Goal: Information Seeking & Learning: Learn about a topic

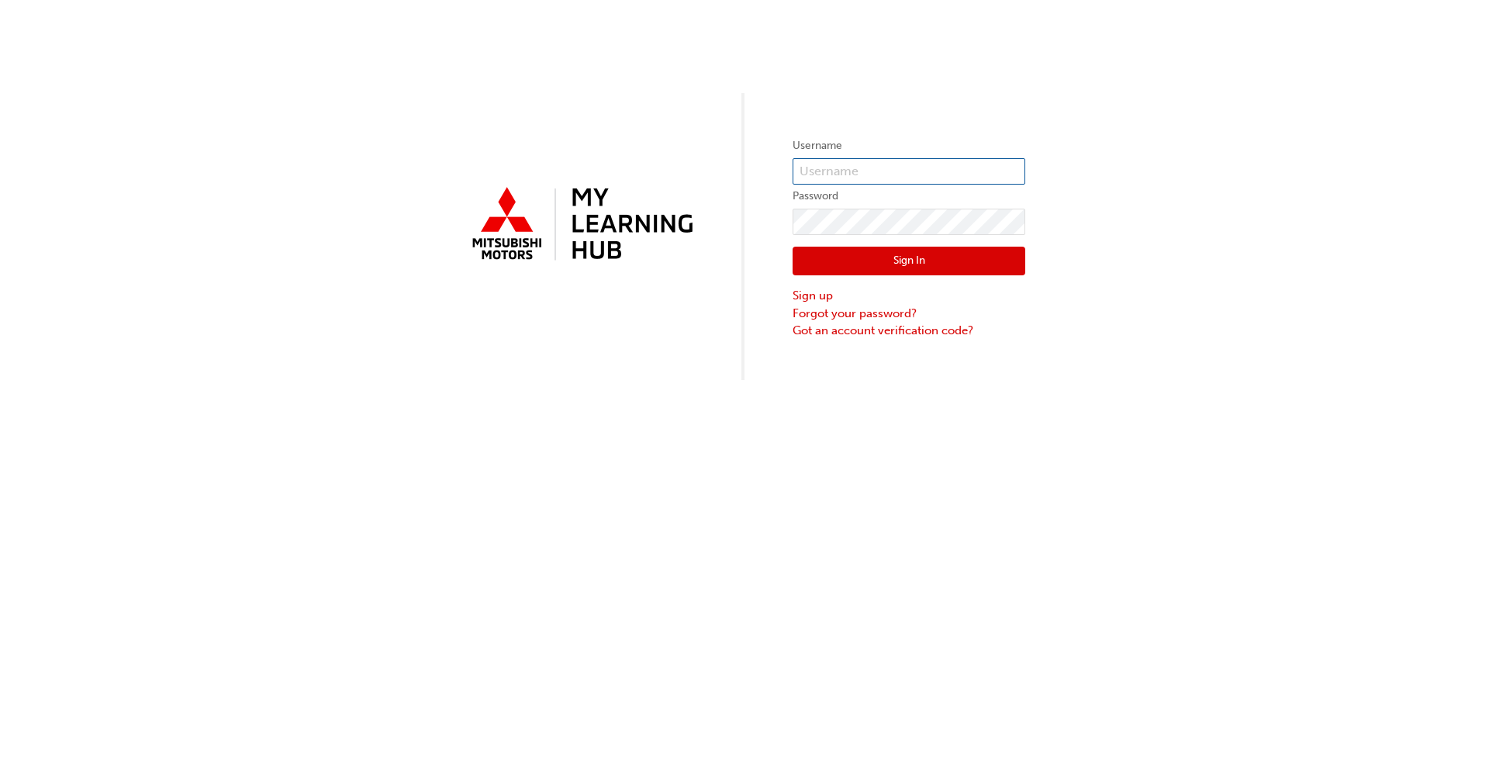
type input "0005955284"
click at [775, 267] on button "Sign In" at bounding box center [909, 261] width 233 height 29
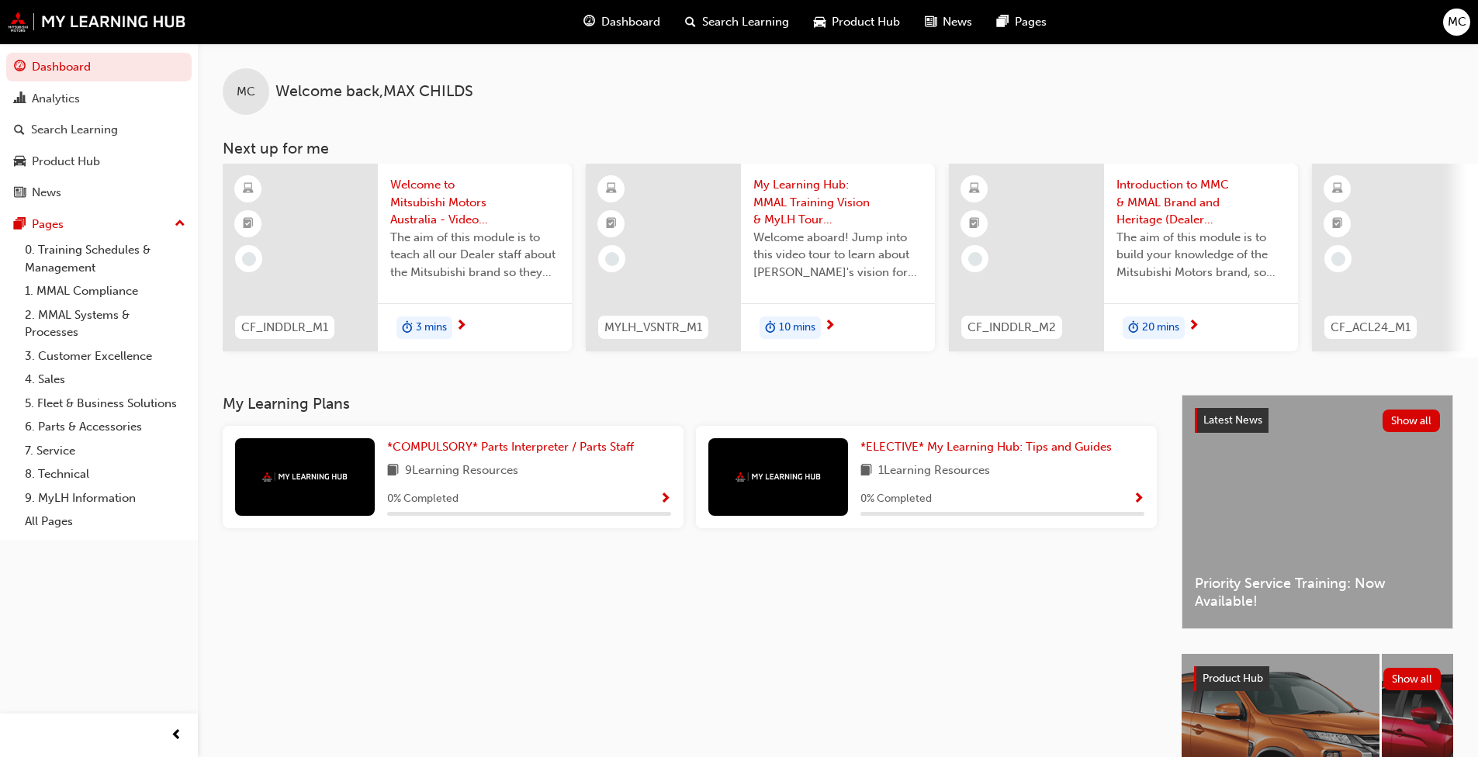
click at [775, 18] on div "MC" at bounding box center [1456, 22] width 27 height 27
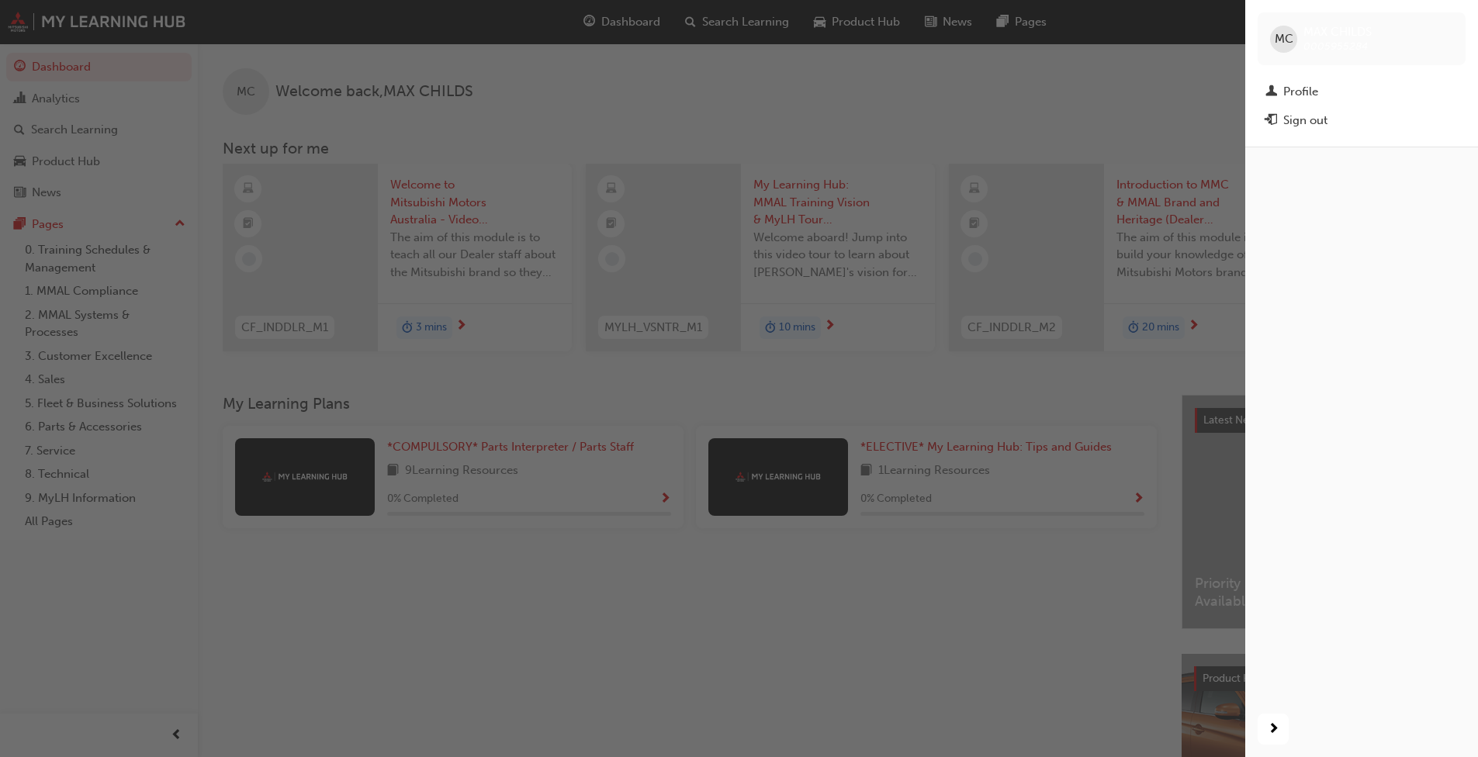
click at [775, 47] on span "MC" at bounding box center [1284, 39] width 19 height 18
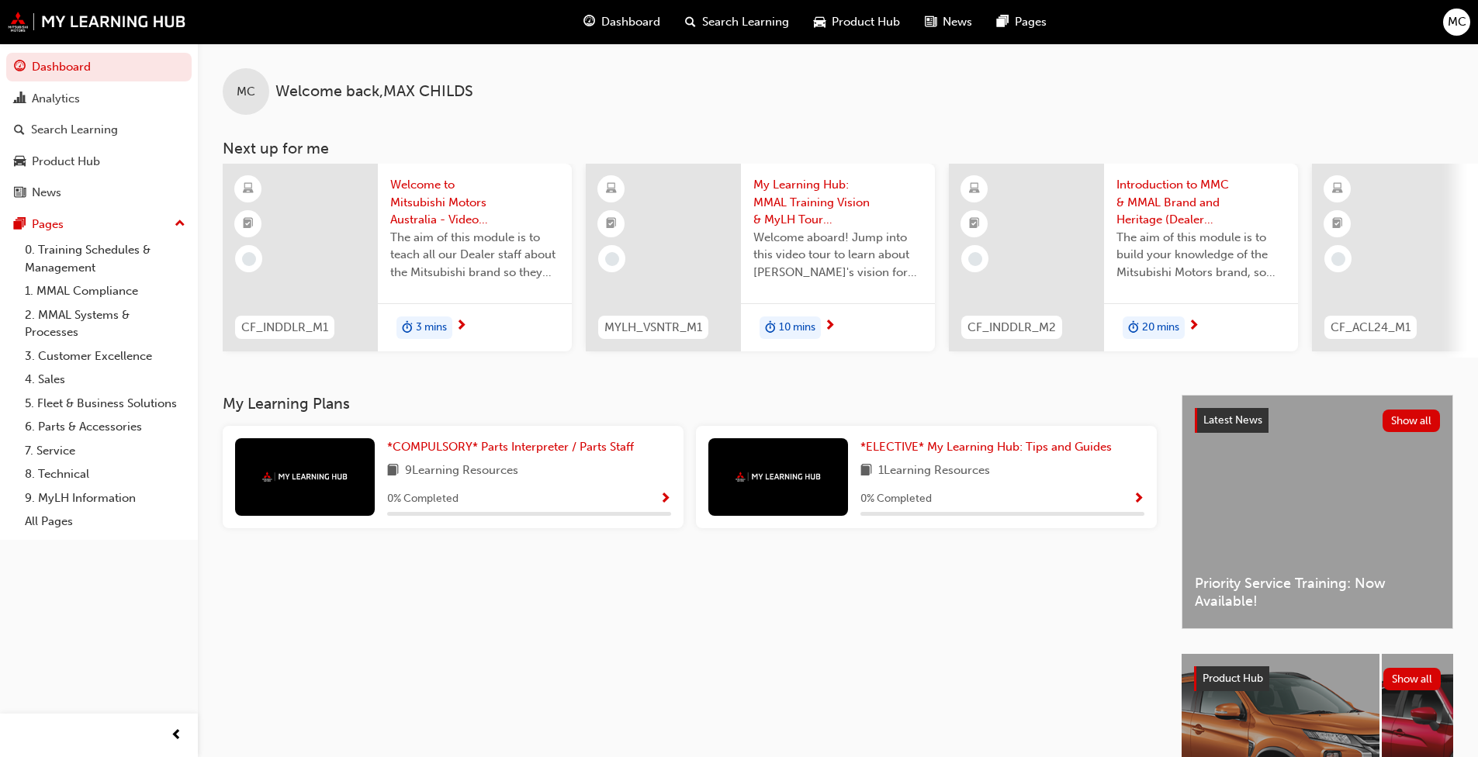
click at [775, 562] on div "My Learning Plans *COMPULSORY* Parts Interpreter / Parts Staff 9 Learning Resou…" at bounding box center [702, 635] width 959 height 481
click at [595, 383] on div "MC Welcome back , MAX CHILDS Next up for me CF_INDDLR_M1 Welcome to Mitsubishi …" at bounding box center [838, 218] width 1280 height 351
click at [132, 89] on div "Analytics" at bounding box center [99, 98] width 170 height 19
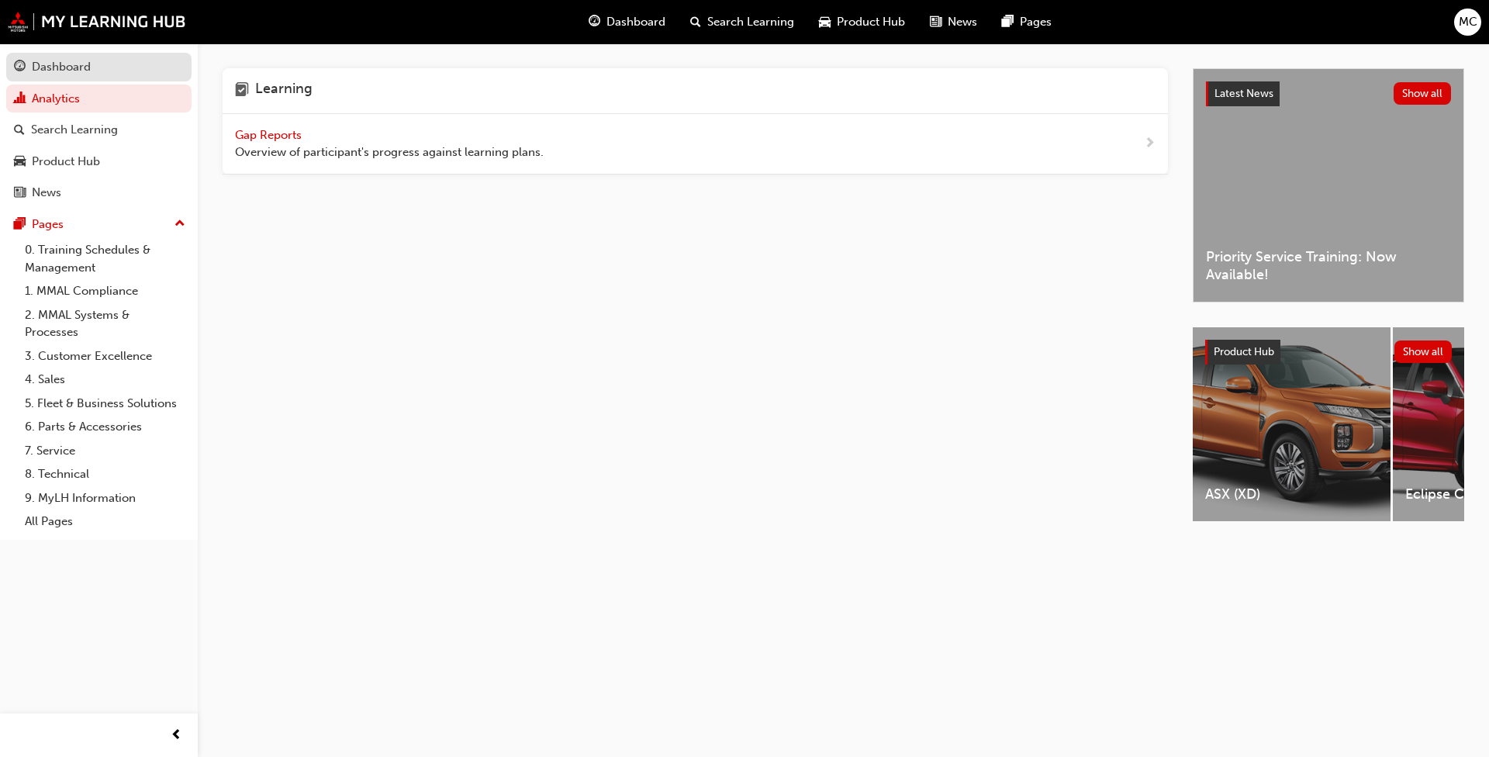
click at [140, 63] on div "Dashboard" at bounding box center [99, 66] width 170 height 19
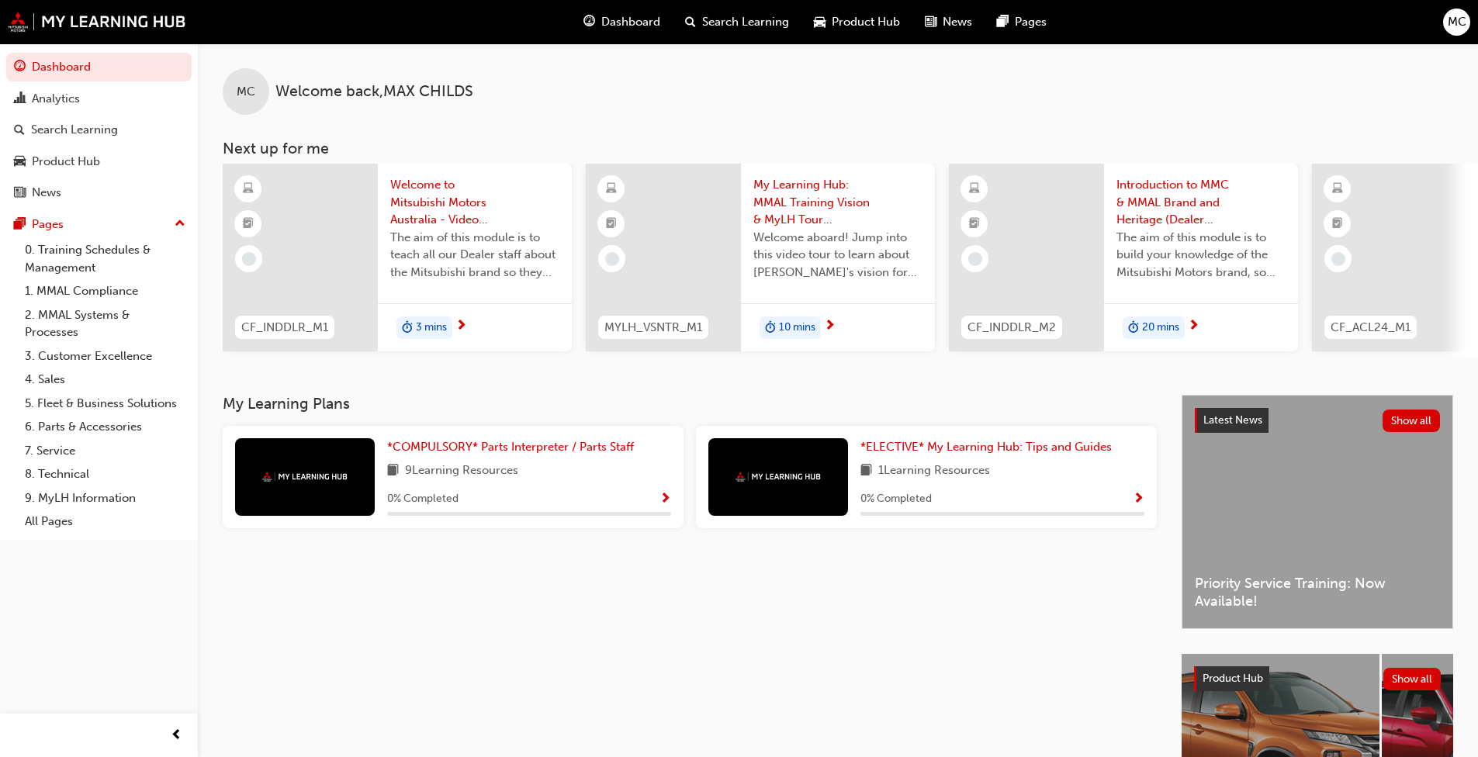
click at [775, 90] on div "MC Welcome back , MAX CHILDS" at bounding box center [838, 78] width 1280 height 71
click at [775, 33] on div "MC" at bounding box center [1456, 22] width 27 height 27
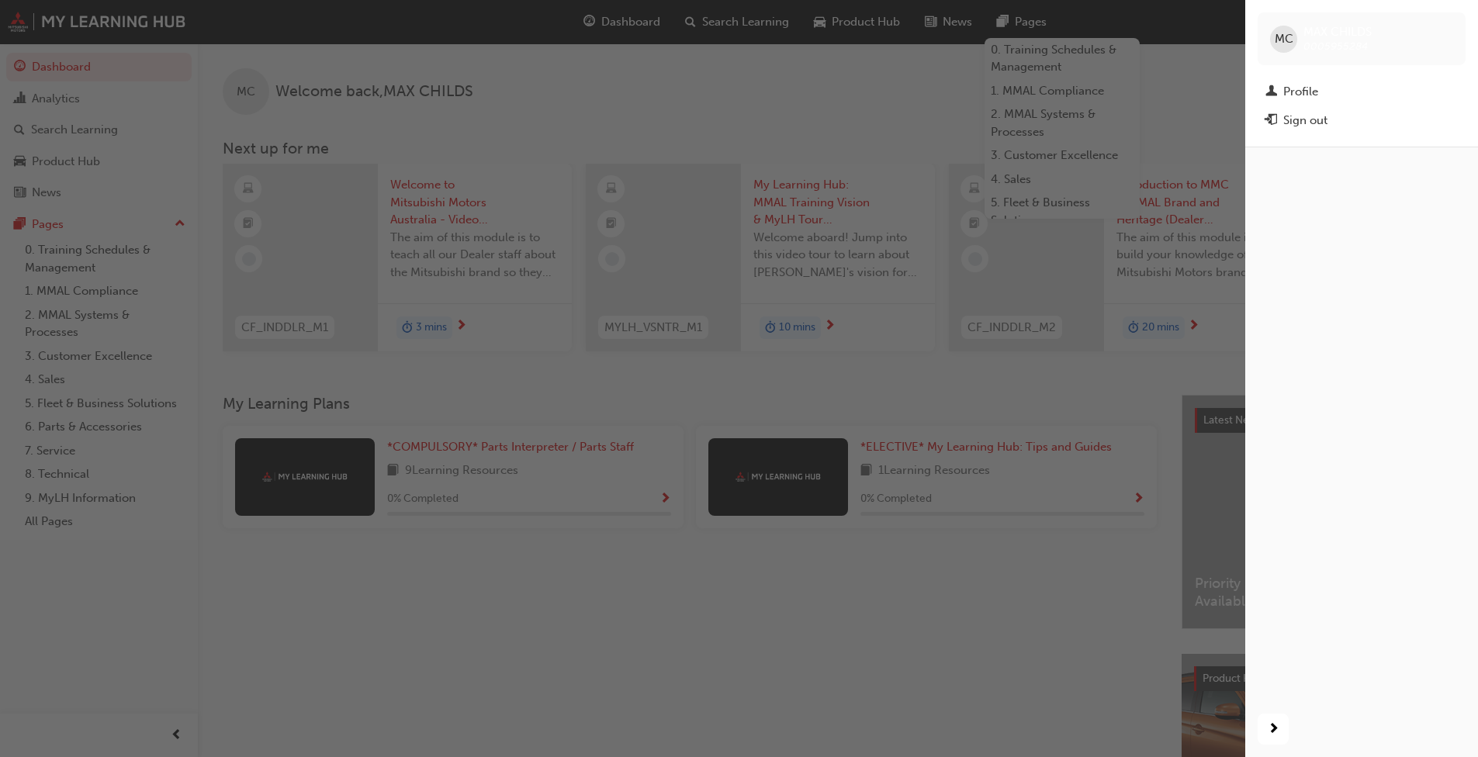
click at [775, 78] on div "button" at bounding box center [622, 378] width 1245 height 757
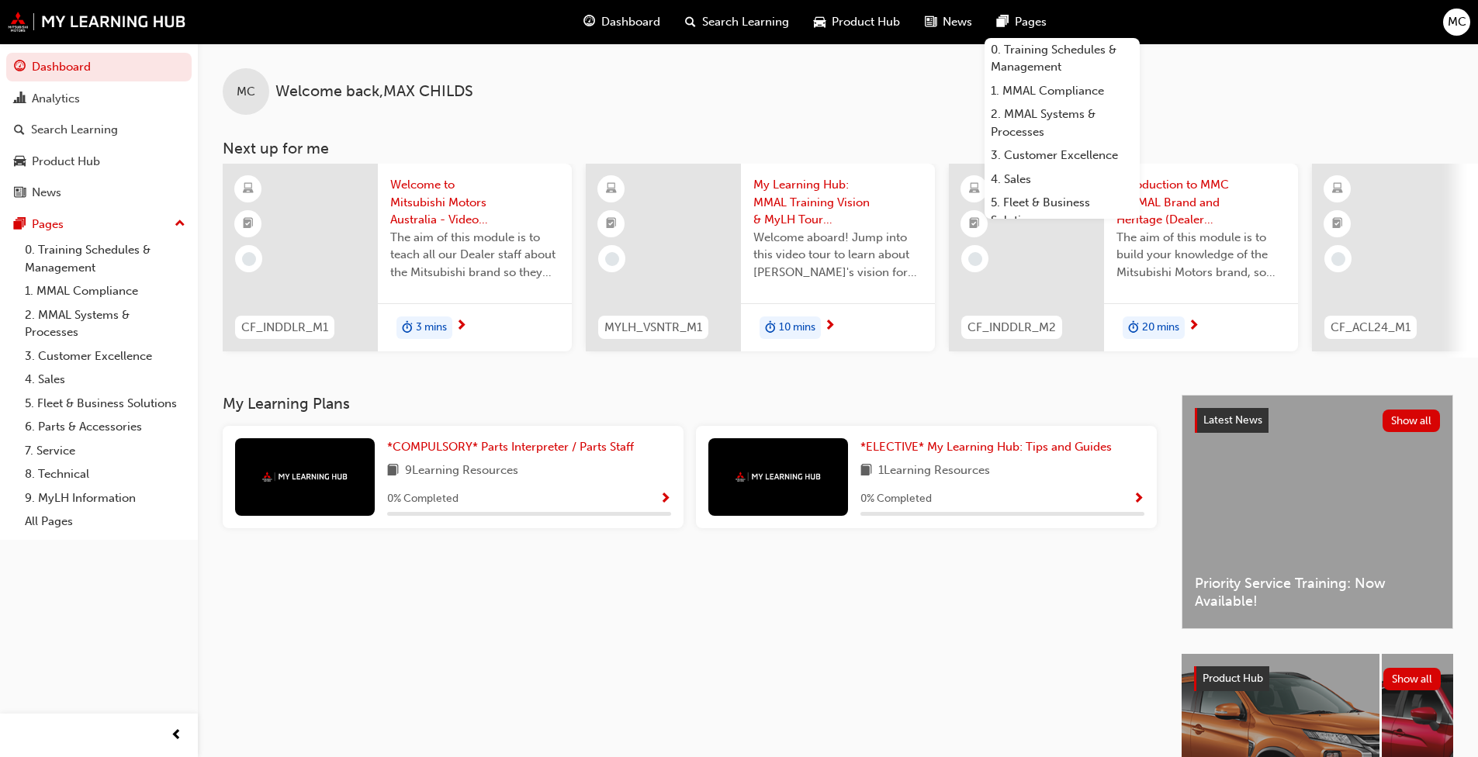
click at [775, 49] on div "MC Welcome back , MAX CHILDS" at bounding box center [838, 78] width 1280 height 71
click at [775, 11] on div "News" at bounding box center [948, 22] width 72 height 32
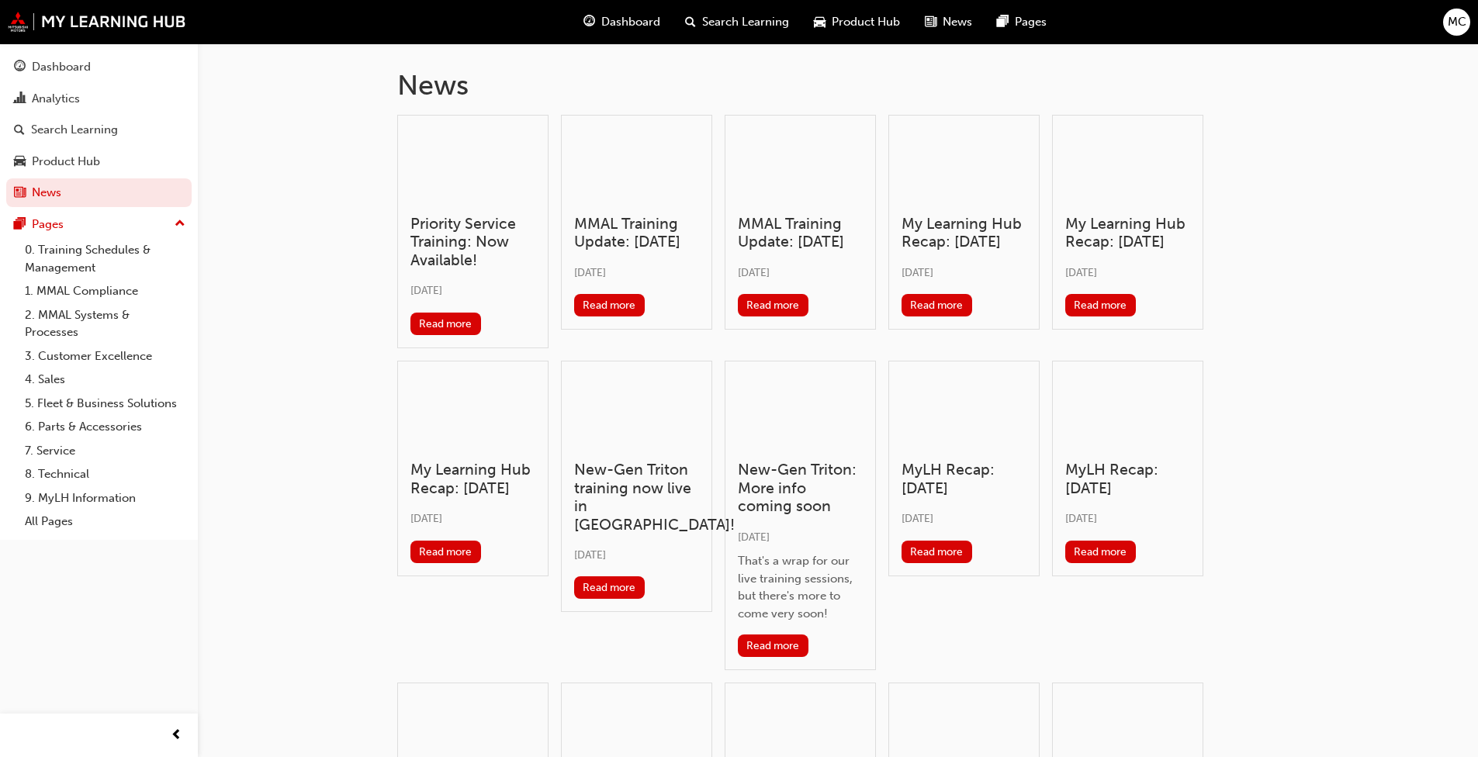
click at [646, 22] on span "Dashboard" at bounding box center [630, 22] width 59 height 18
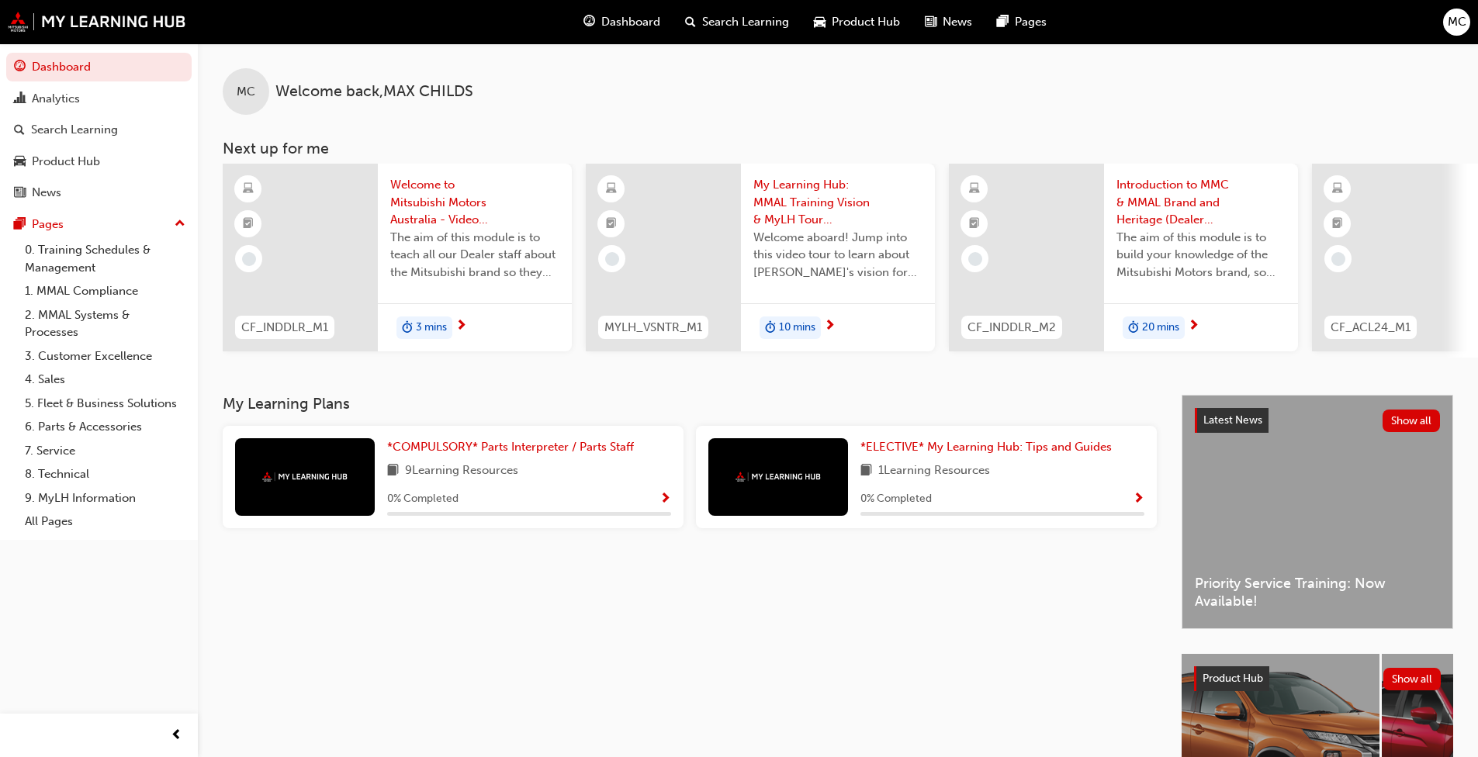
drag, startPoint x: 1060, startPoint y: 0, endPoint x: 359, endPoint y: 596, distance: 920.2
click at [359, 581] on div "My Learning Plans *COMPULSORY* Parts Interpreter / Parts Staff 9 Learning Resou…" at bounding box center [702, 635] width 959 height 481
click at [289, 581] on div "My Learning Plans *COMPULSORY* Parts Interpreter / Parts Staff 9 Learning Resou…" at bounding box center [702, 635] width 959 height 481
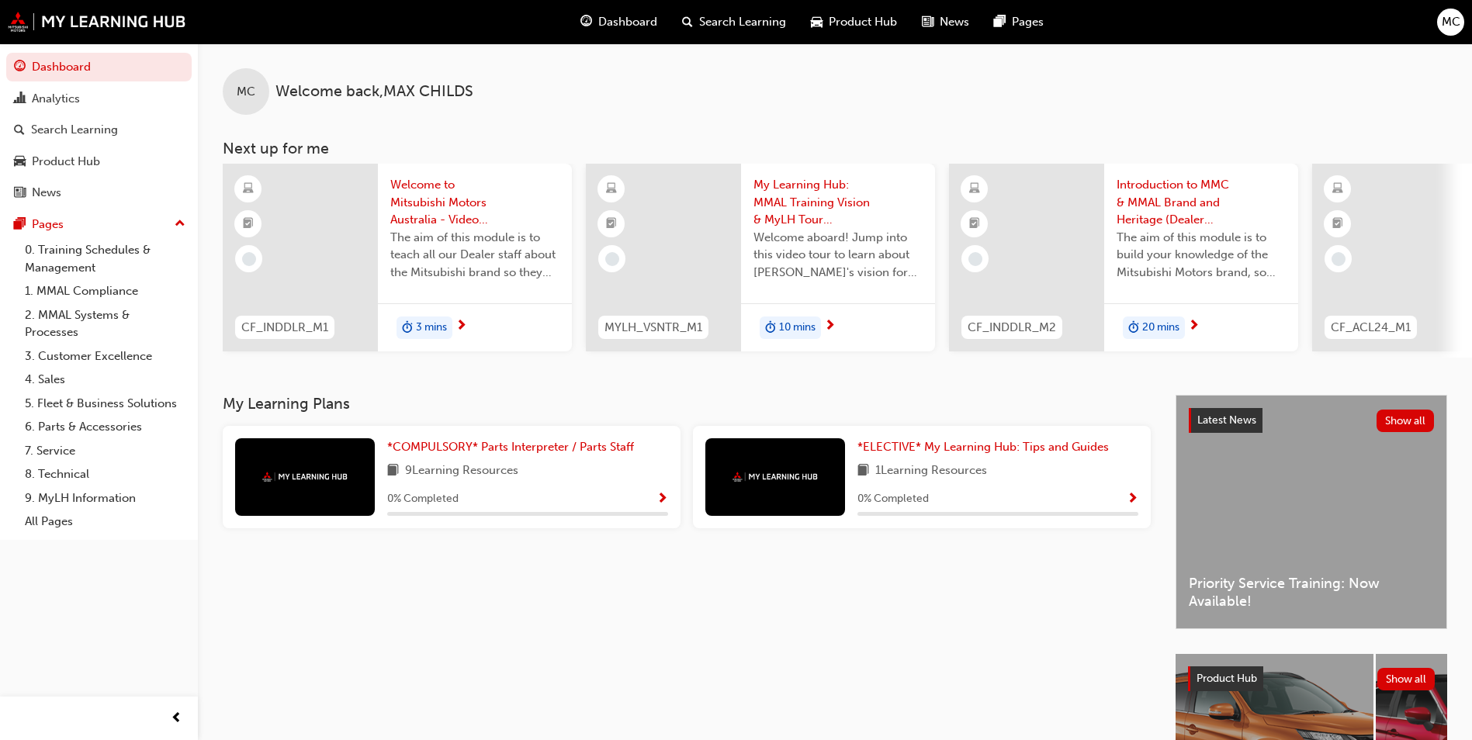
click at [766, 653] on div "My Learning Plans *COMPULSORY* Parts Interpreter / Parts Staff 9 Learning Resou…" at bounding box center [699, 635] width 953 height 481
drag, startPoint x: 1409, startPoint y: 0, endPoint x: 1074, endPoint y: 126, distance: 357.4
click at [1074, 126] on div "MC Welcome back , MAX CHILDS Next up for me CF_INDDLR_M1 Welcome to Mitsubishi …" at bounding box center [835, 200] width 1274 height 314
click at [1104, 72] on div "MC Welcome back , MAX CHILDS" at bounding box center [835, 78] width 1274 height 71
click at [953, 68] on div "MC Welcome back , MAX CHILDS" at bounding box center [835, 78] width 1274 height 71
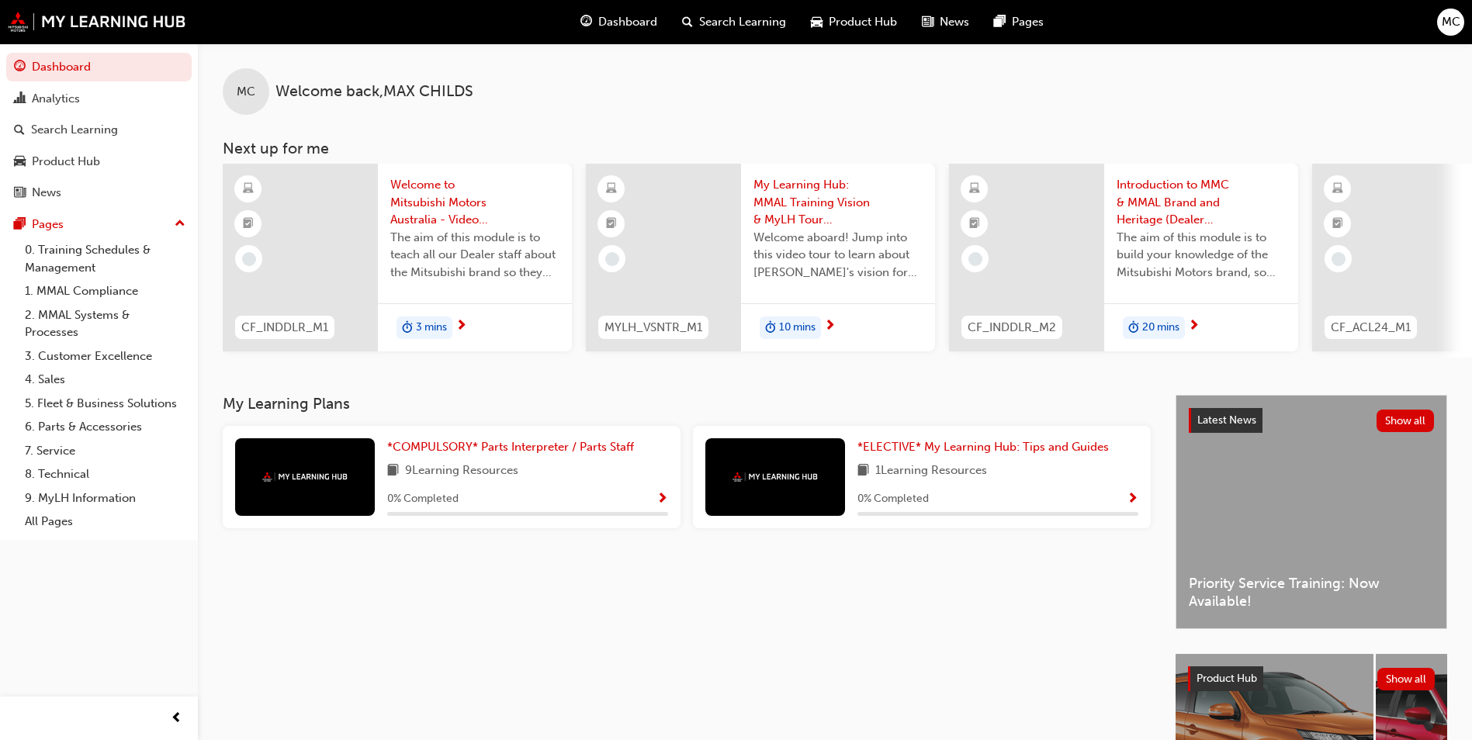
click at [434, 216] on span "Welcome to Mitsubishi Motors Australia - Video (Dealer Induction)" at bounding box center [474, 202] width 169 height 53
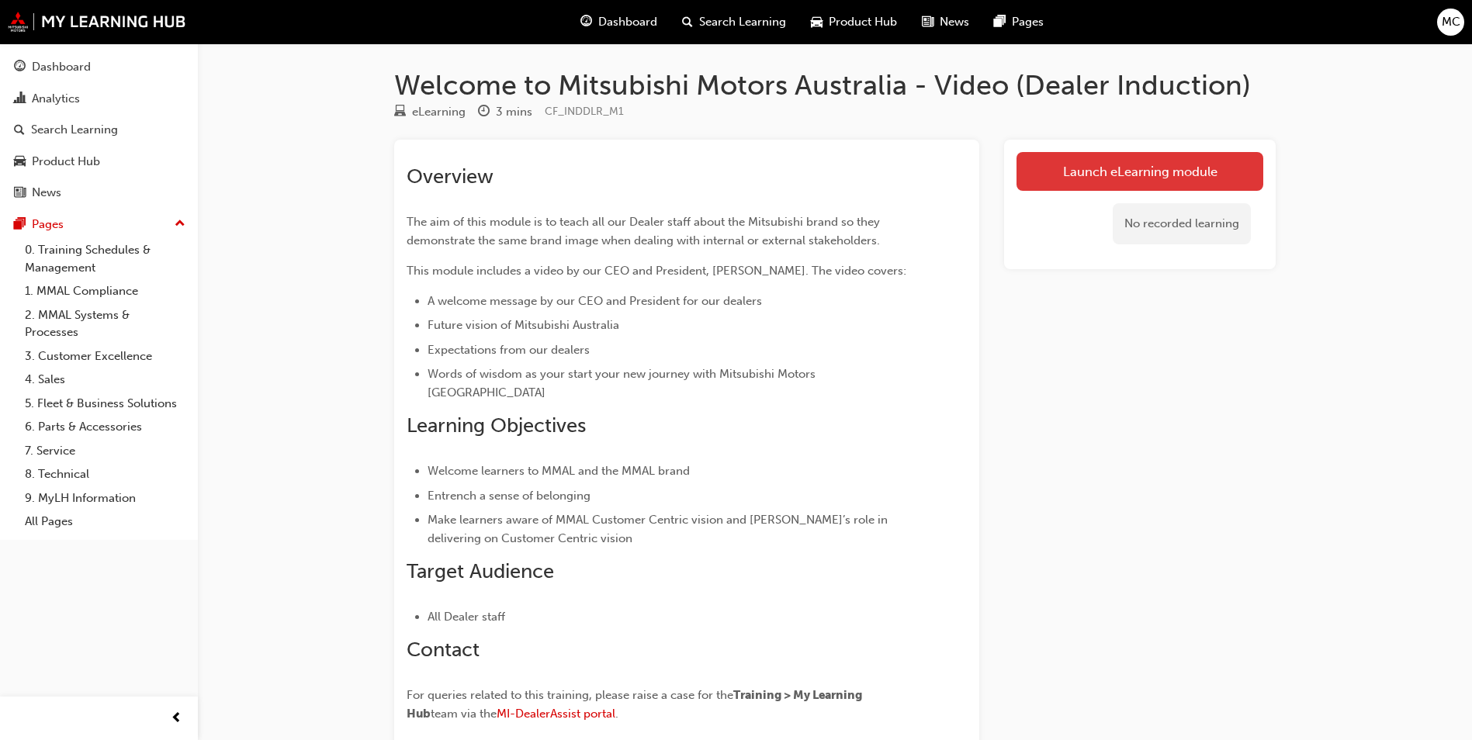
click at [1077, 164] on link "Launch eLearning module" at bounding box center [1139, 171] width 247 height 39
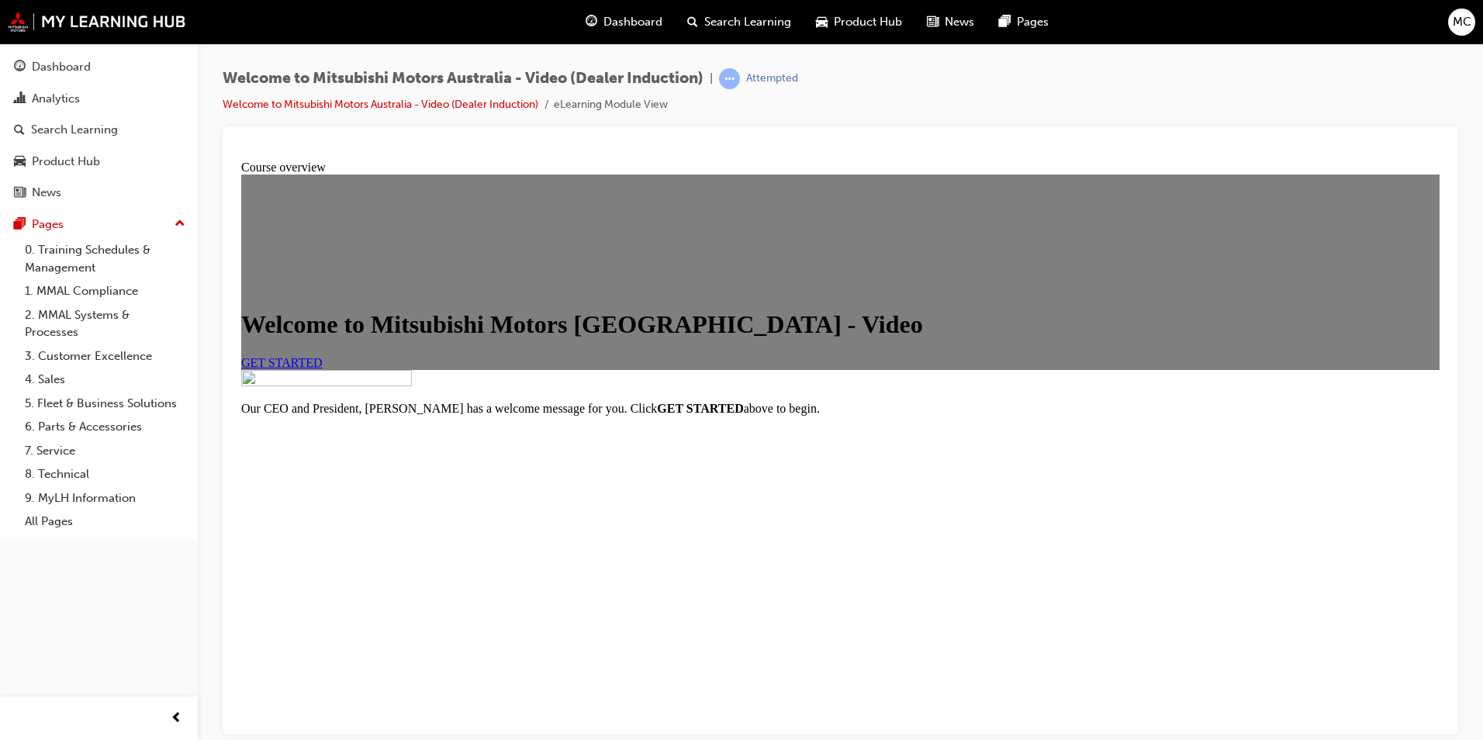
scroll to position [150, 0]
click at [323, 355] on span "GET STARTED" at bounding box center [281, 361] width 81 height 13
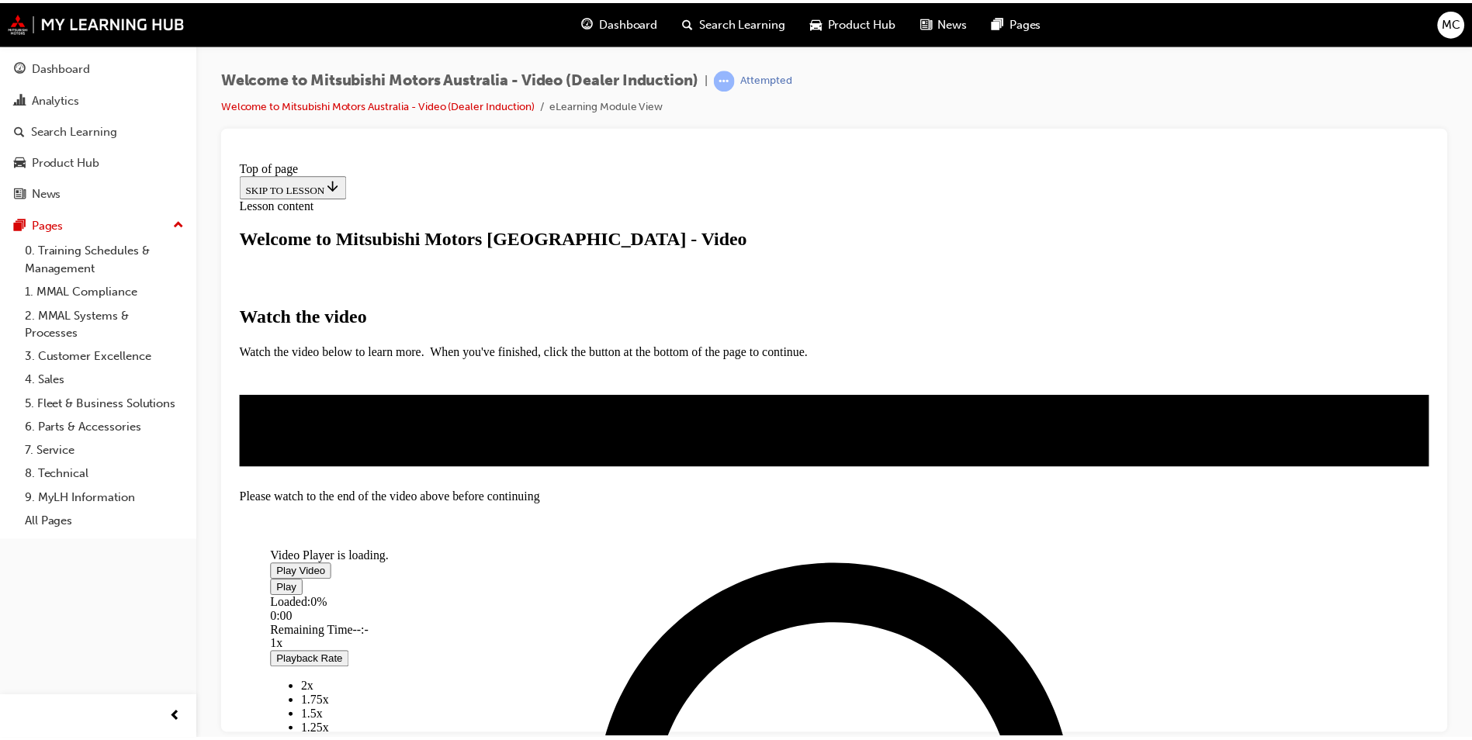
scroll to position [155, 0]
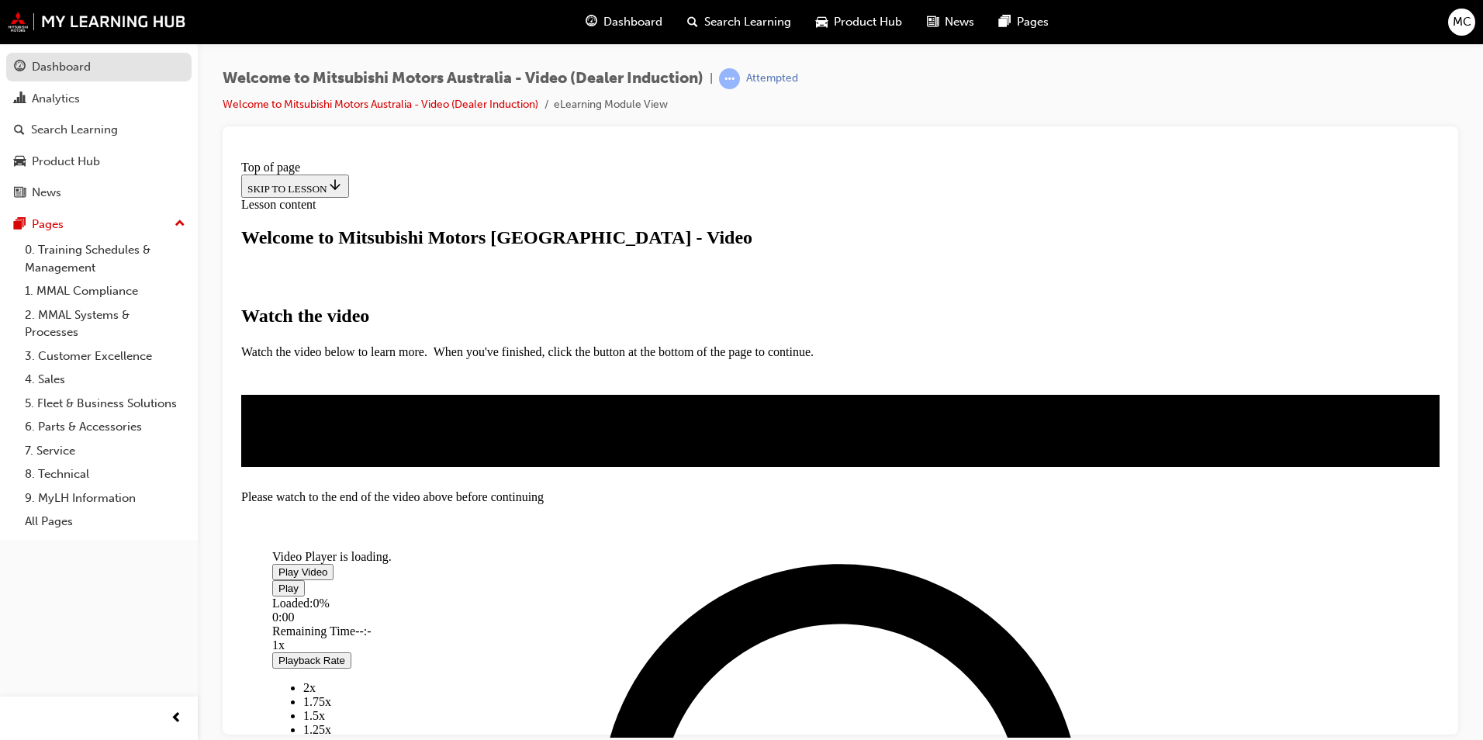
click at [50, 78] on link "Dashboard" at bounding box center [98, 67] width 185 height 29
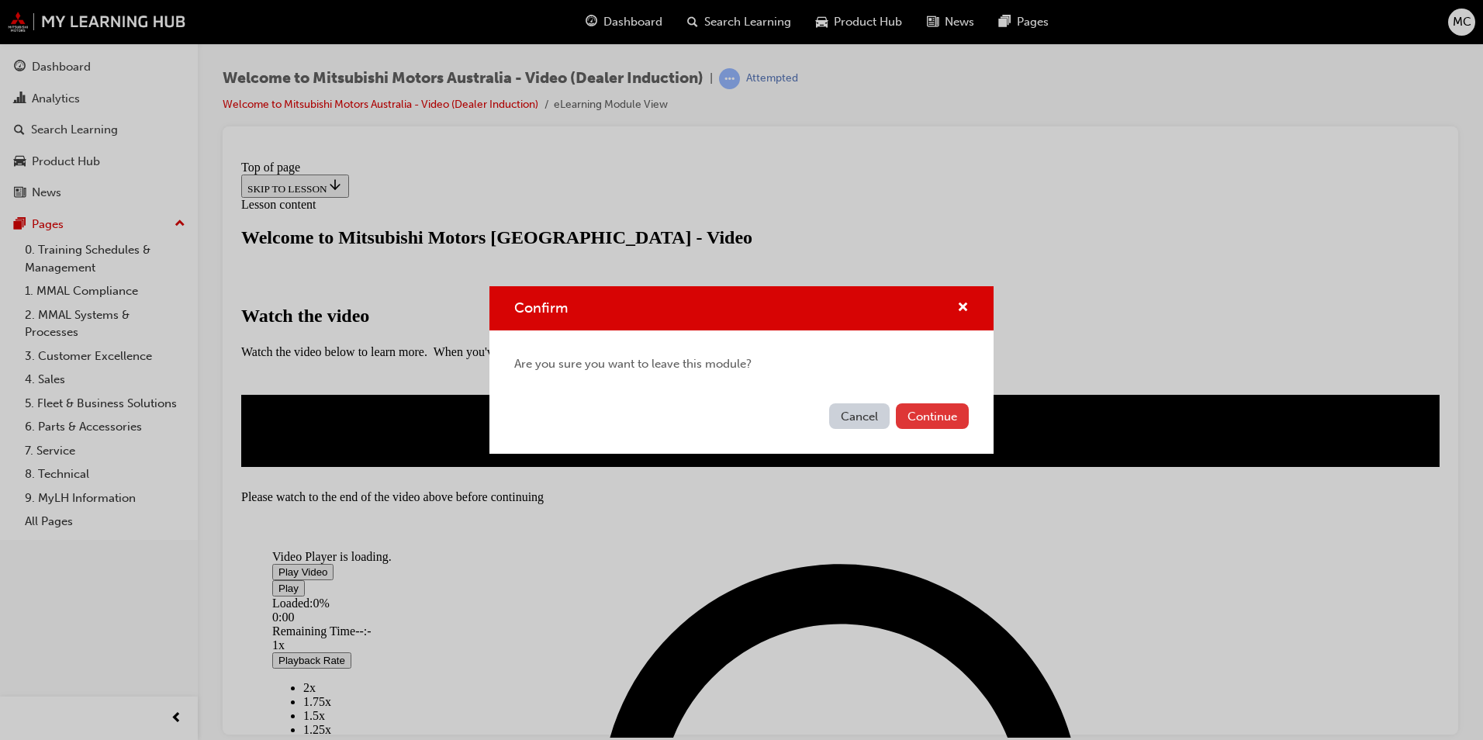
click at [955, 424] on button "Continue" at bounding box center [932, 416] width 73 height 26
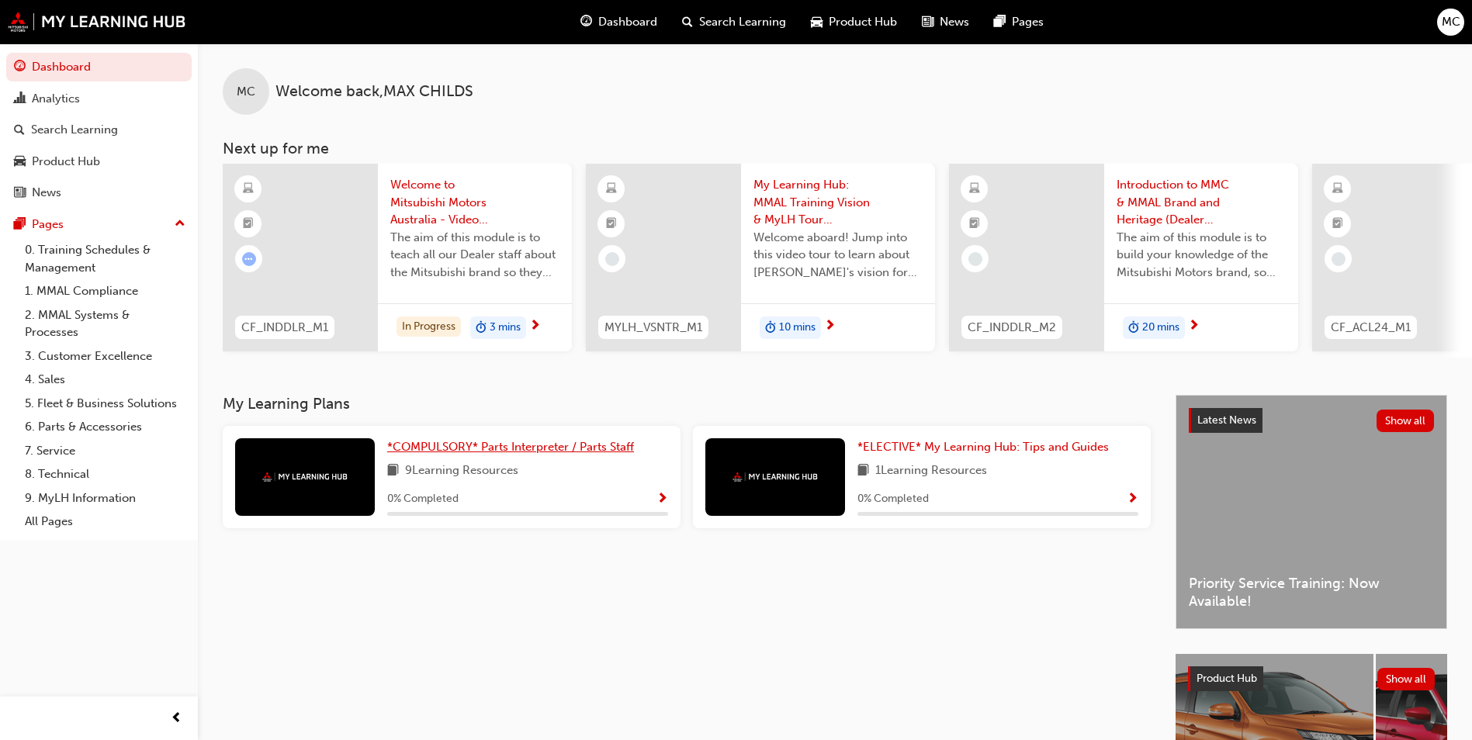
click at [470, 449] on span "*COMPULSORY* Parts Interpreter / Parts Staff" at bounding box center [510, 447] width 247 height 14
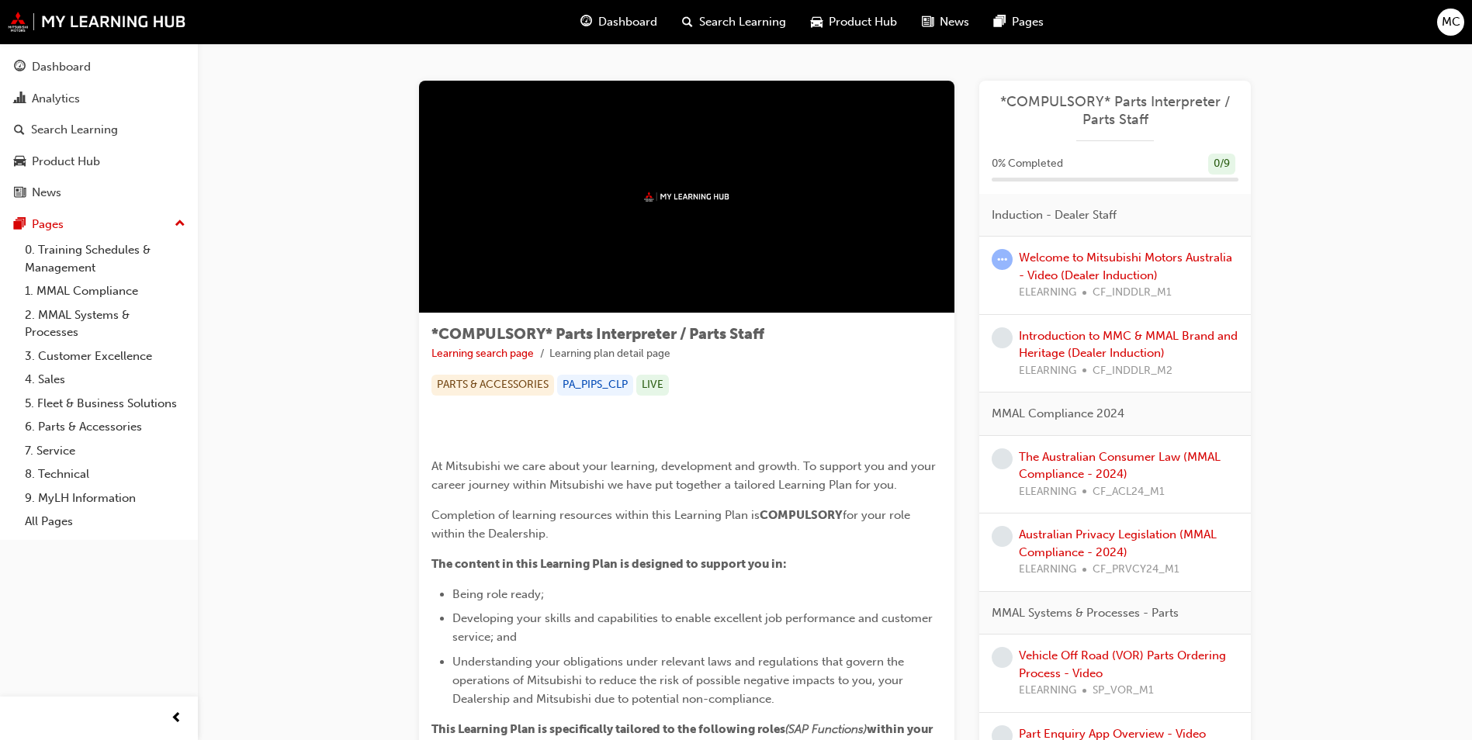
click at [600, 29] on span "Dashboard" at bounding box center [627, 22] width 59 height 18
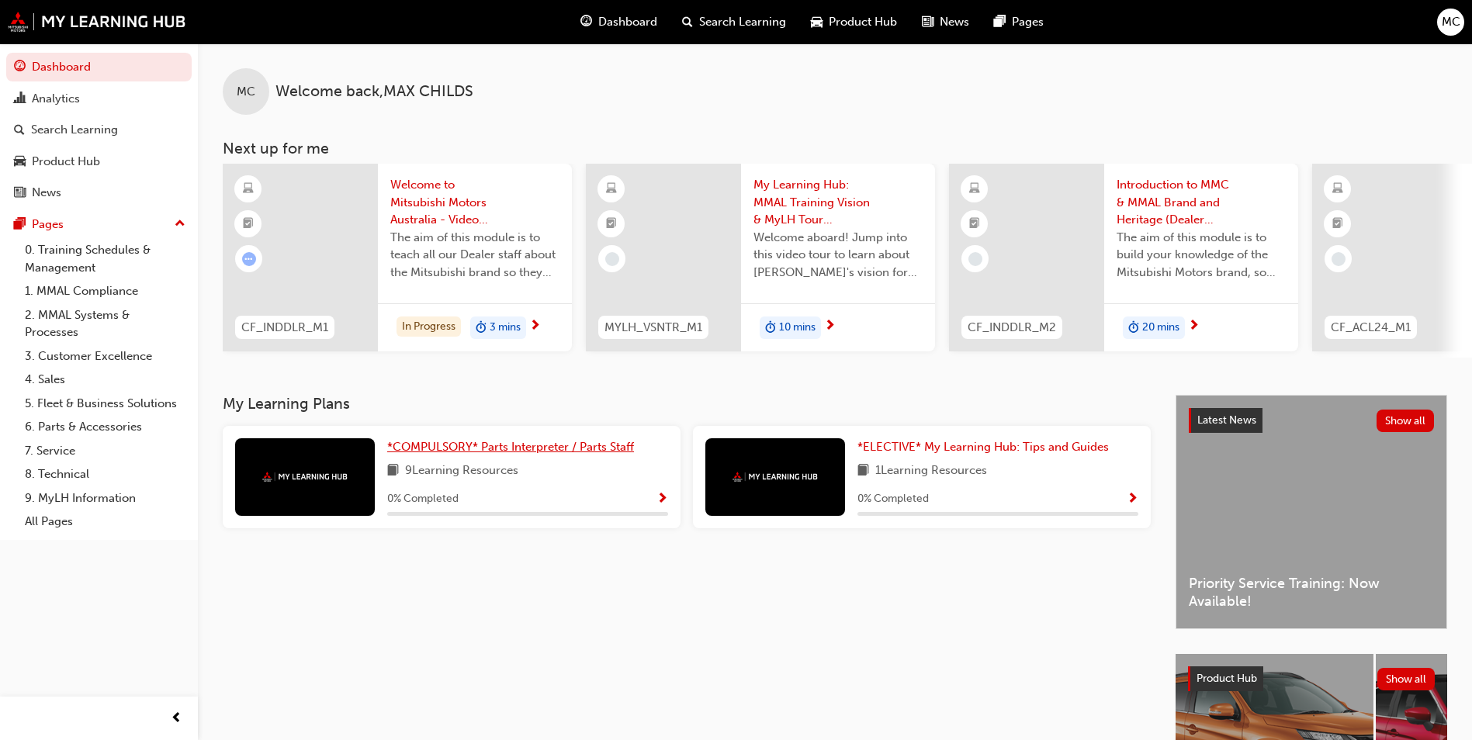
click at [500, 451] on span "*COMPULSORY* Parts Interpreter / Parts Staff" at bounding box center [510, 447] width 247 height 14
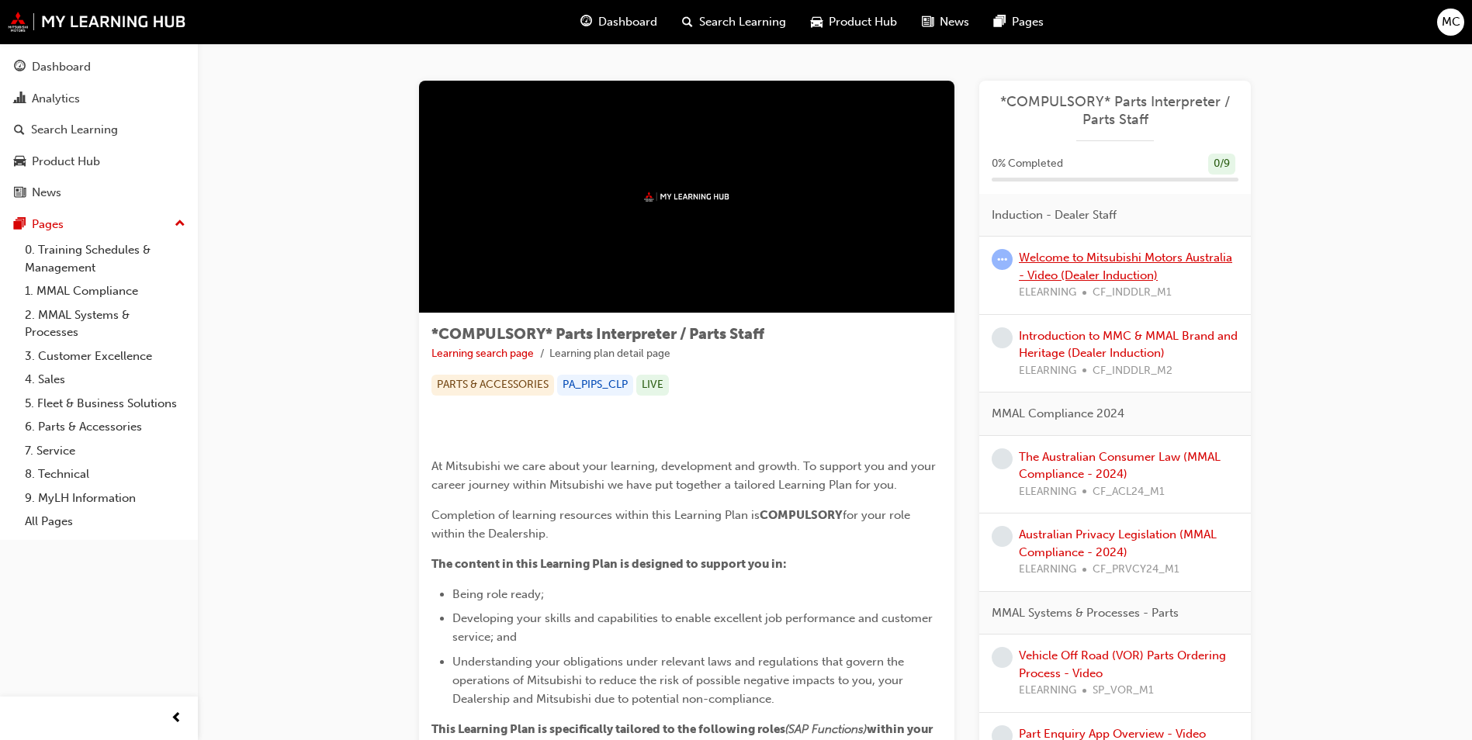
click at [1072, 271] on link "Welcome to Mitsubishi Motors Australia - Video (Dealer Induction)" at bounding box center [1125, 267] width 213 height 32
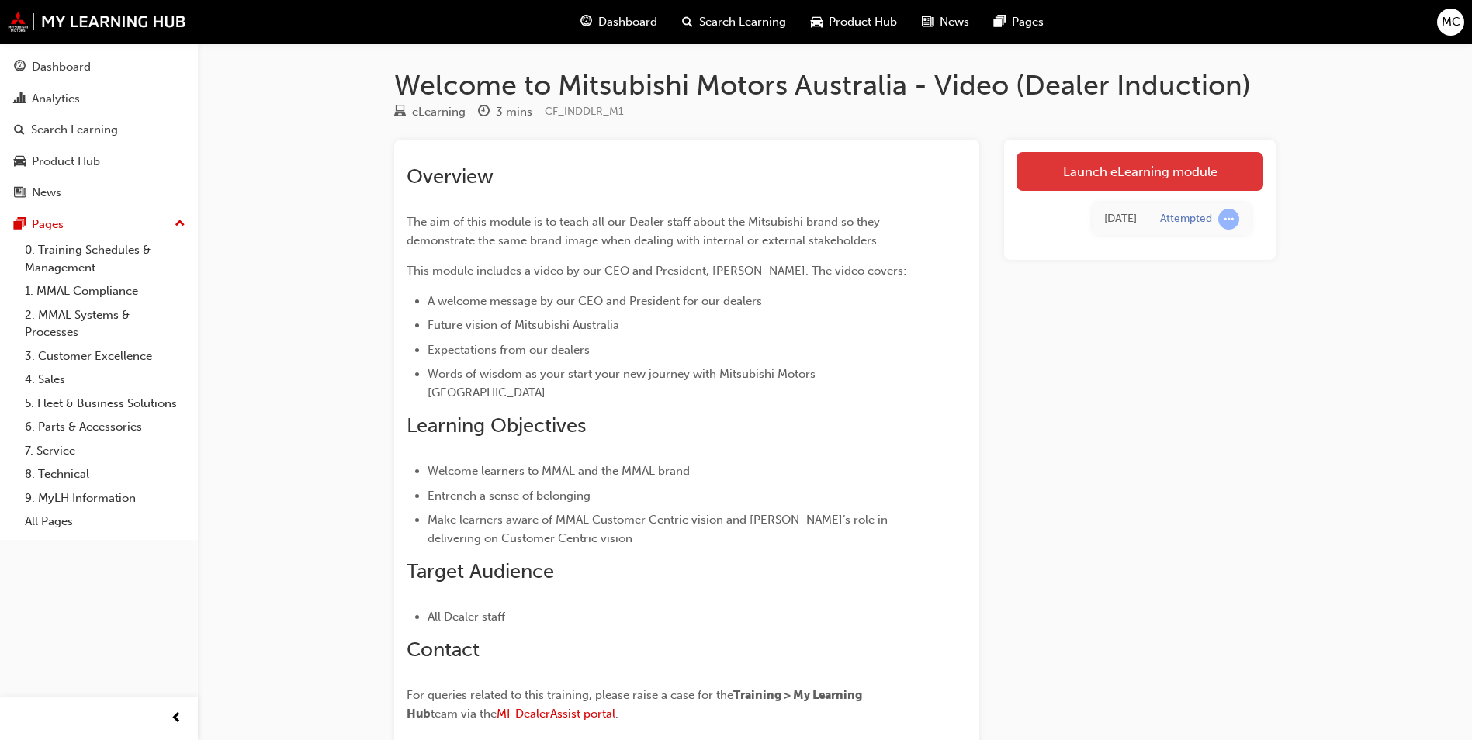
click at [1096, 165] on link "Launch eLearning module" at bounding box center [1139, 171] width 247 height 39
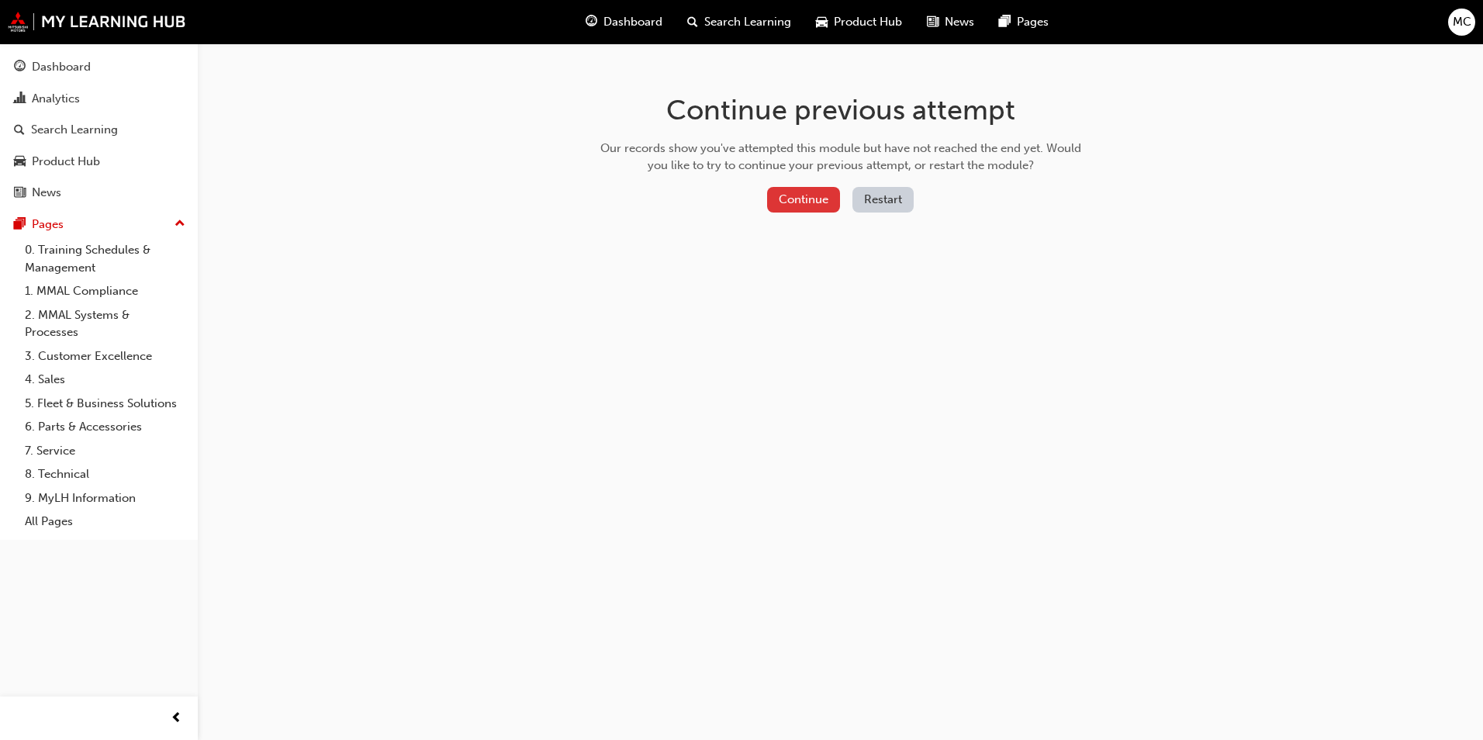
click at [808, 196] on button "Continue" at bounding box center [803, 200] width 73 height 26
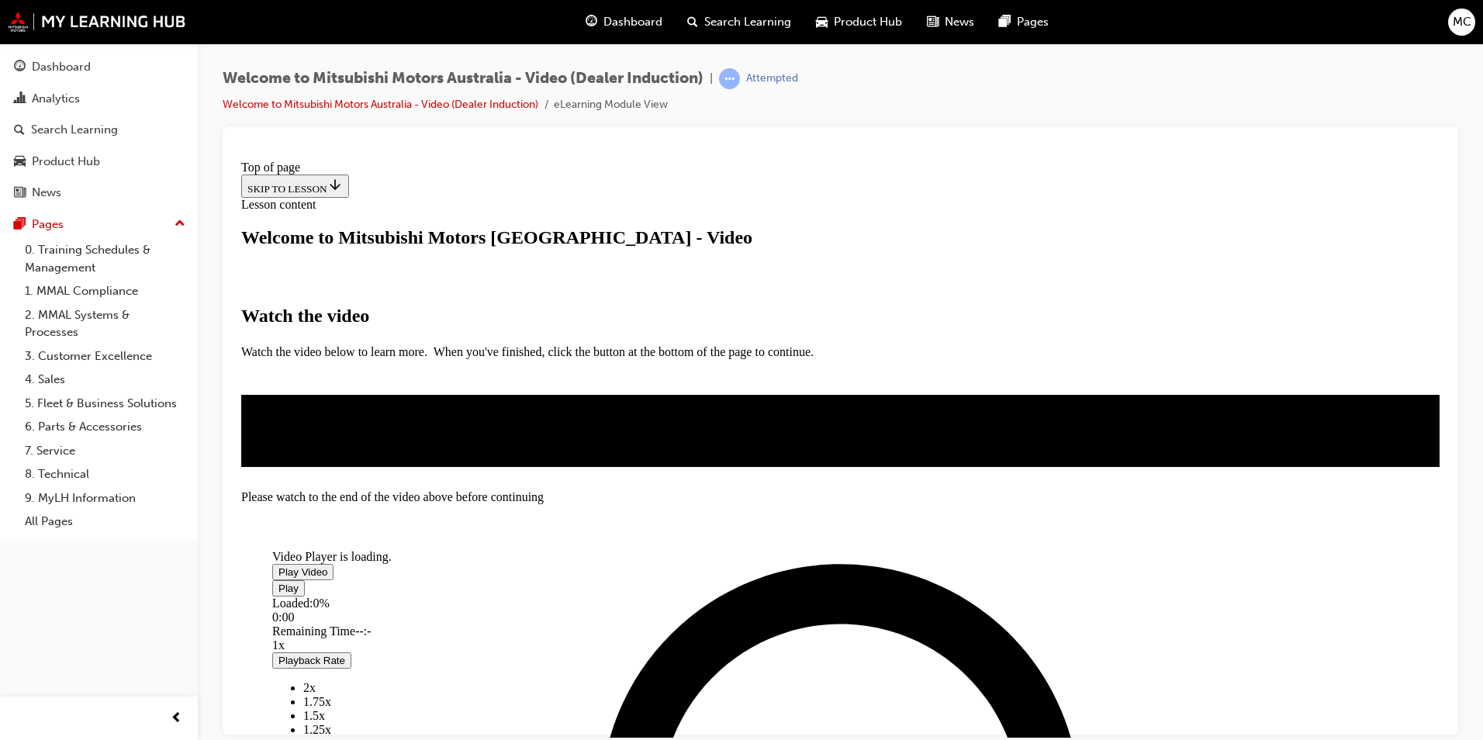
scroll to position [155, 0]
click at [278, 566] on span "Video player" at bounding box center [278, 572] width 0 height 12
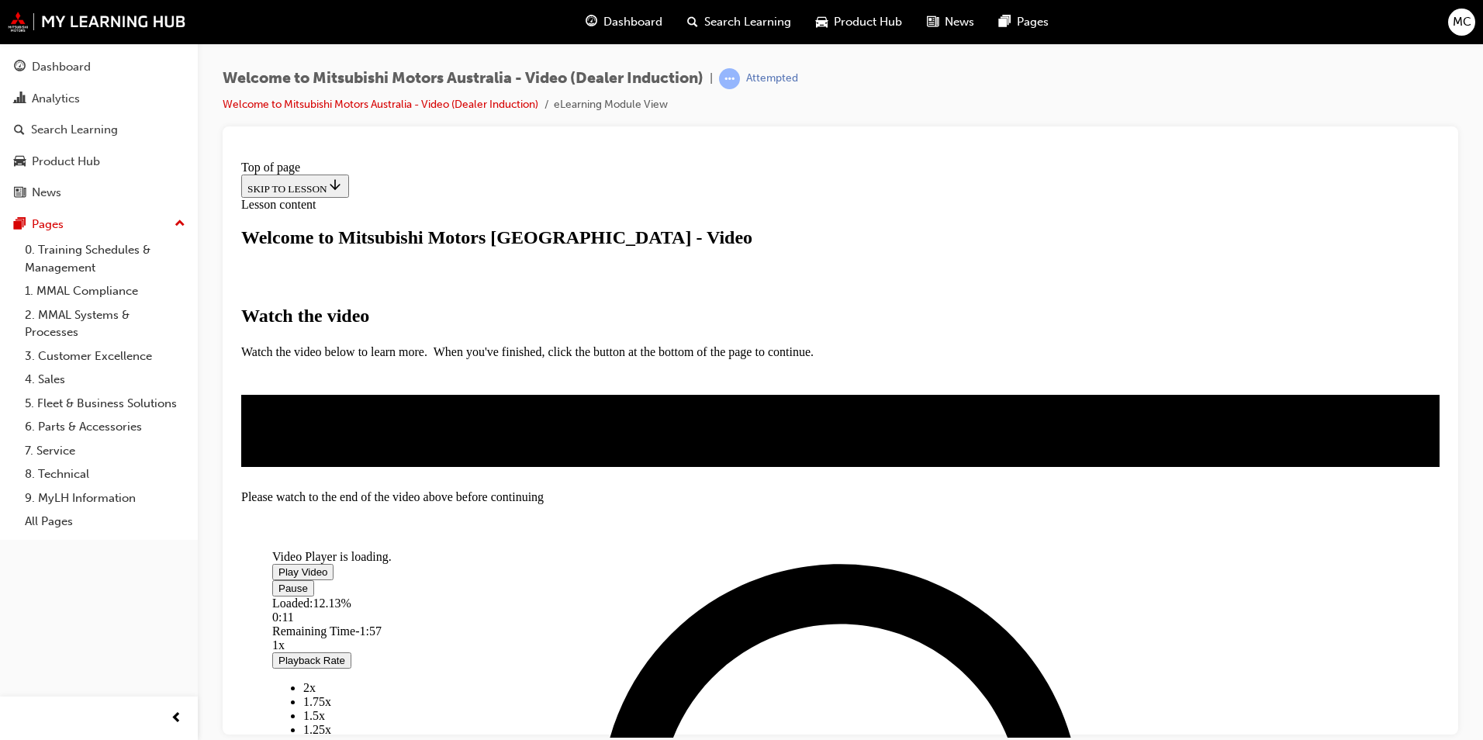
click at [505, 430] on video "Video player" at bounding box center [388, 488] width 233 height 116
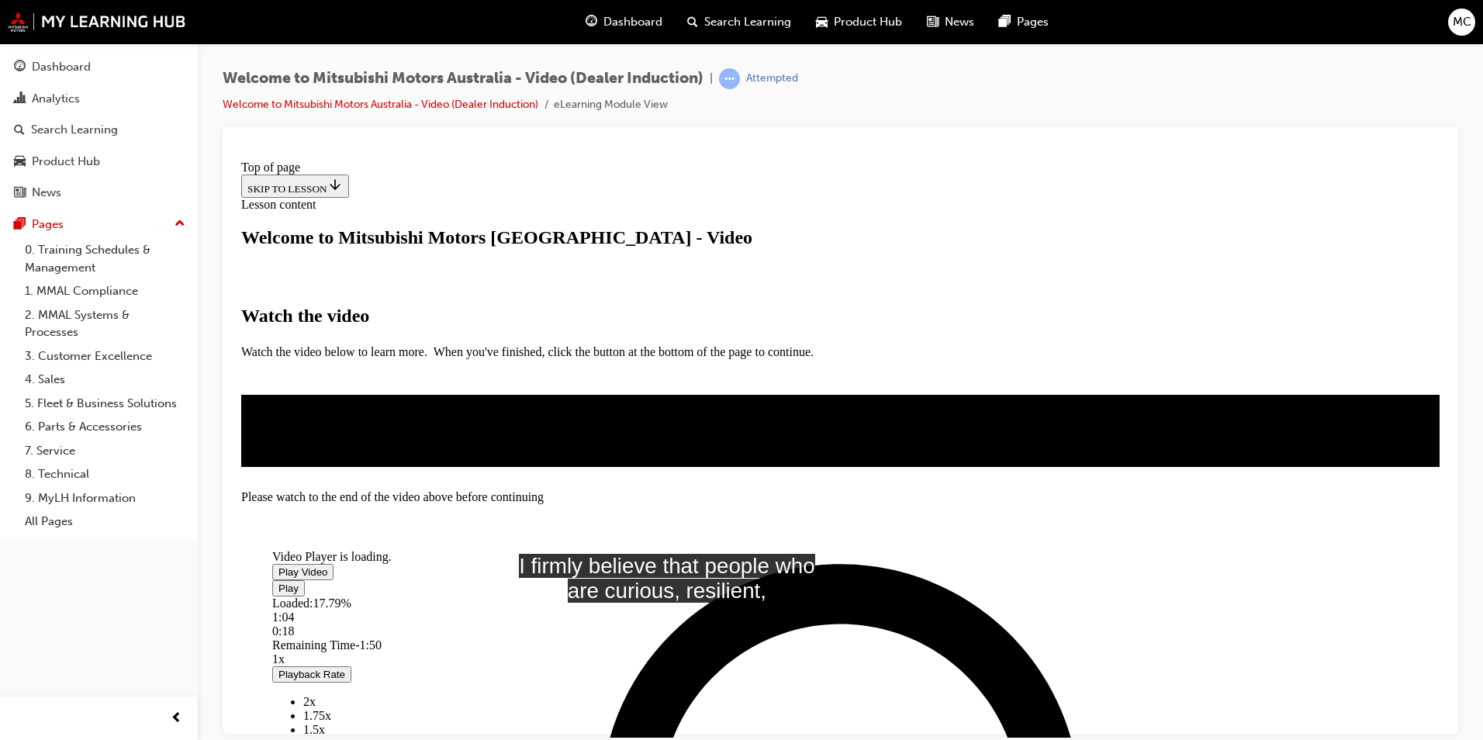
drag, startPoint x: 1239, startPoint y: 605, endPoint x: 1225, endPoint y: 606, distance: 14.0
drag, startPoint x: 1250, startPoint y: 604, endPoint x: 1196, endPoint y: 601, distance: 53.6
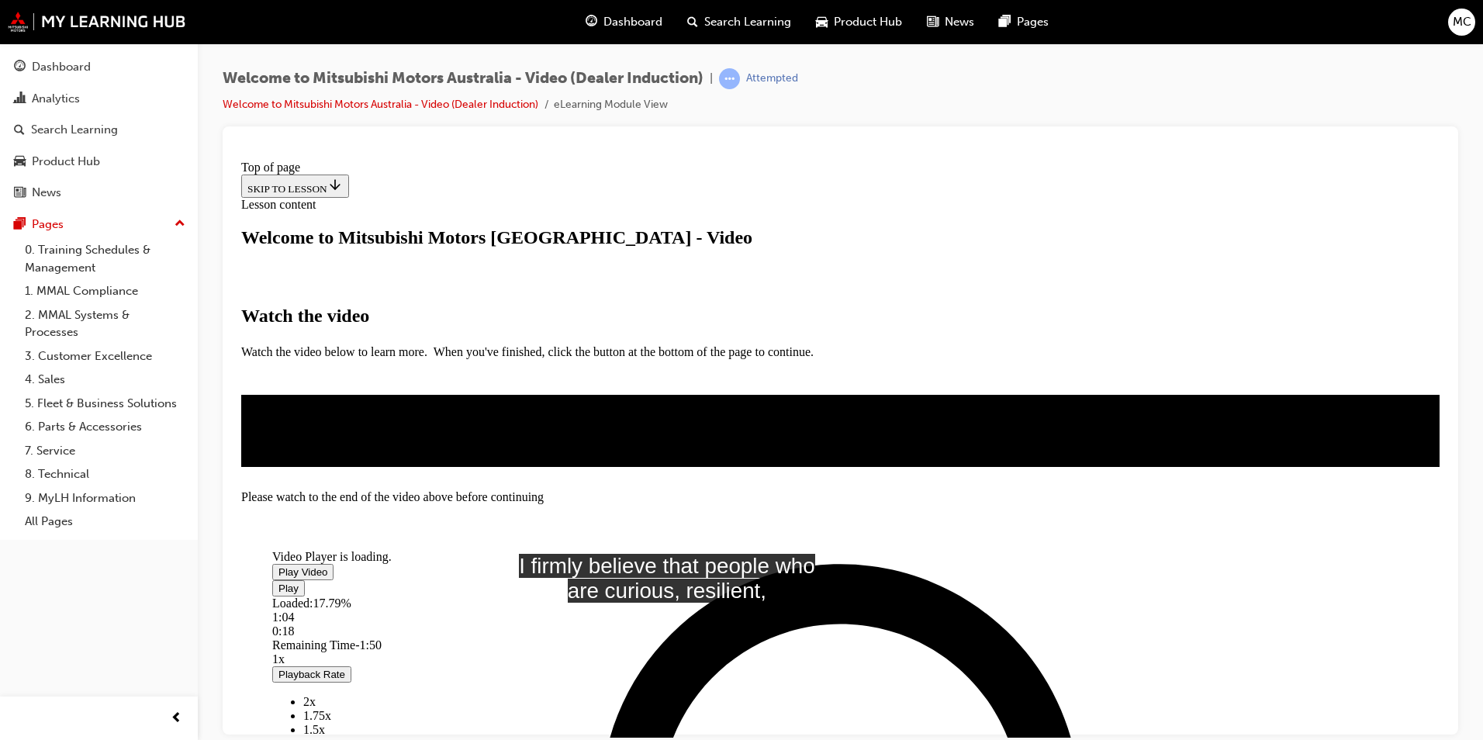
click at [505, 430] on video "Video player" at bounding box center [388, 488] width 233 height 116
drag, startPoint x: 1224, startPoint y: 601, endPoint x: 1240, endPoint y: 606, distance: 16.2
click at [1233, 466] on div "As you can tell, I am passionate about the brand, our people and Video Player i…" at bounding box center [840, 430] width 1198 height 72
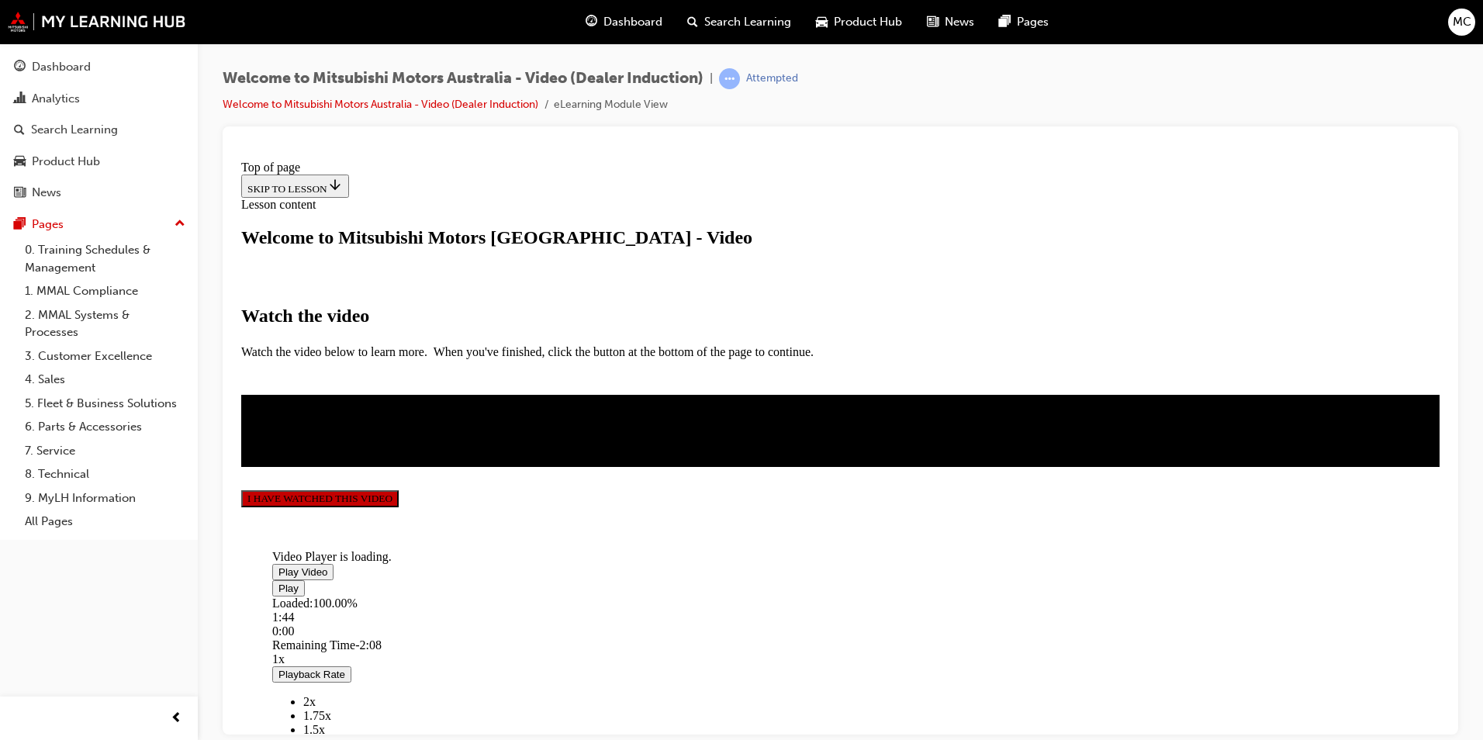
click at [399, 507] on button "I HAVE WATCHED THIS VIDEO" at bounding box center [319, 497] width 157 height 17
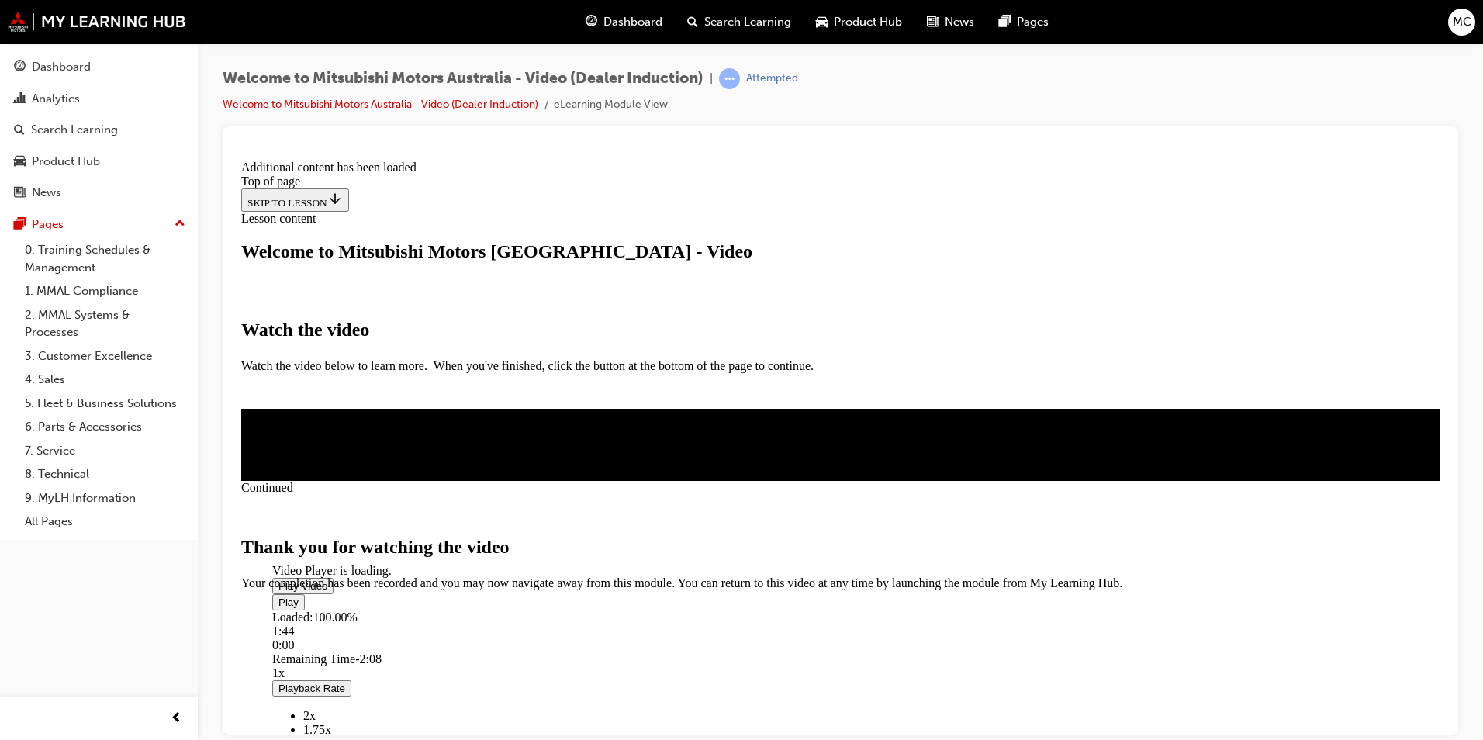
scroll to position [459, 0]
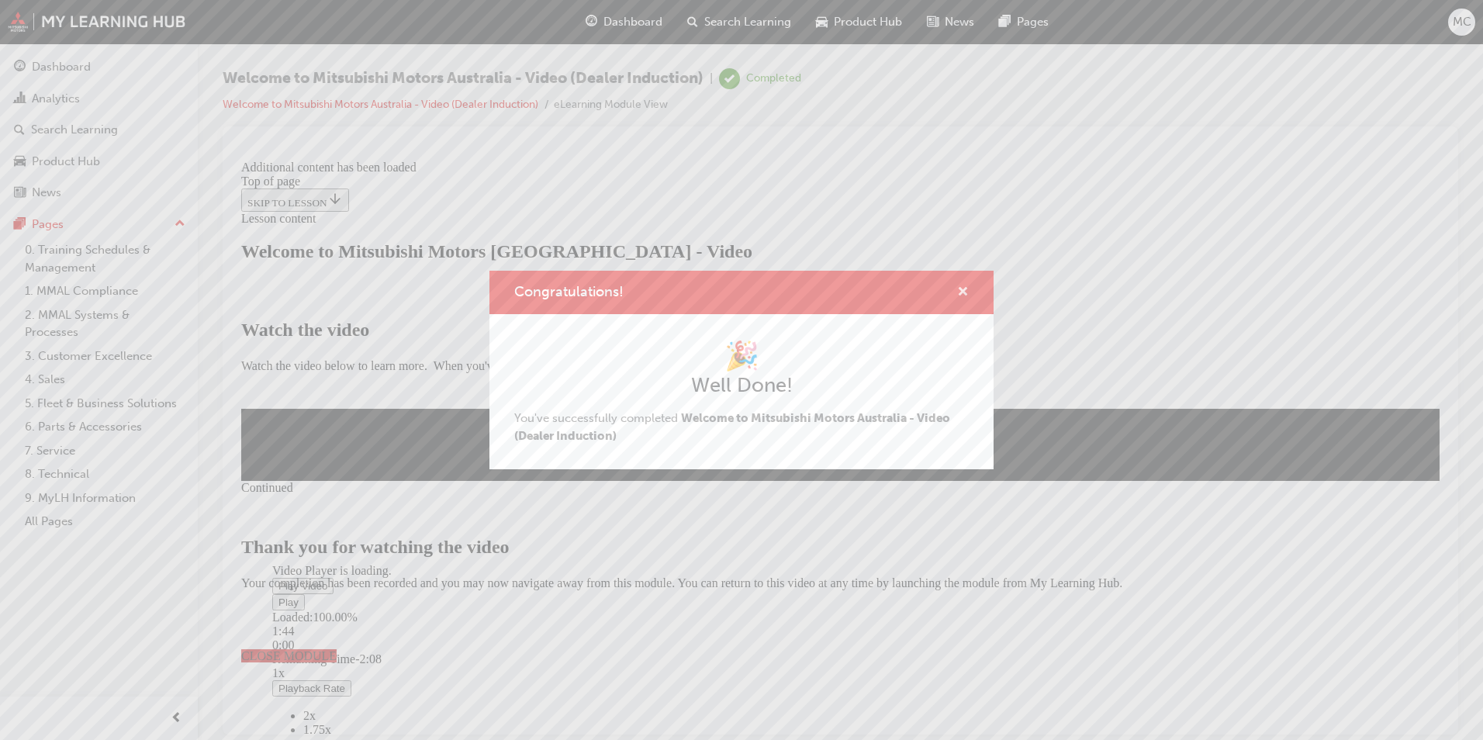
click at [961, 286] on span "cross-icon" at bounding box center [963, 293] width 12 height 14
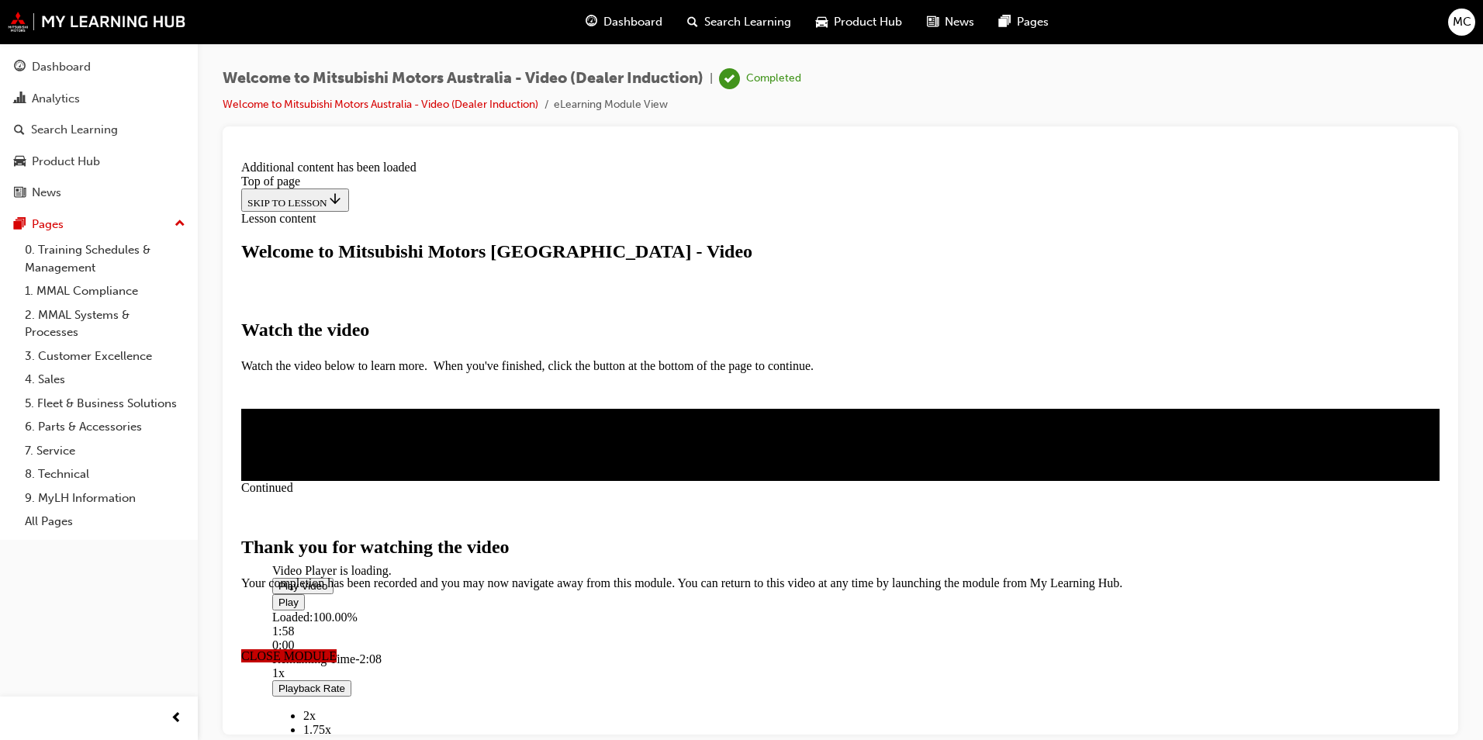
click at [337, 649] on span "CLOSE MODULE" at bounding box center [288, 655] width 95 height 13
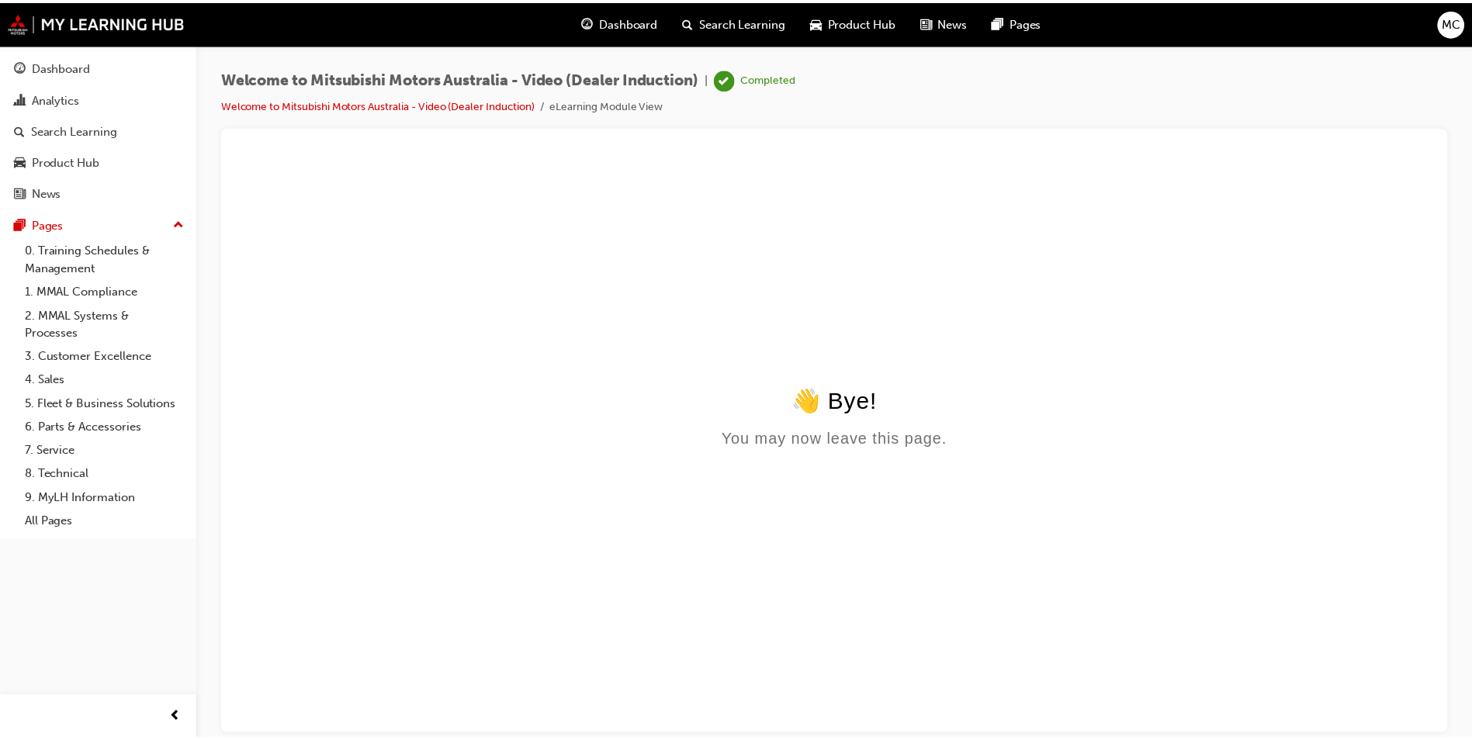
scroll to position [0, 0]
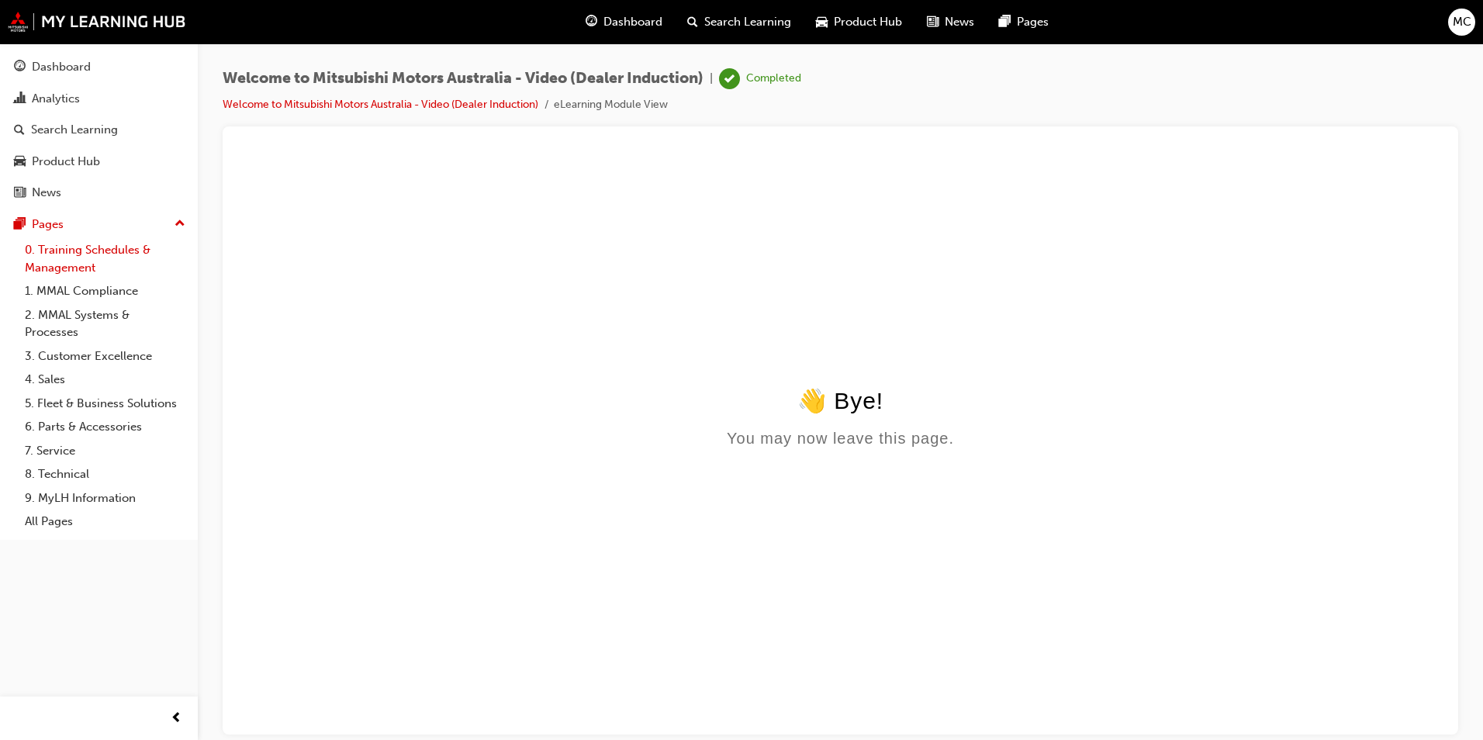
click at [85, 256] on link "0. Training Schedules & Management" at bounding box center [105, 258] width 173 height 41
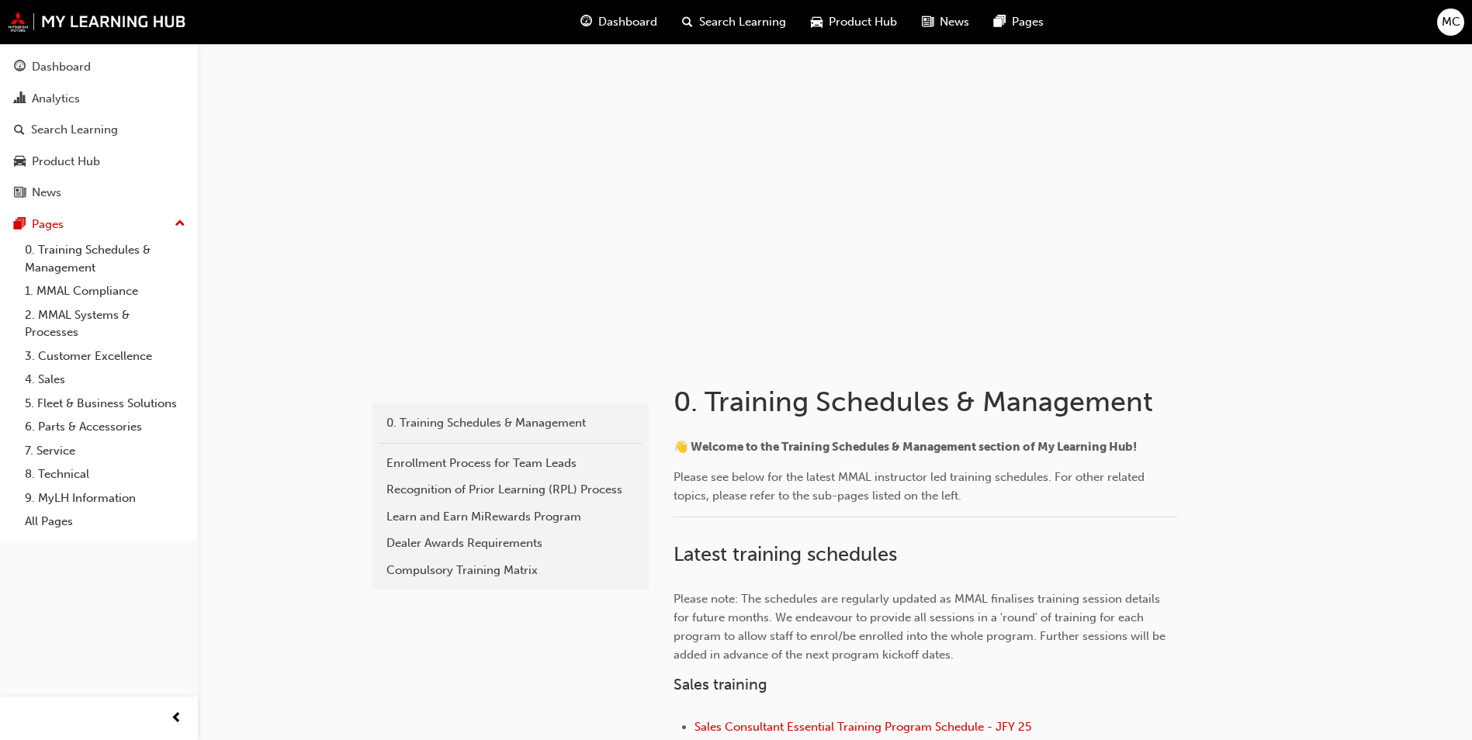
click at [641, 20] on span "Dashboard" at bounding box center [627, 22] width 59 height 18
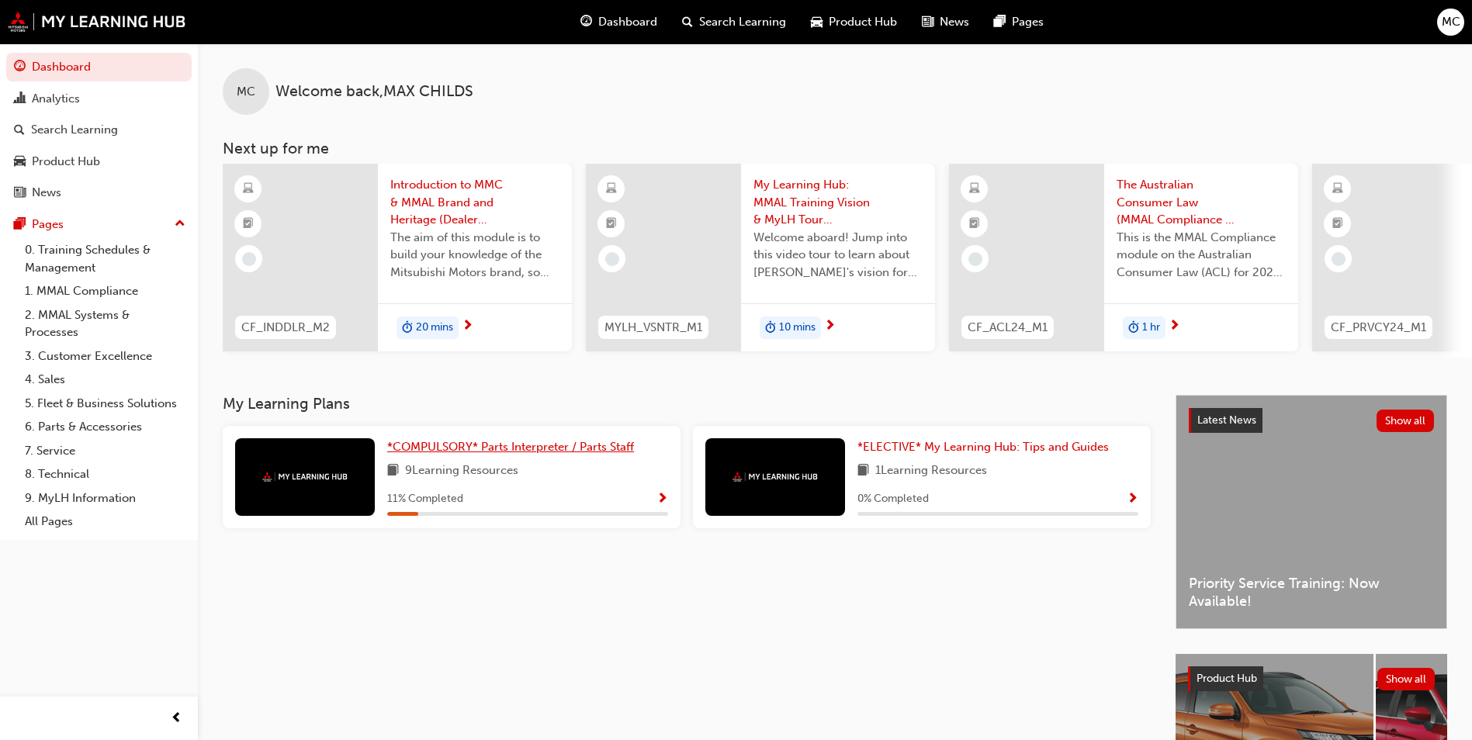
click at [472, 454] on span "*COMPULSORY* Parts Interpreter / Parts Staff" at bounding box center [510, 447] width 247 height 14
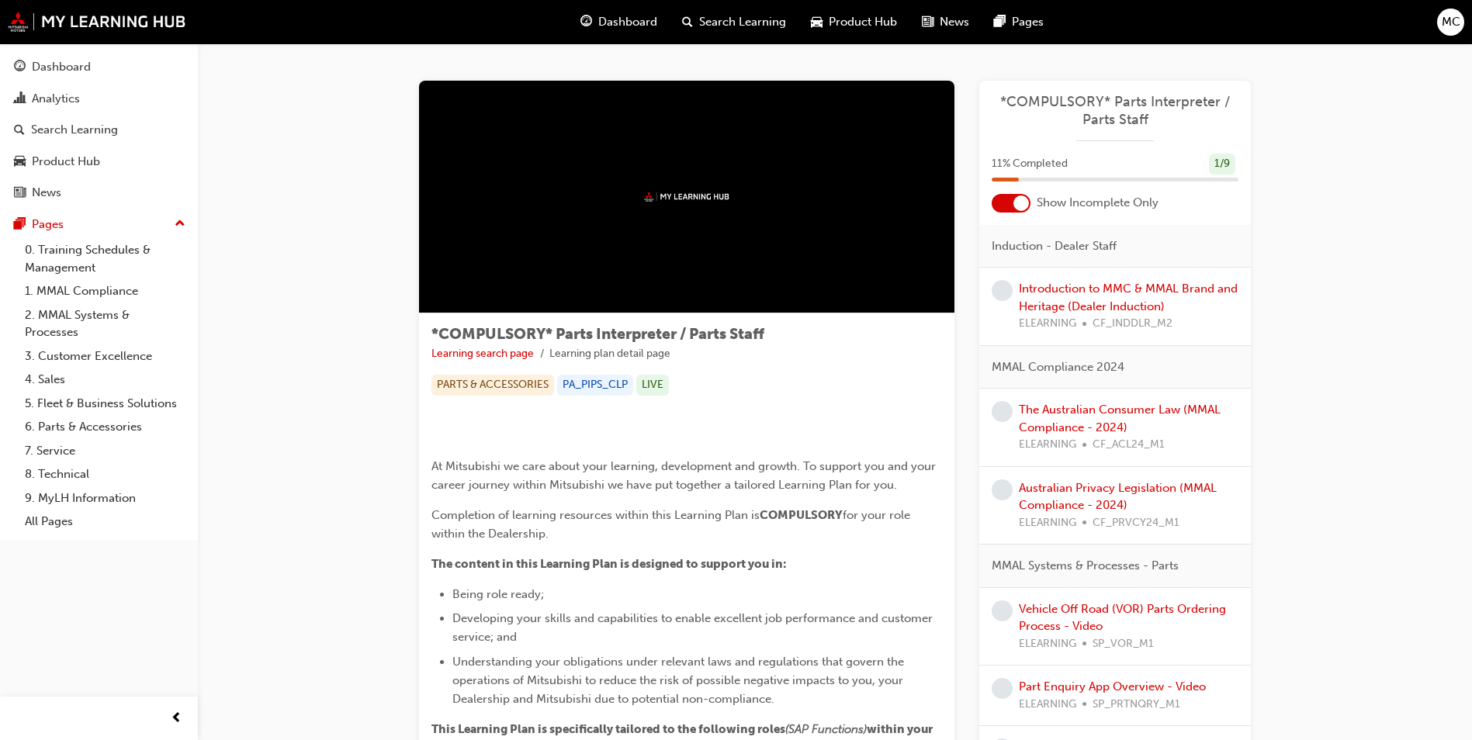
click at [1003, 197] on div at bounding box center [1010, 203] width 39 height 19
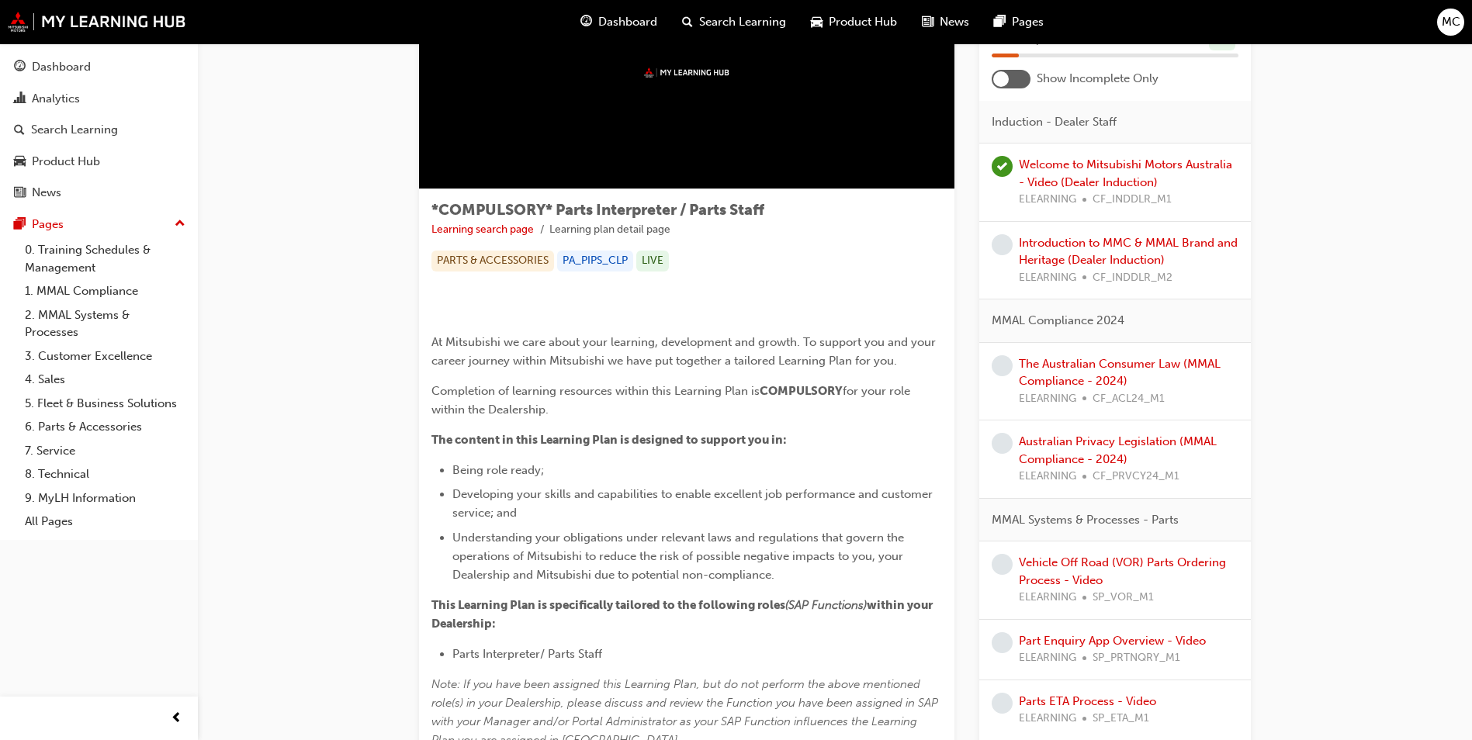
scroll to position [78, 0]
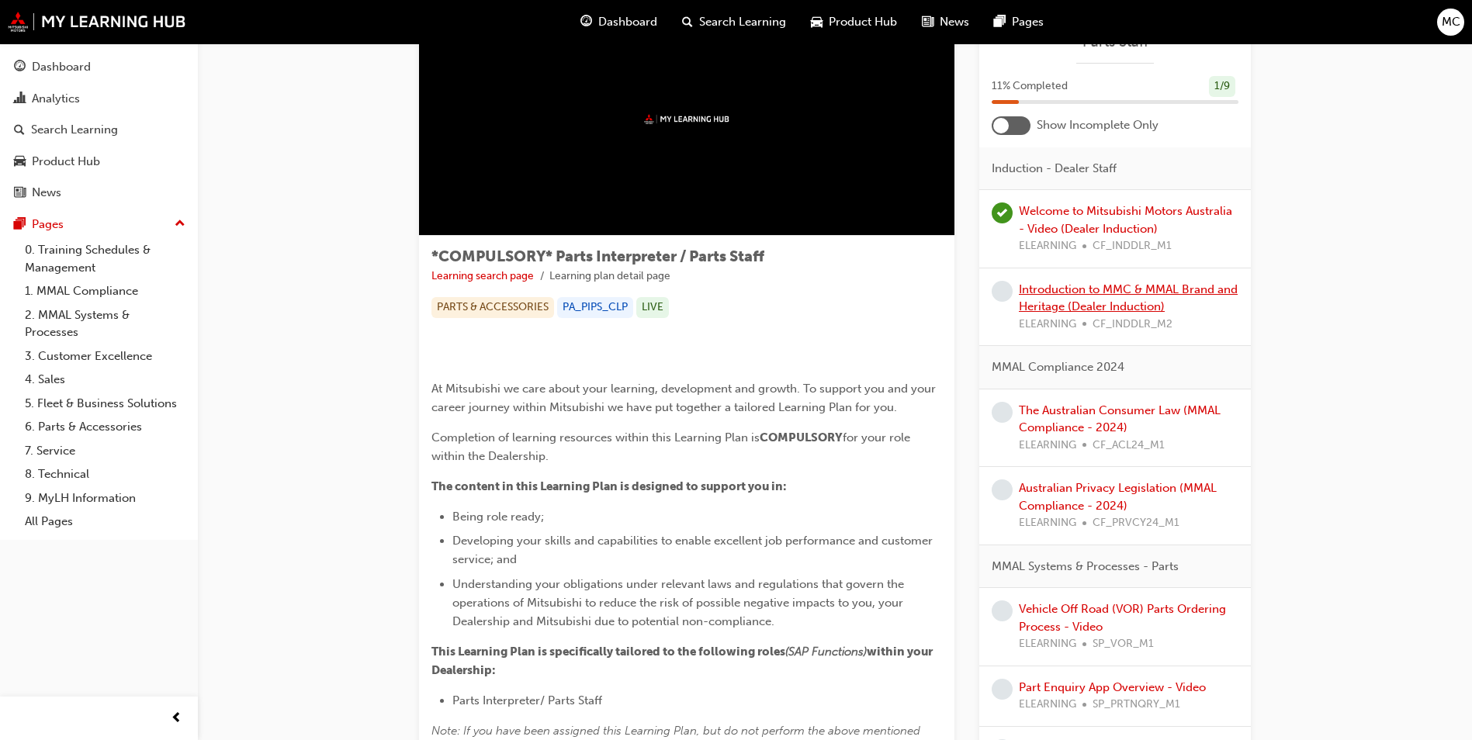
click at [1054, 314] on link "Introduction to MMC & MMAL Brand and Heritage (Dealer Induction)" at bounding box center [1128, 298] width 219 height 32
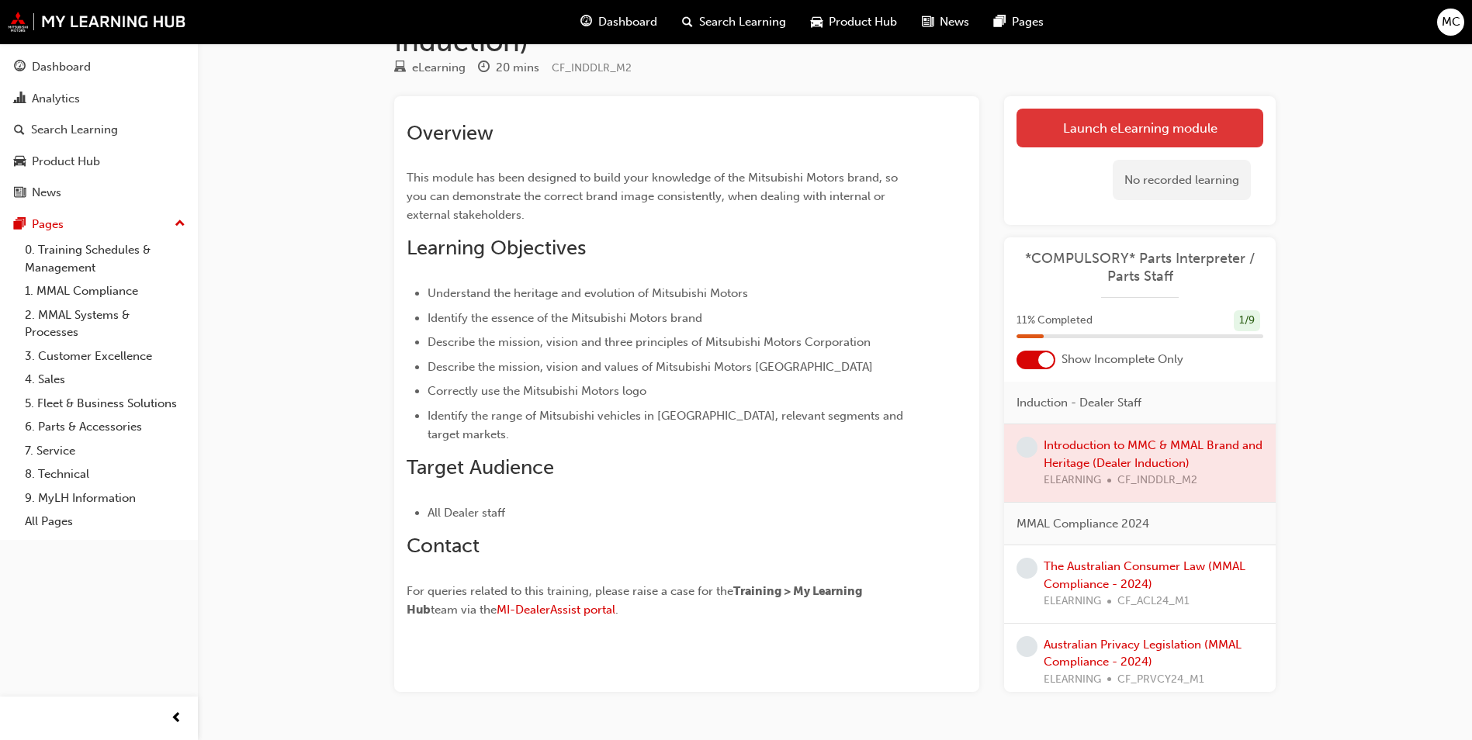
click at [1110, 117] on link "Launch eLearning module" at bounding box center [1139, 128] width 247 height 39
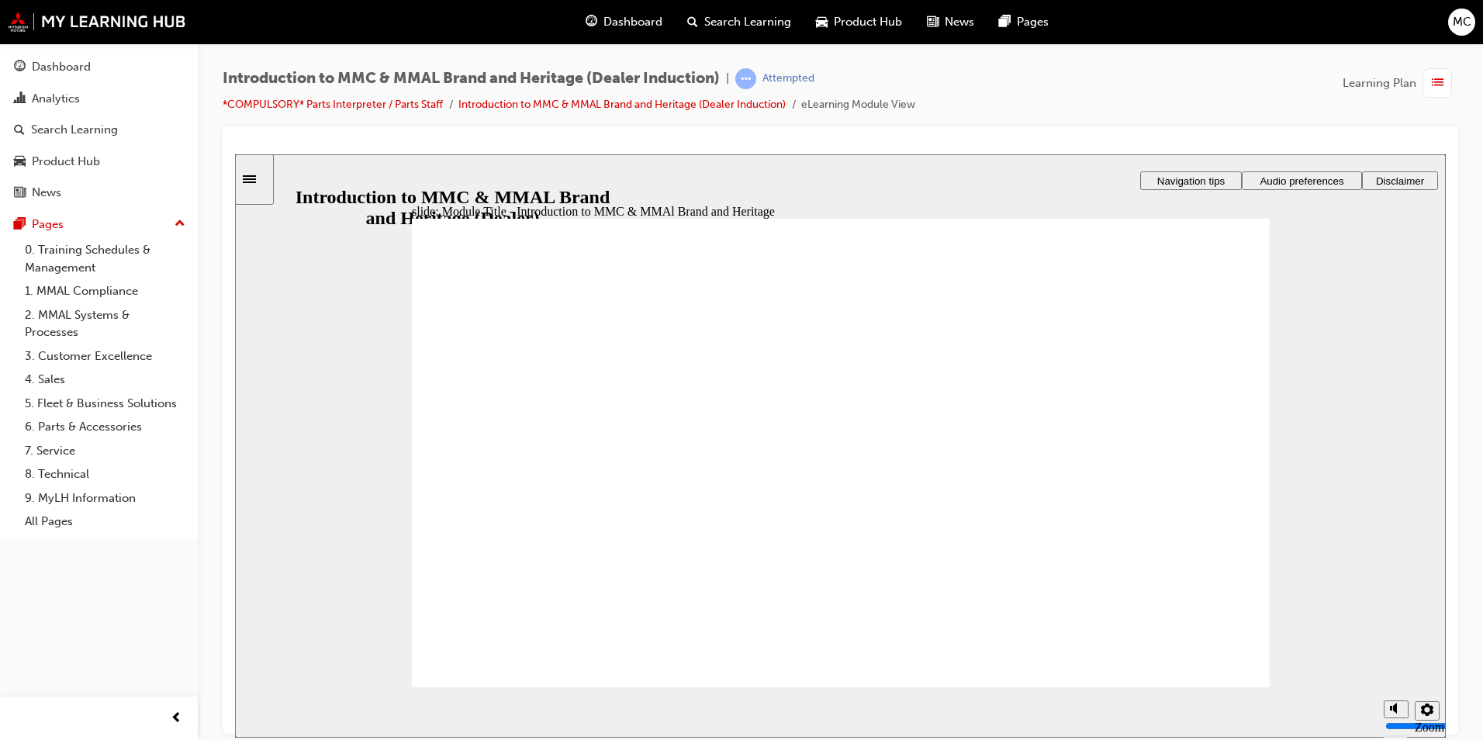
click at [1314, 166] on div "slide: Sound check Rectangle 1 Rectangle 3 Sound check By default, page narrati…" at bounding box center [840, 445] width 1211 height 583
click at [1318, 178] on span "Audio preferences" at bounding box center [1302, 181] width 84 height 12
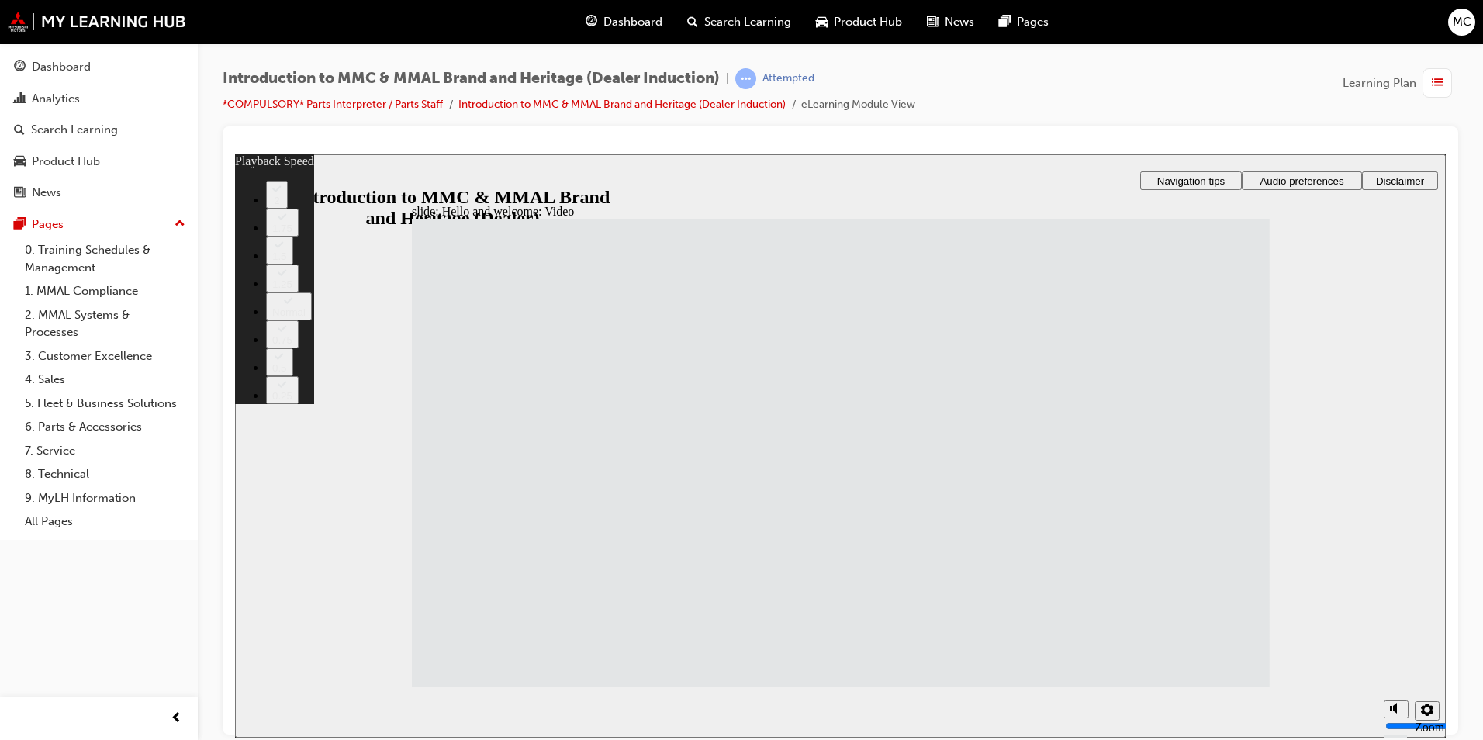
type input "4"
type input "0"
type input "4"
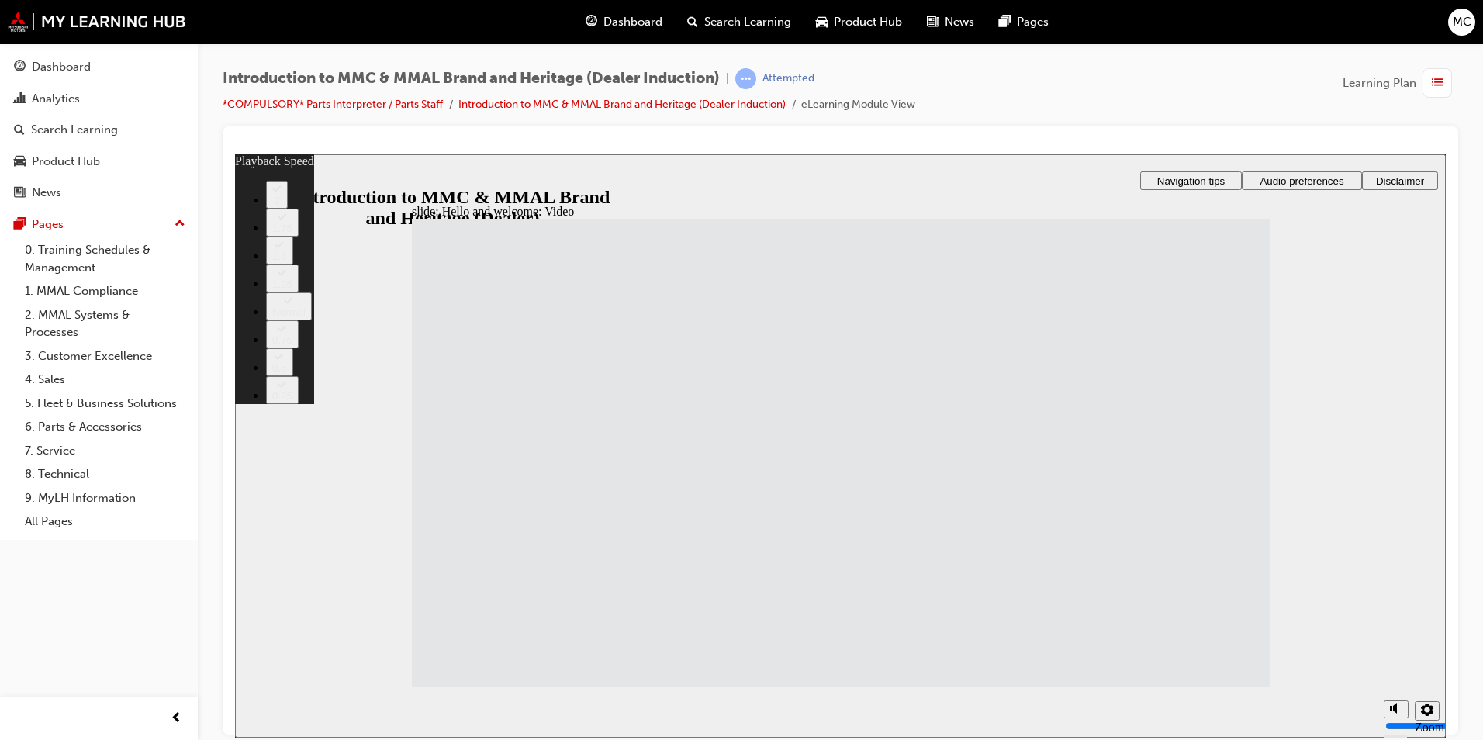
type input "0"
type input "4"
type input "8"
type input "5"
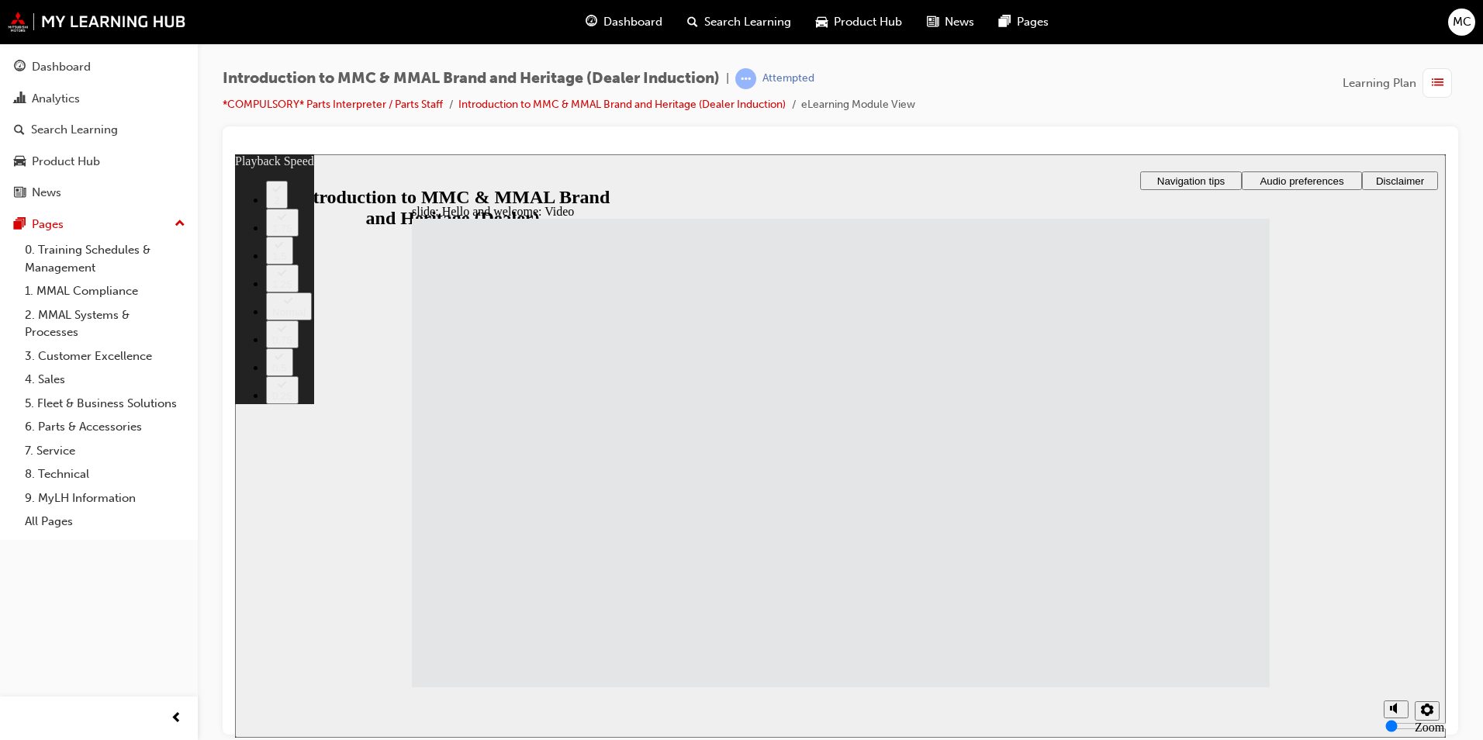
type input "8"
type input "33"
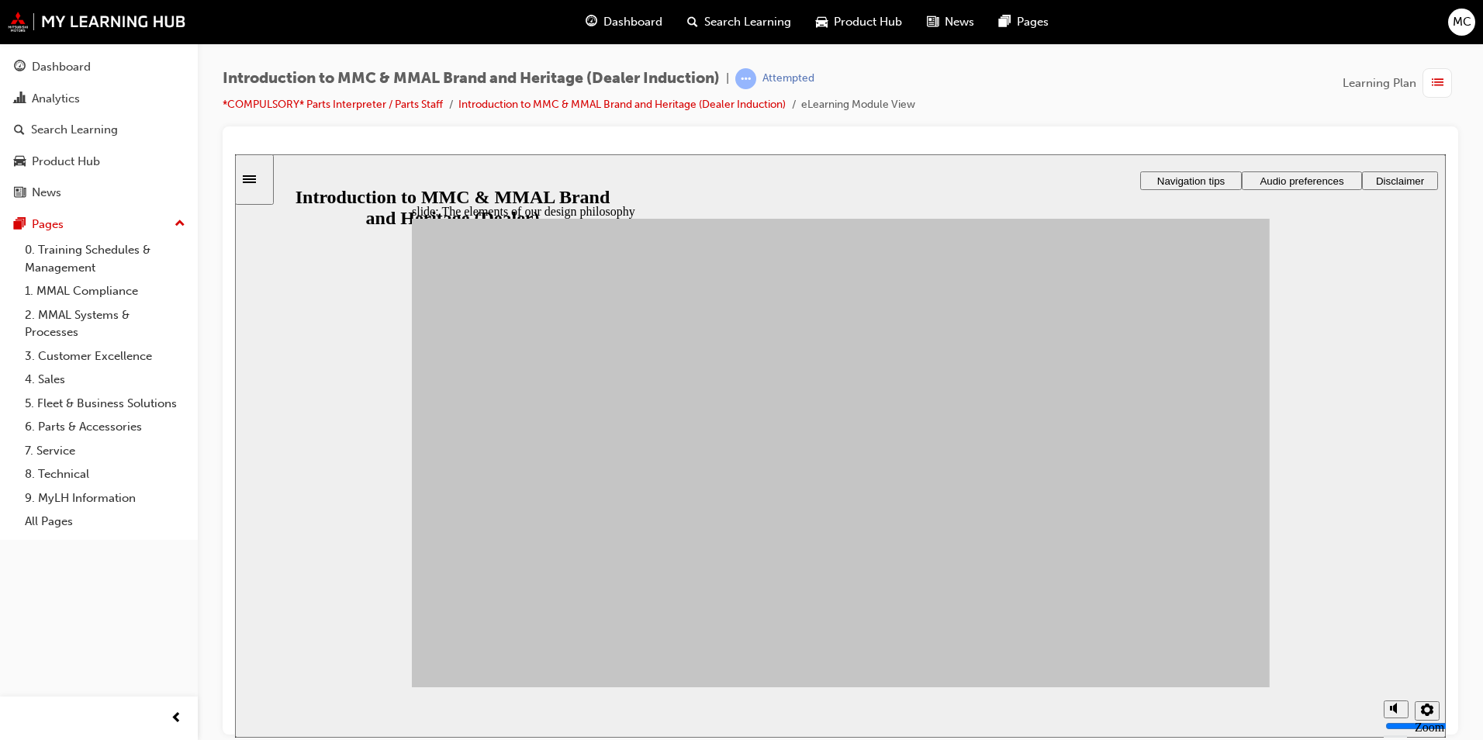
drag, startPoint x: 636, startPoint y: 446, endPoint x: 939, endPoint y: 407, distance: 305.8
drag, startPoint x: 756, startPoint y: 461, endPoint x: 1097, endPoint y: 479, distance: 341.0
drag, startPoint x: 630, startPoint y: 545, endPoint x: 1081, endPoint y: 462, distance: 458.3
drag, startPoint x: 497, startPoint y: 576, endPoint x: 924, endPoint y: 533, distance: 428.8
drag, startPoint x: 515, startPoint y: 562, endPoint x: 1084, endPoint y: 553, distance: 568.7
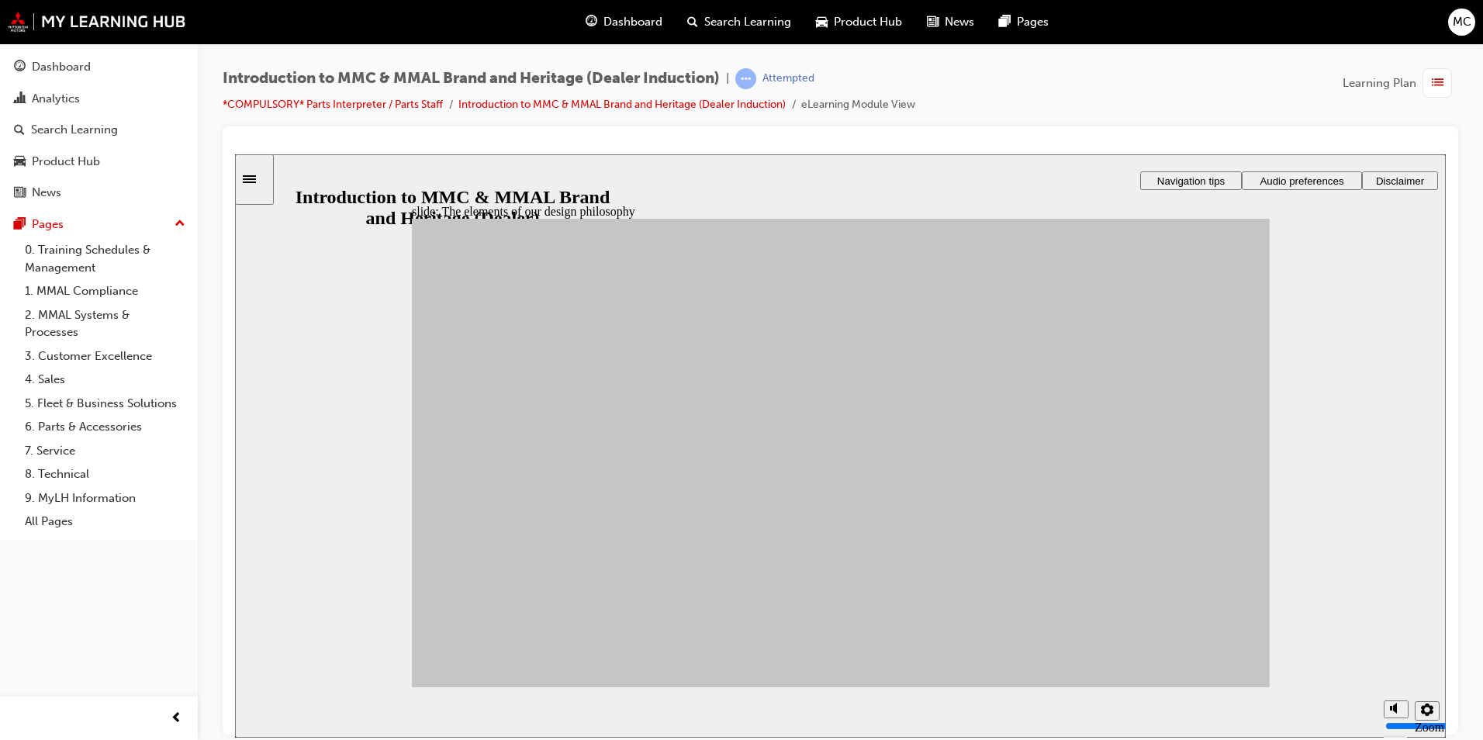
drag, startPoint x: 587, startPoint y: 592, endPoint x: 915, endPoint y: 548, distance: 330.3
drag, startPoint x: 742, startPoint y: 527, endPoint x: 934, endPoint y: 563, distance: 194.9
drag, startPoint x: 735, startPoint y: 593, endPoint x: 1084, endPoint y: 399, distance: 399.7
drag, startPoint x: 548, startPoint y: 462, endPoint x: 1082, endPoint y: 616, distance: 555.6
drag, startPoint x: 497, startPoint y: 510, endPoint x: 912, endPoint y: 597, distance: 424.0
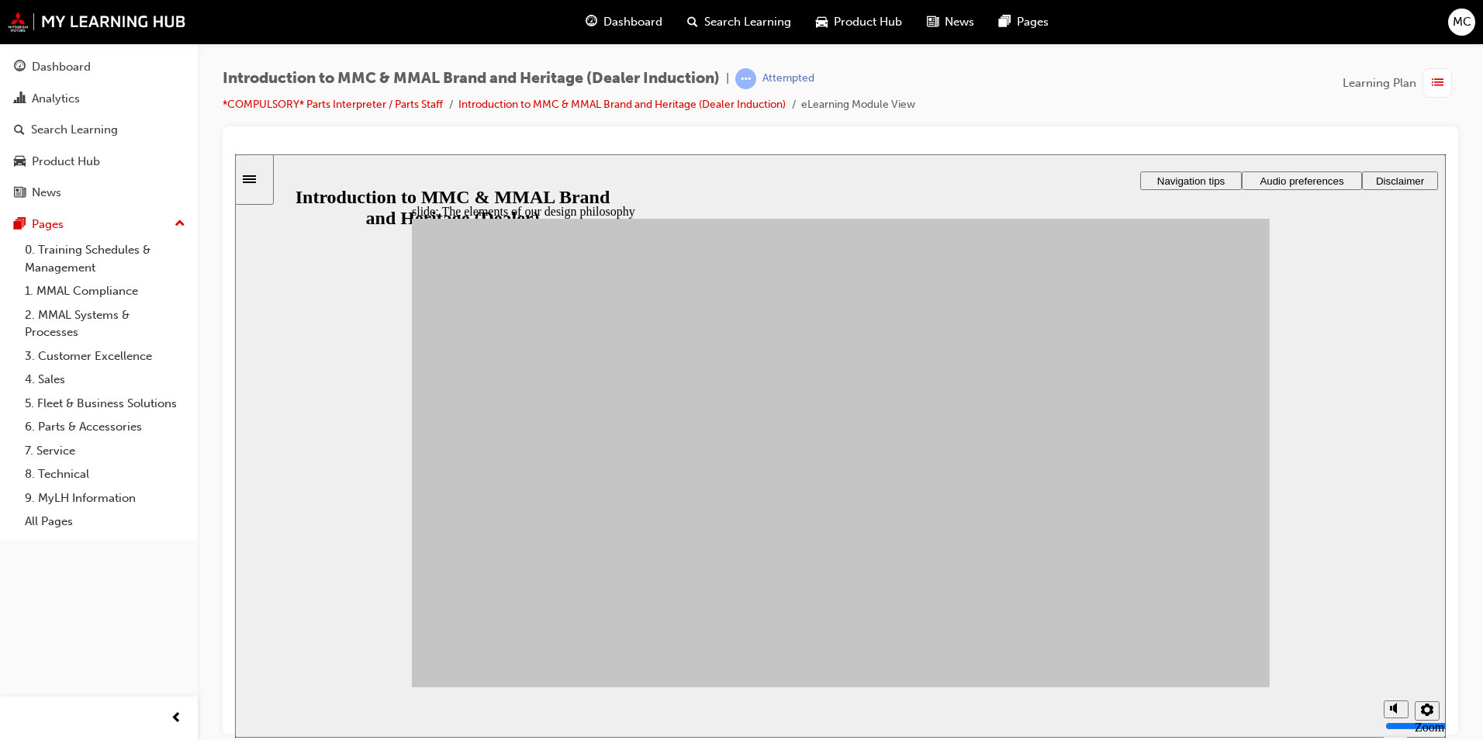
drag, startPoint x: 613, startPoint y: 489, endPoint x: 932, endPoint y: 514, distance: 319.8
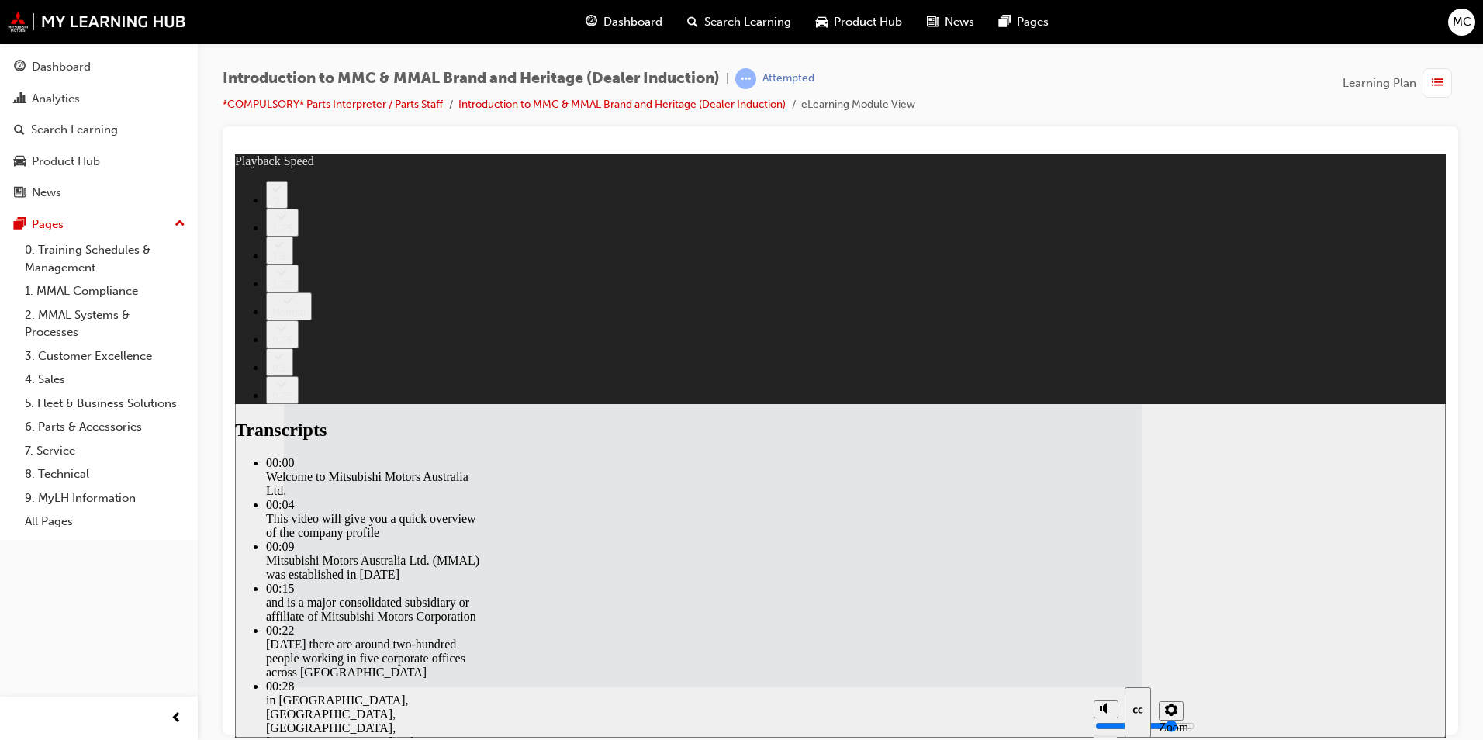
type input "112"
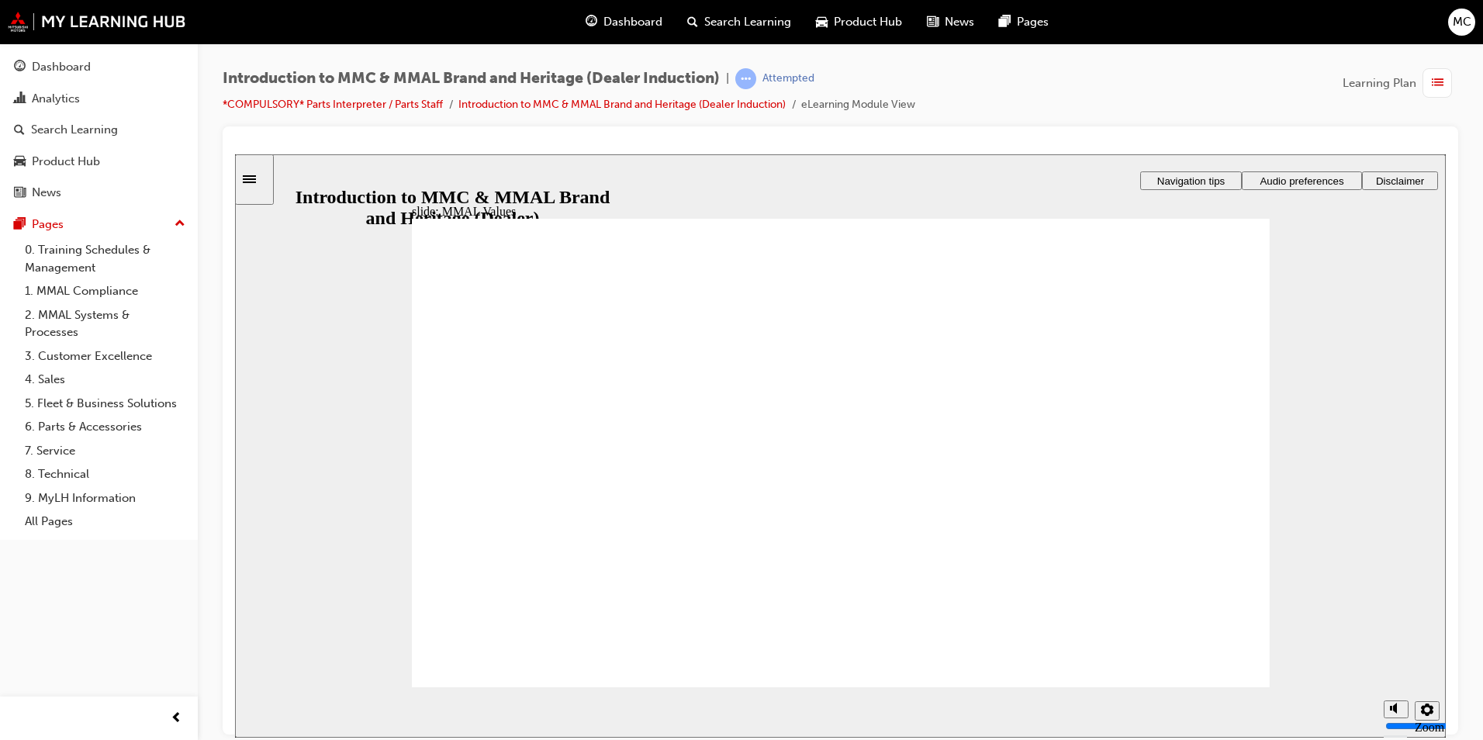
drag, startPoint x: 704, startPoint y: 444, endPoint x: 691, endPoint y: 450, distance: 14.6
drag, startPoint x: 685, startPoint y: 442, endPoint x: 562, endPoint y: 493, distance: 132.5
drag, startPoint x: 939, startPoint y: 439, endPoint x: 672, endPoint y: 488, distance: 271.3
drag, startPoint x: 514, startPoint y: 427, endPoint x: 767, endPoint y: 476, distance: 257.6
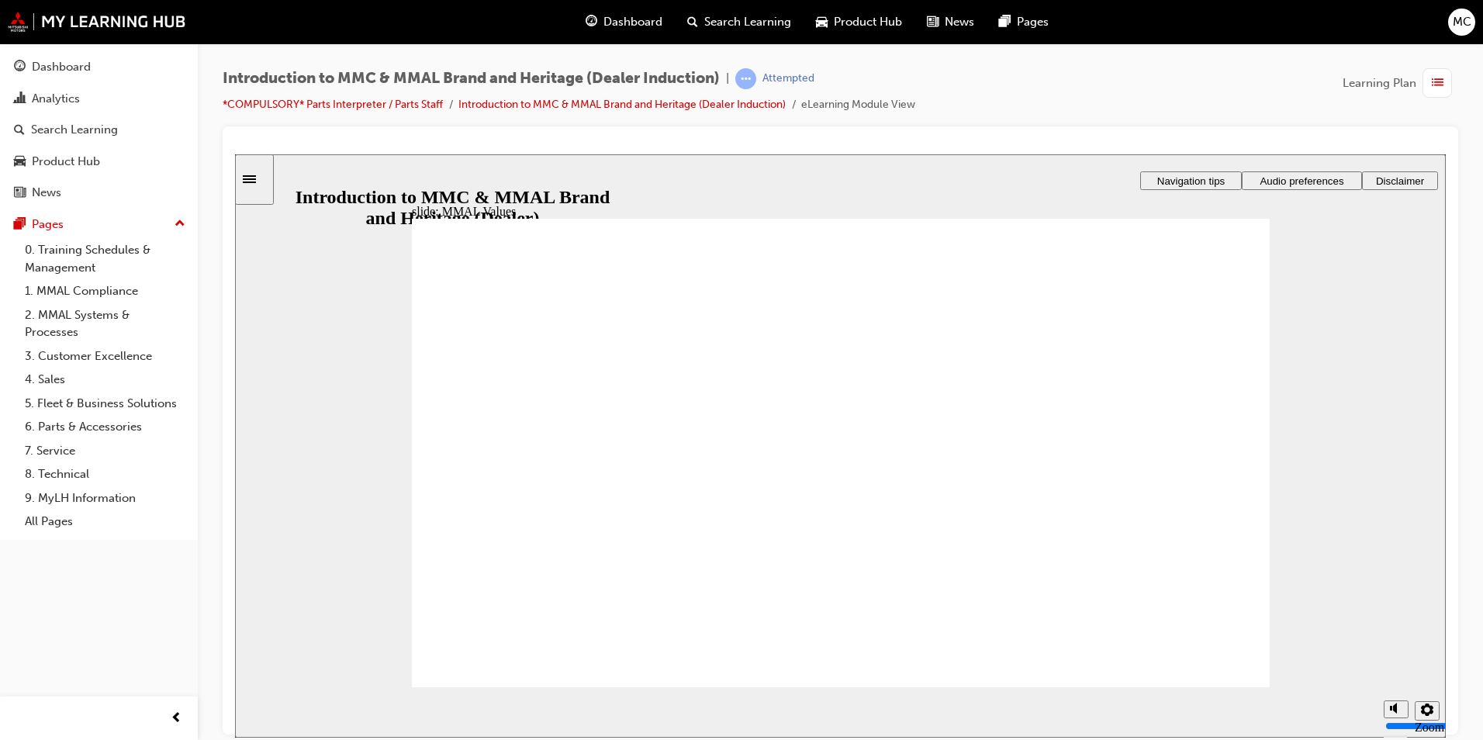
drag, startPoint x: 790, startPoint y: 431, endPoint x: 1059, endPoint y: 486, distance: 274.2
drag, startPoint x: 1062, startPoint y: 450, endPoint x: 1197, endPoint y: 498, distance: 143.3
drag, startPoint x: 1199, startPoint y: 445, endPoint x: 945, endPoint y: 523, distance: 266.0
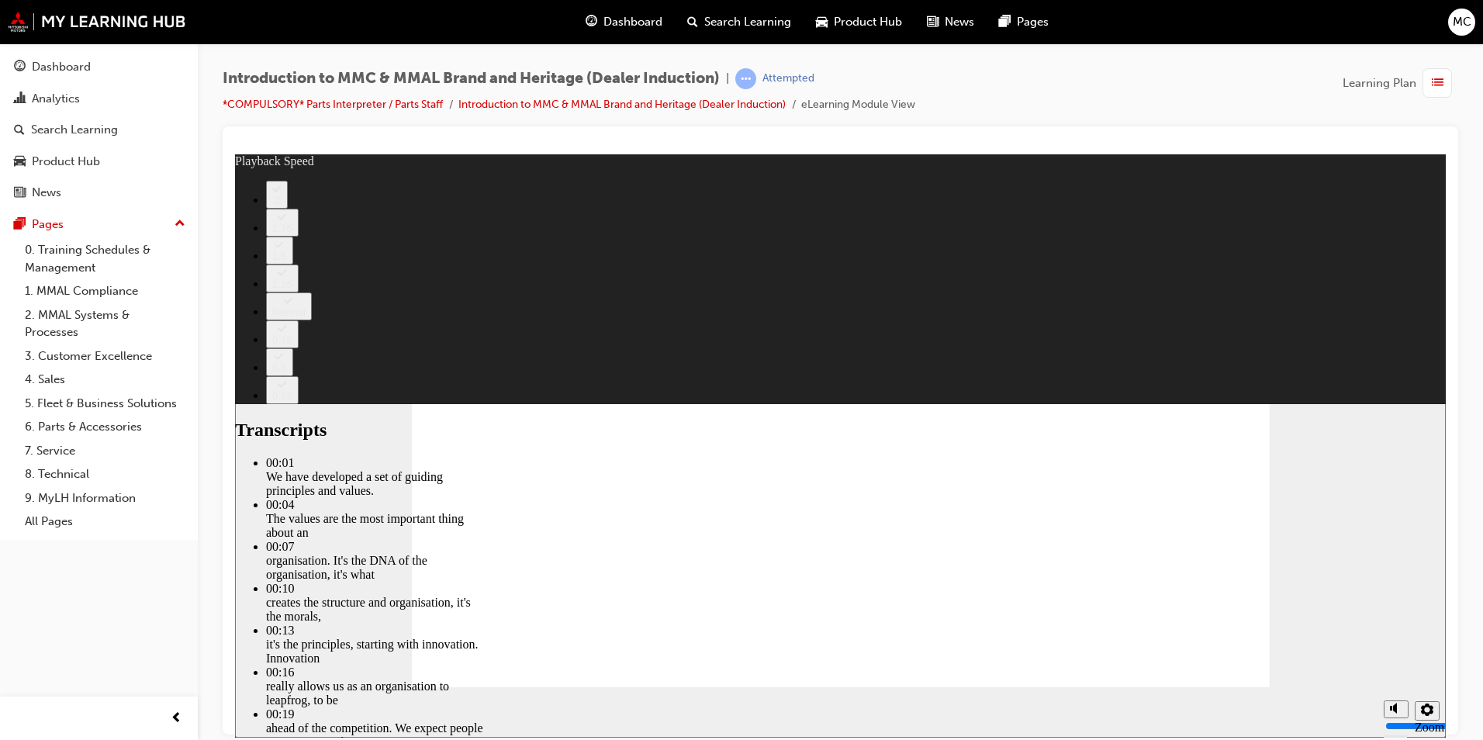
type input "0"
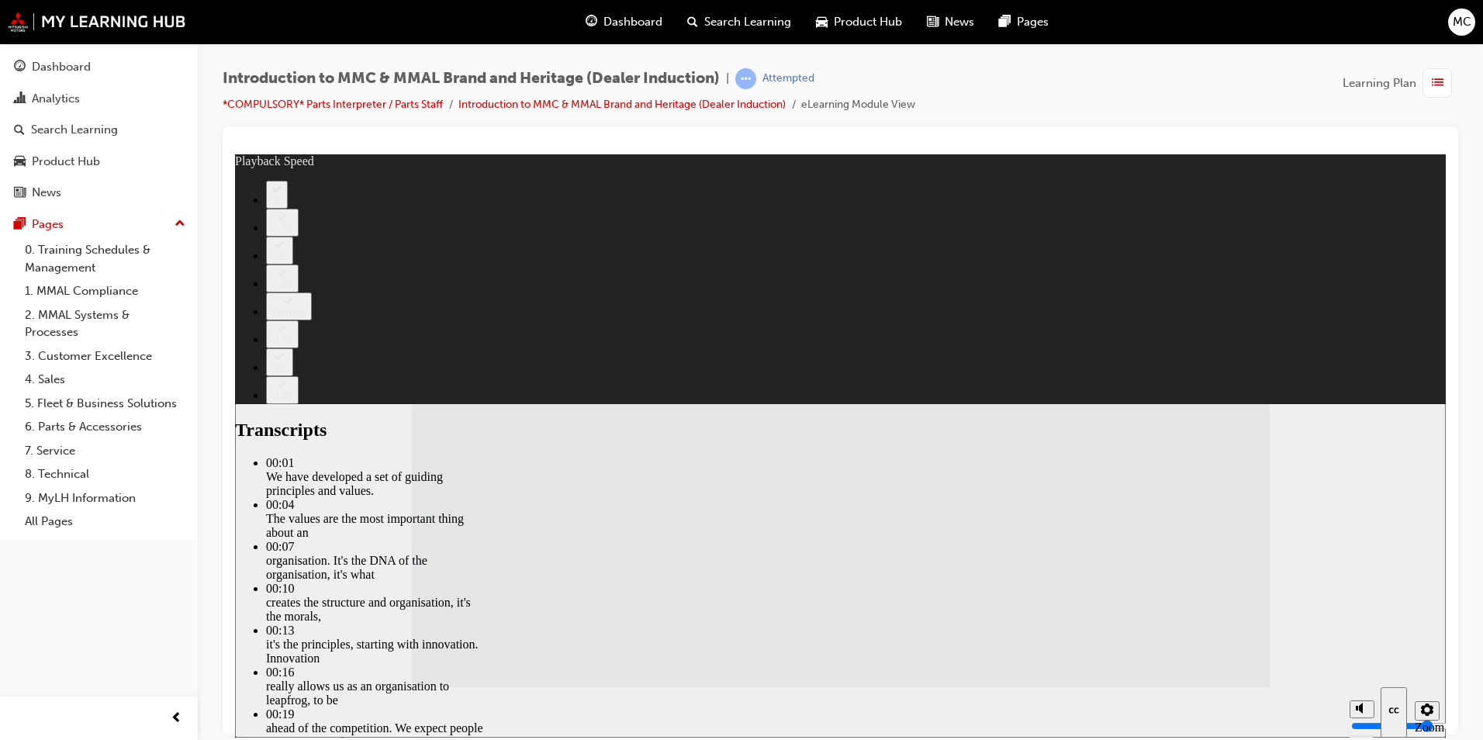
type input "120"
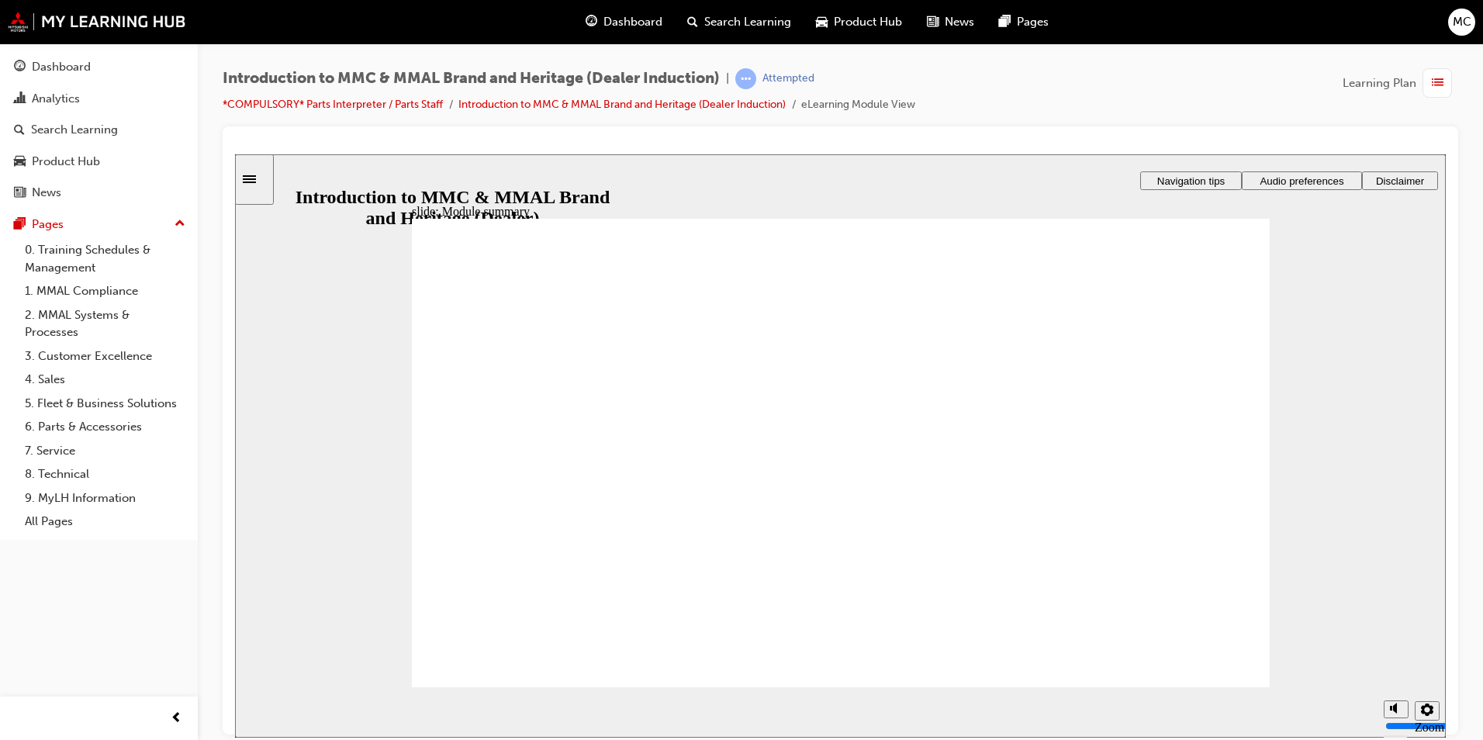
checkbox input "true"
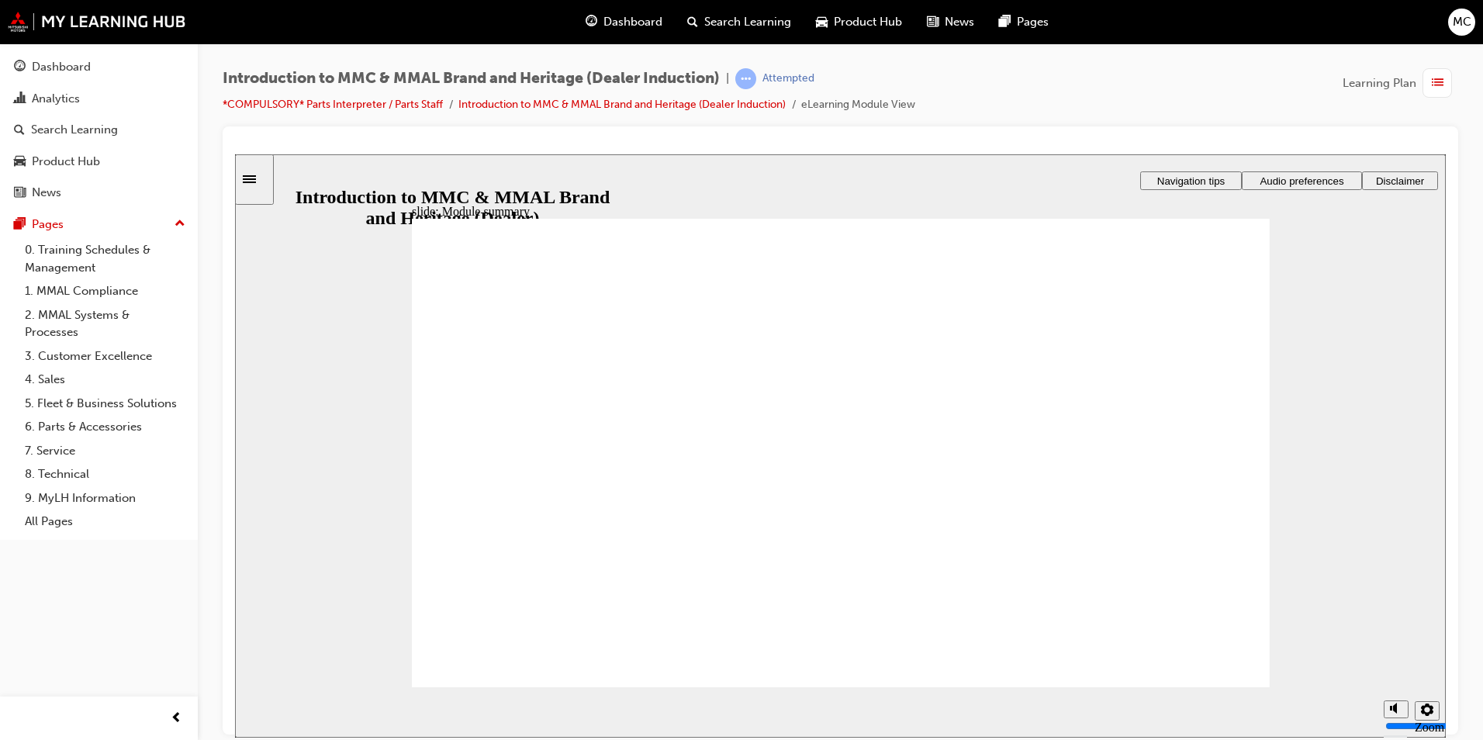
checkbox input "true"
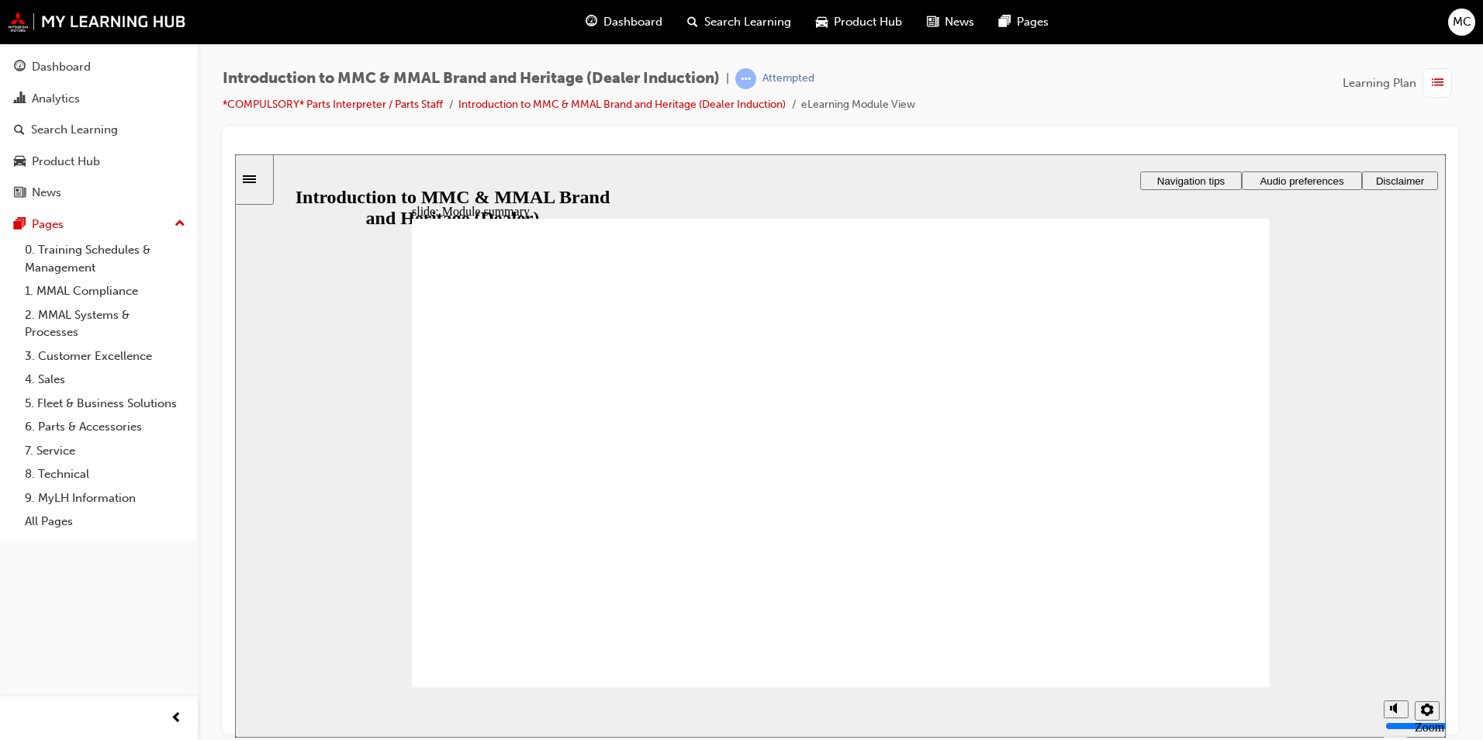
checkbox input "true"
radio input "true"
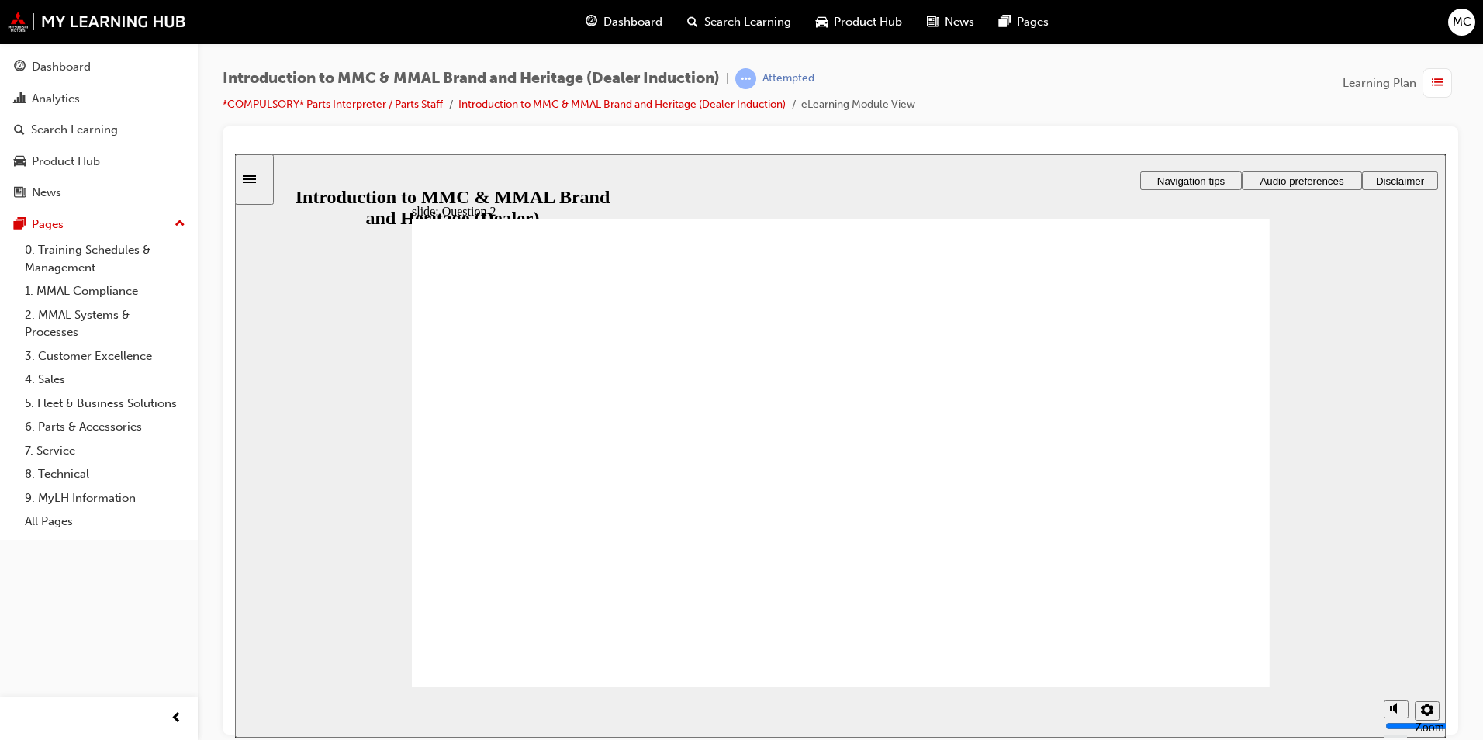
radio input "true"
radio input "false"
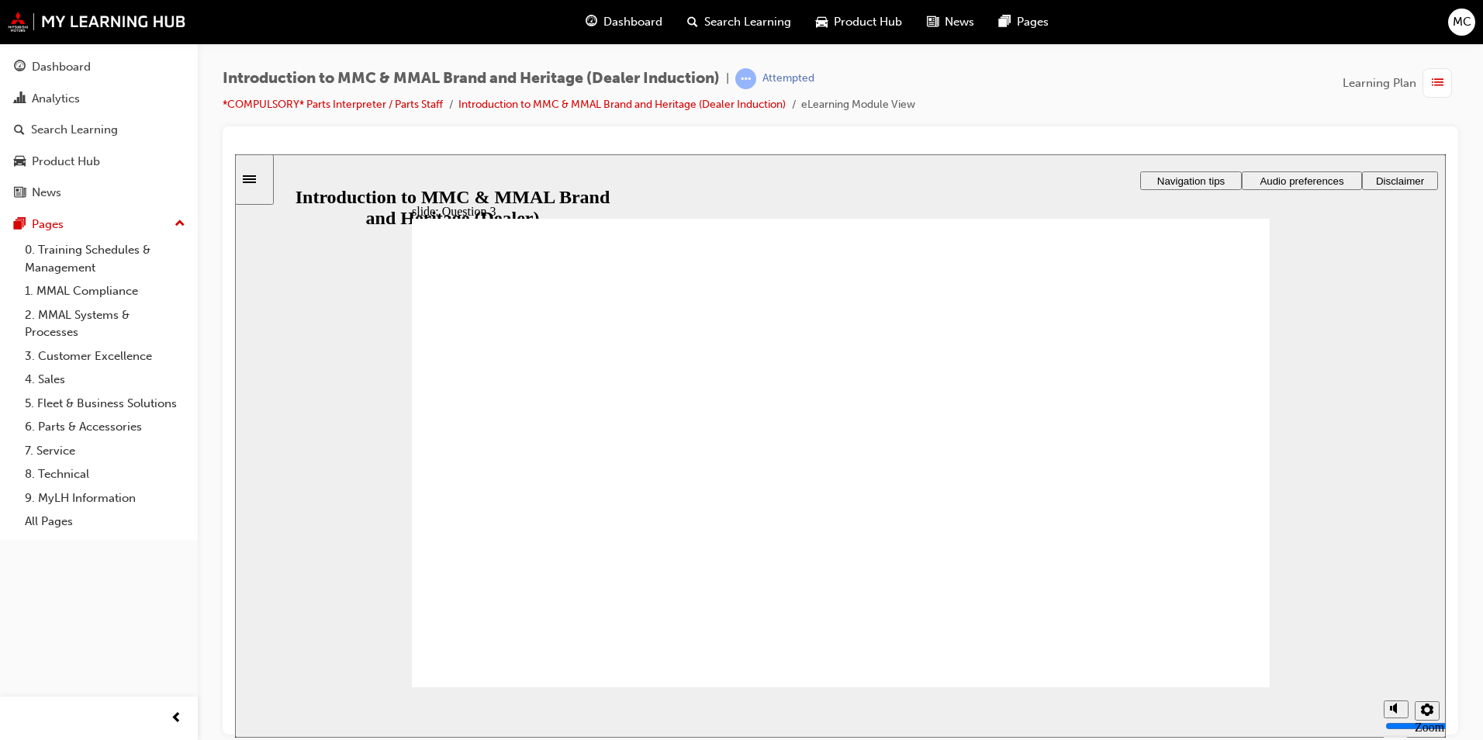
radio input "true"
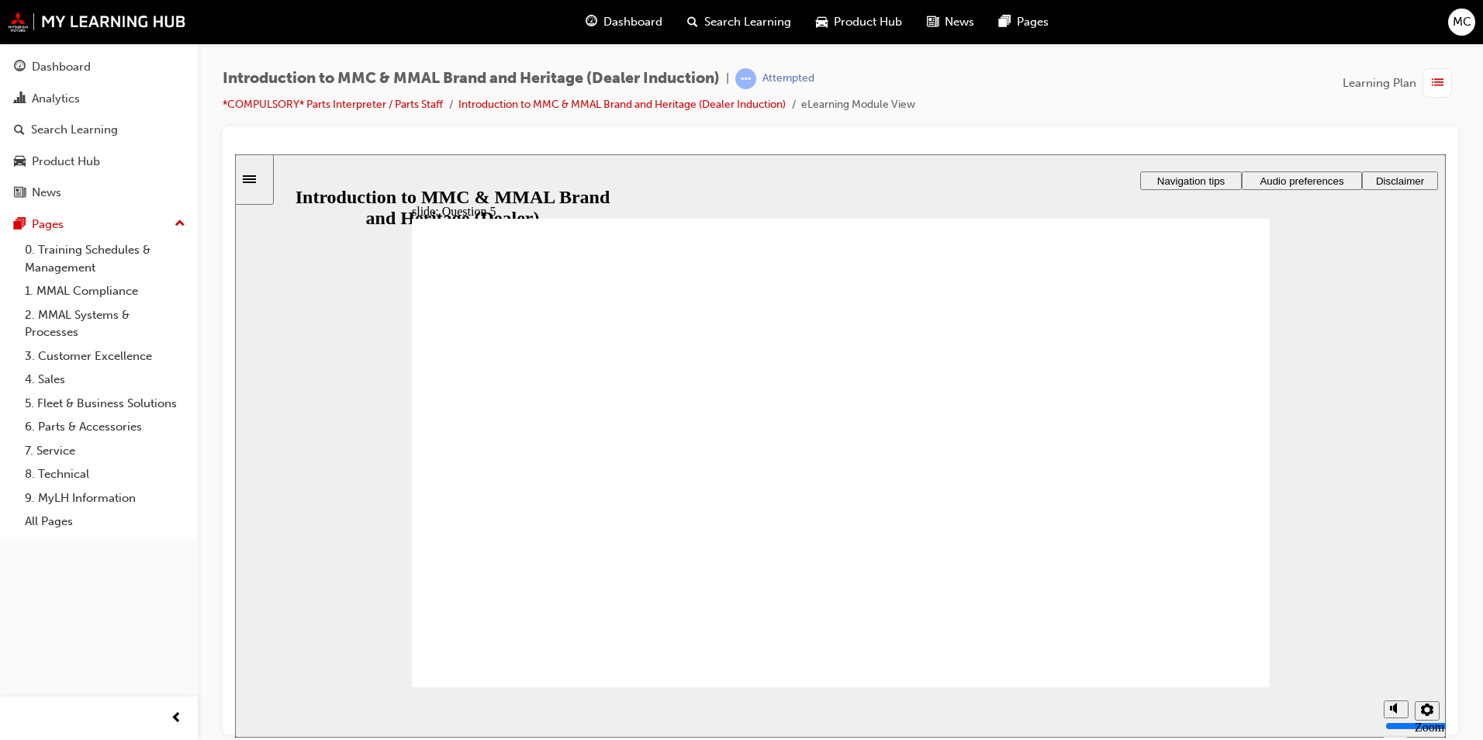
checkbox input "true"
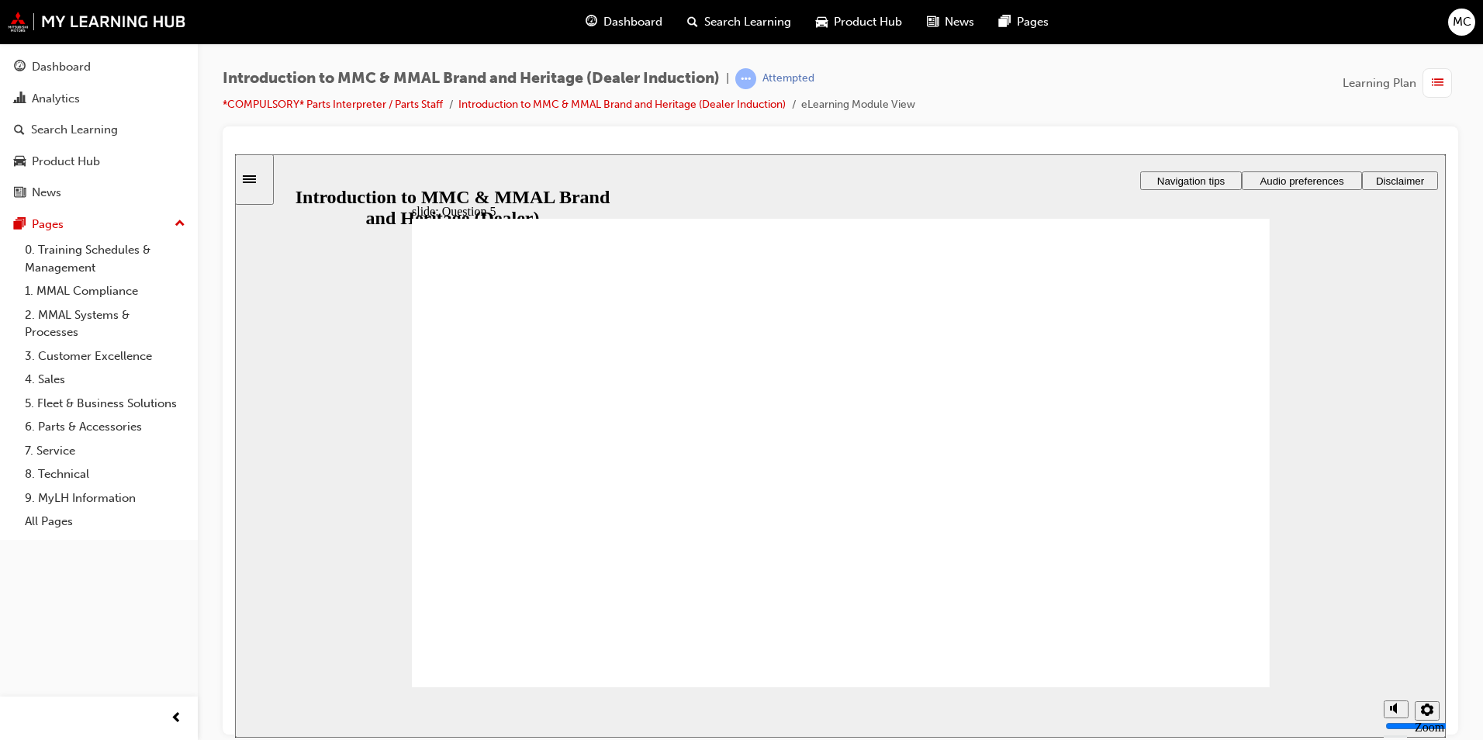
checkbox input "true"
drag, startPoint x: 638, startPoint y: 501, endPoint x: 662, endPoint y: 559, distance: 63.0
checkbox input "false"
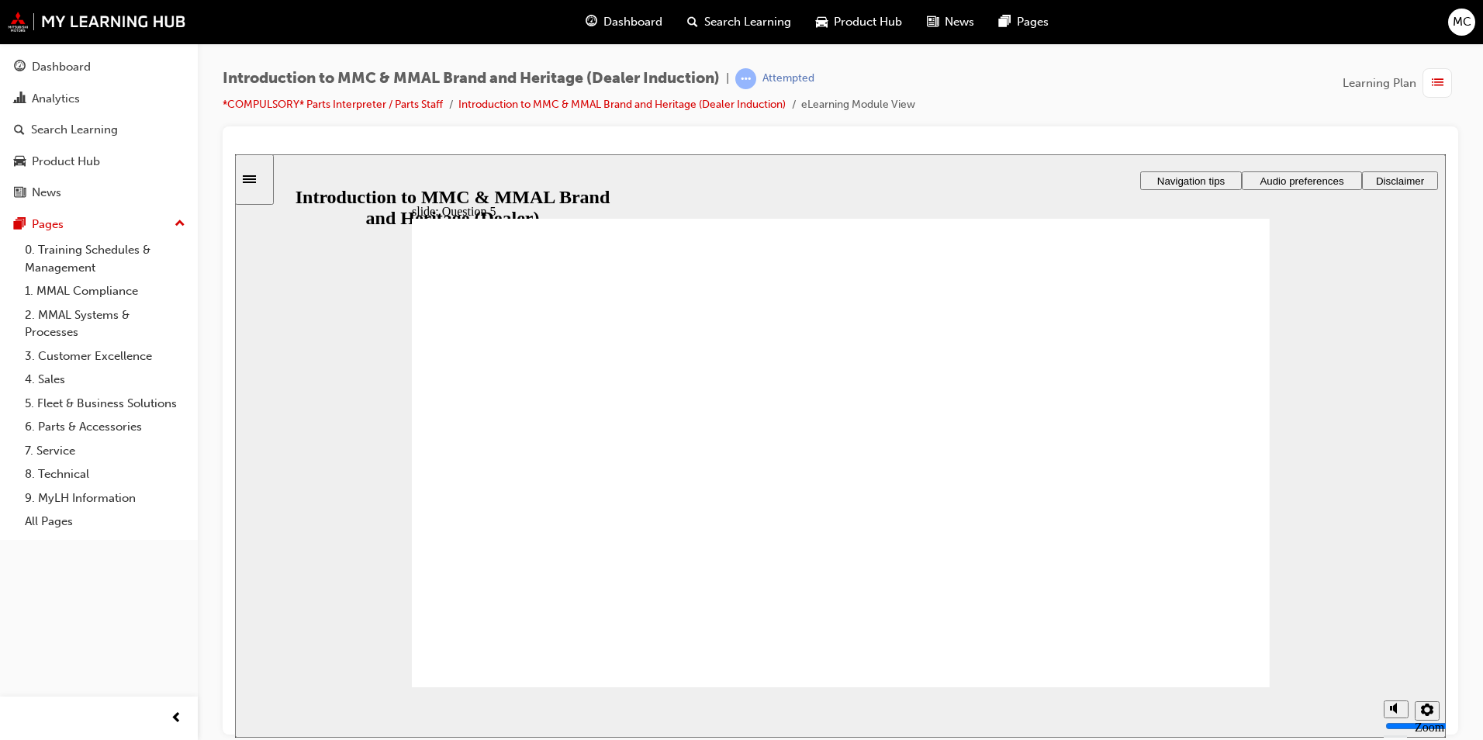
click at [1194, 687] on section "Playback Speed 2 1.75 1.5 1.25 0.75" at bounding box center [840, 712] width 1211 height 50
radio input "true"
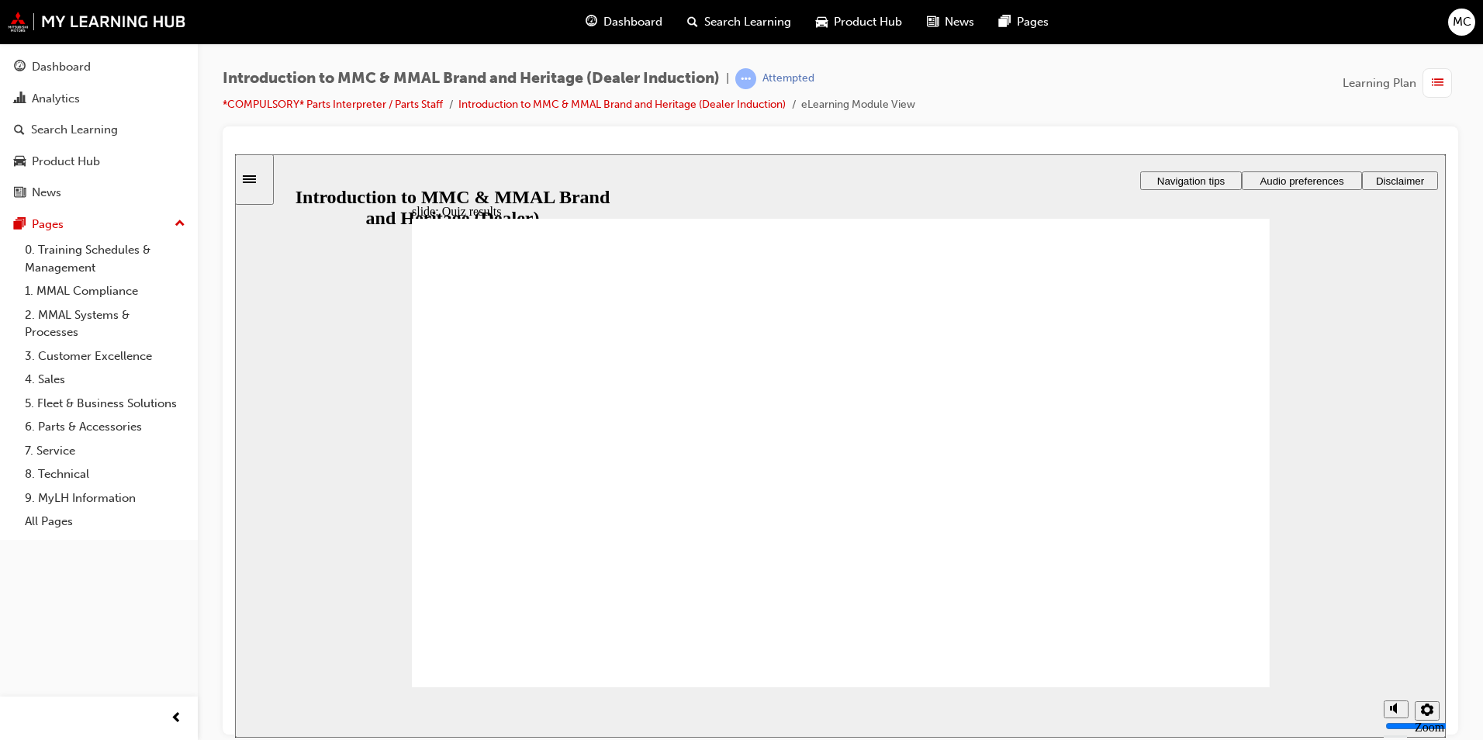
radio input "true"
drag, startPoint x: 461, startPoint y: 472, endPoint x: 533, endPoint y: 628, distance: 172.5
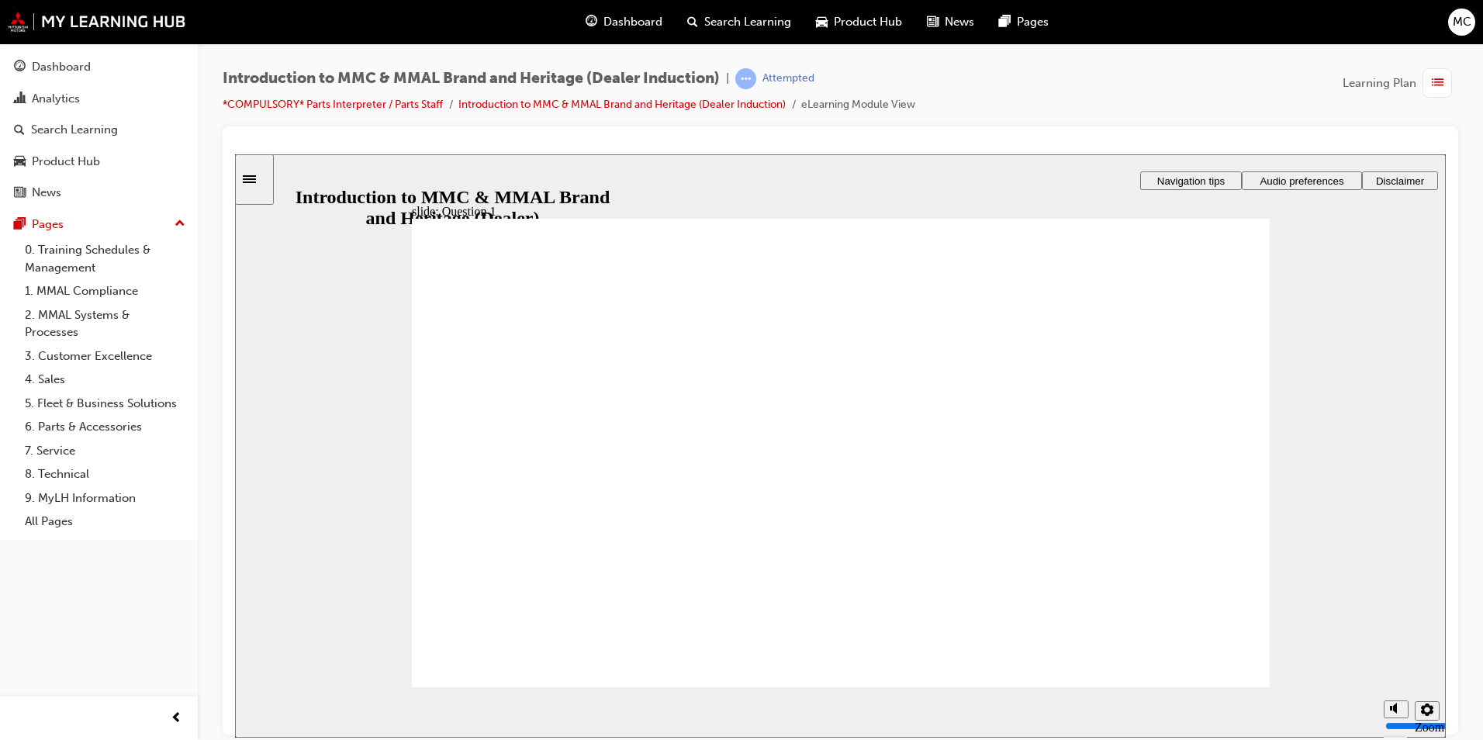
radio input "true"
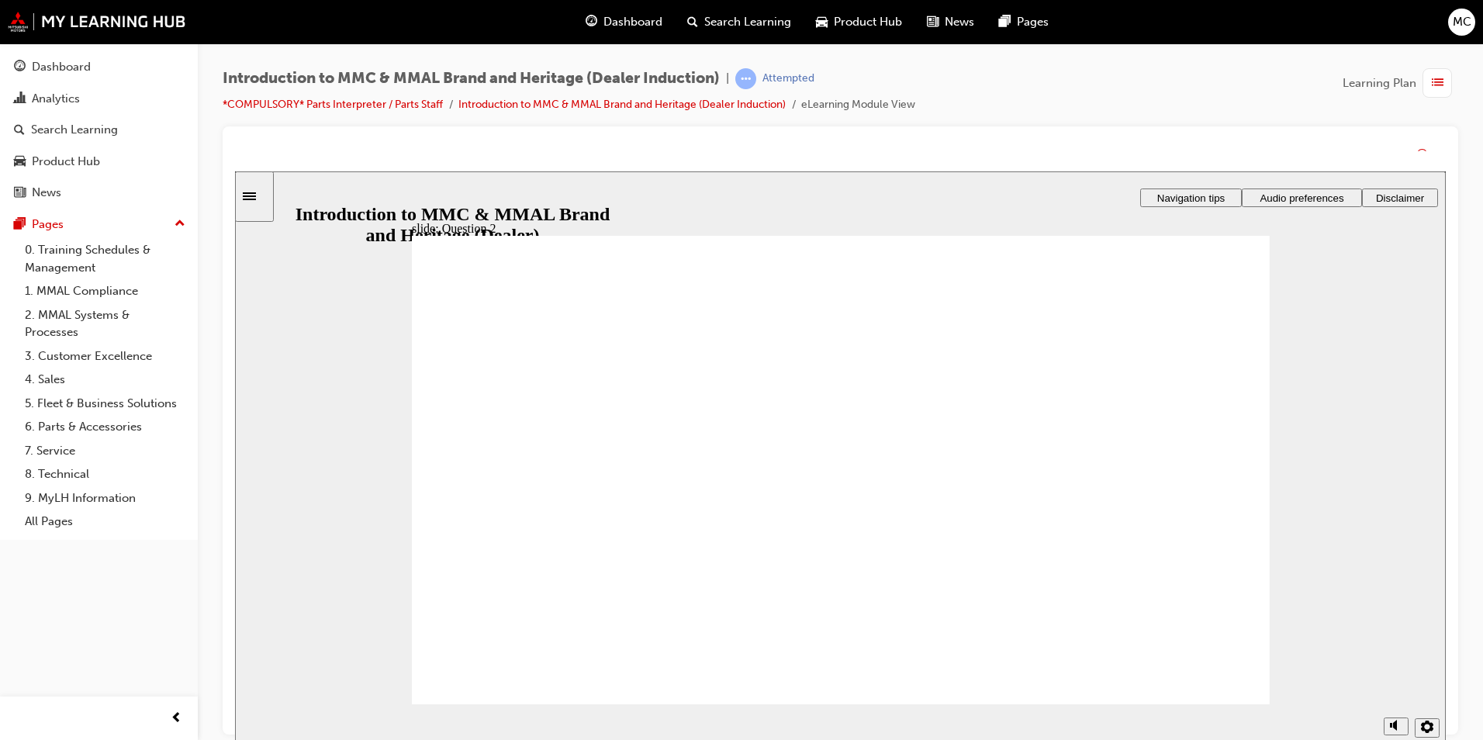
drag, startPoint x: 1178, startPoint y: 672, endPoint x: 1178, endPoint y: 688, distance: 16.3
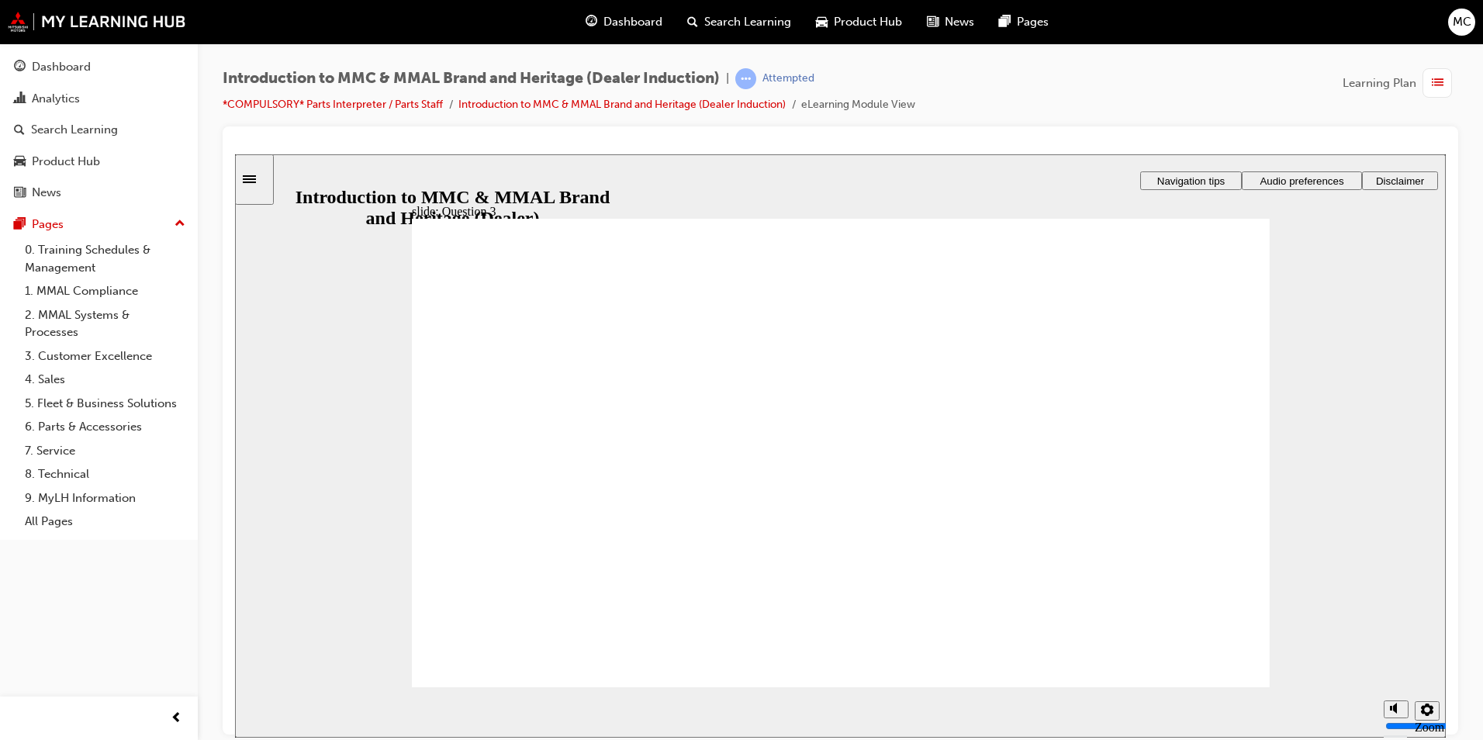
radio input "false"
radio input "true"
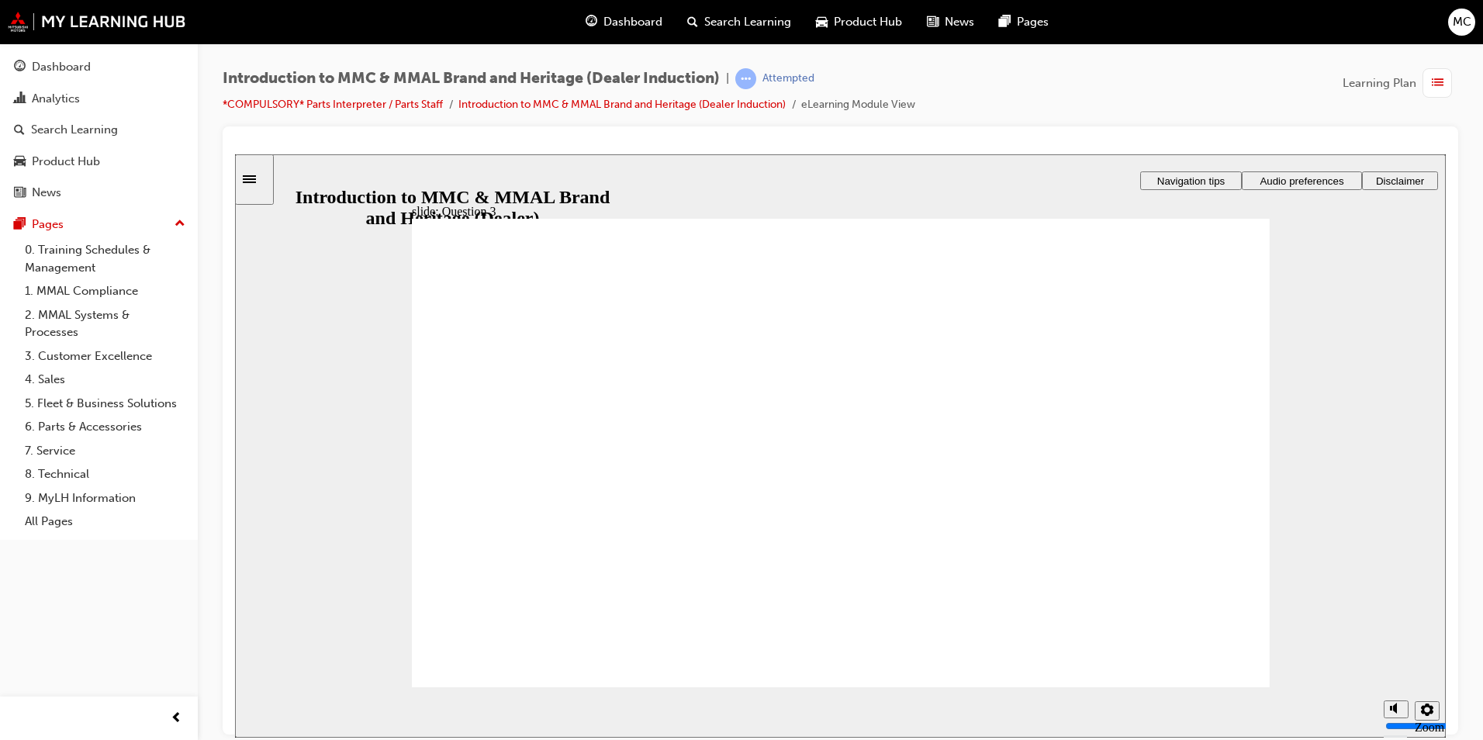
radio input "true"
checkbox input "true"
drag, startPoint x: 447, startPoint y: 556, endPoint x: 446, endPoint y: 492, distance: 64.4
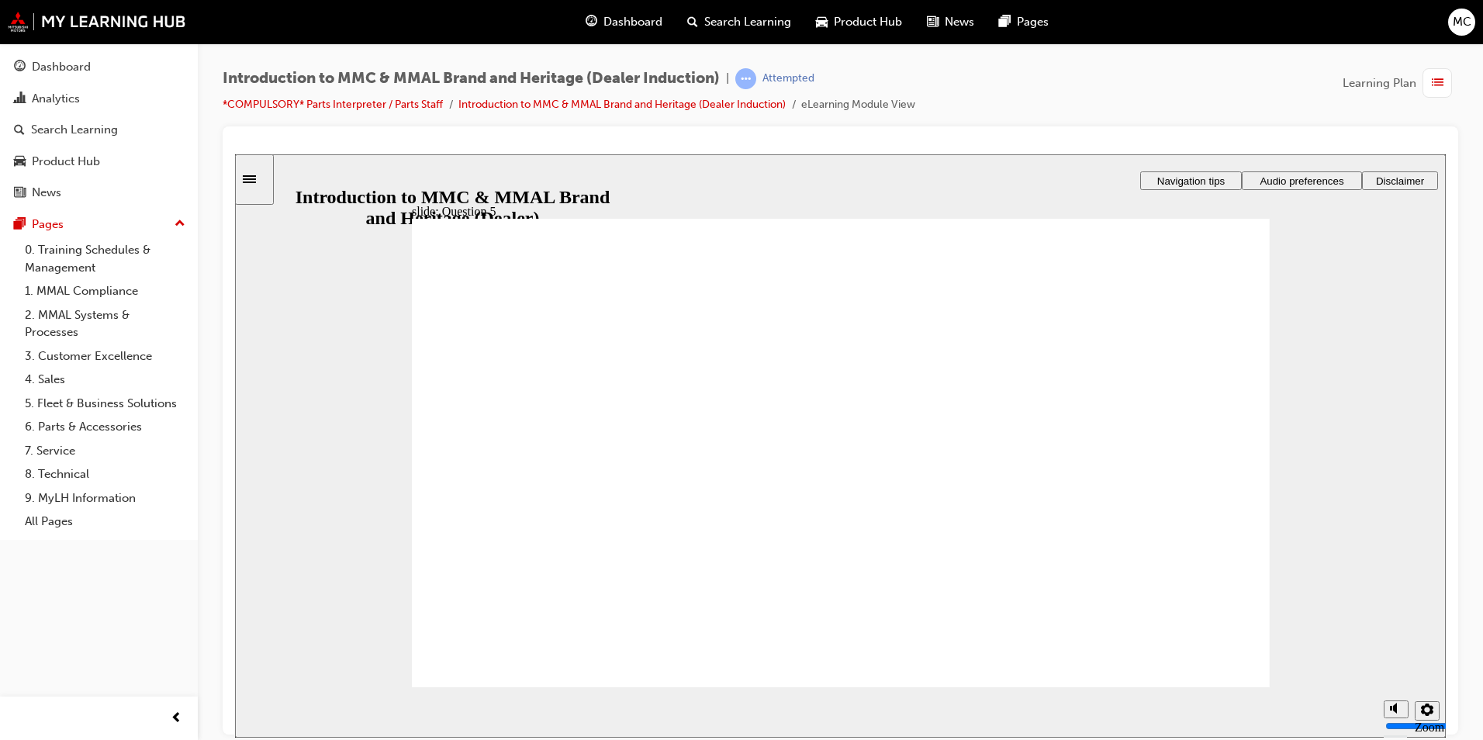
checkbox input "true"
drag, startPoint x: 638, startPoint y: 546, endPoint x: 697, endPoint y: 470, distance: 95.7
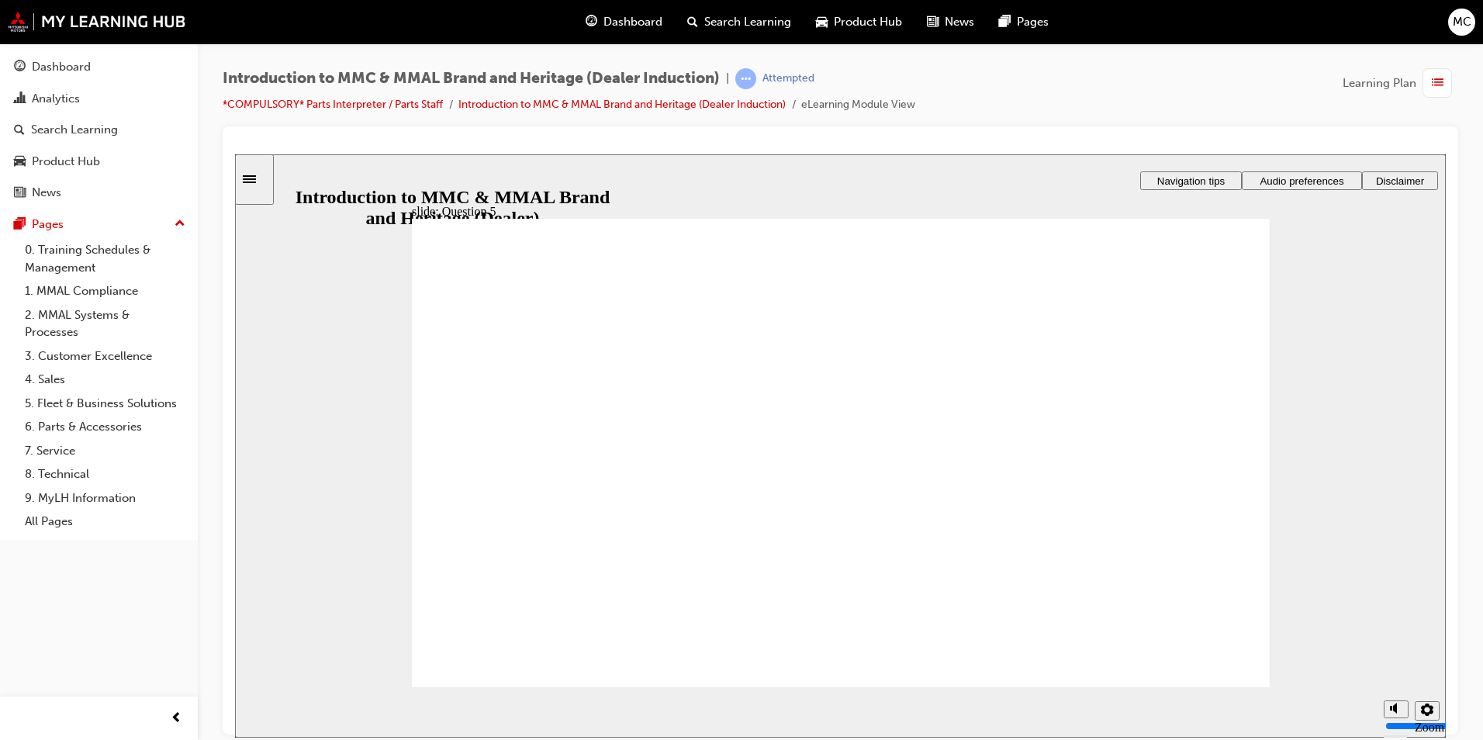
checkbox input "true"
radio input "false"
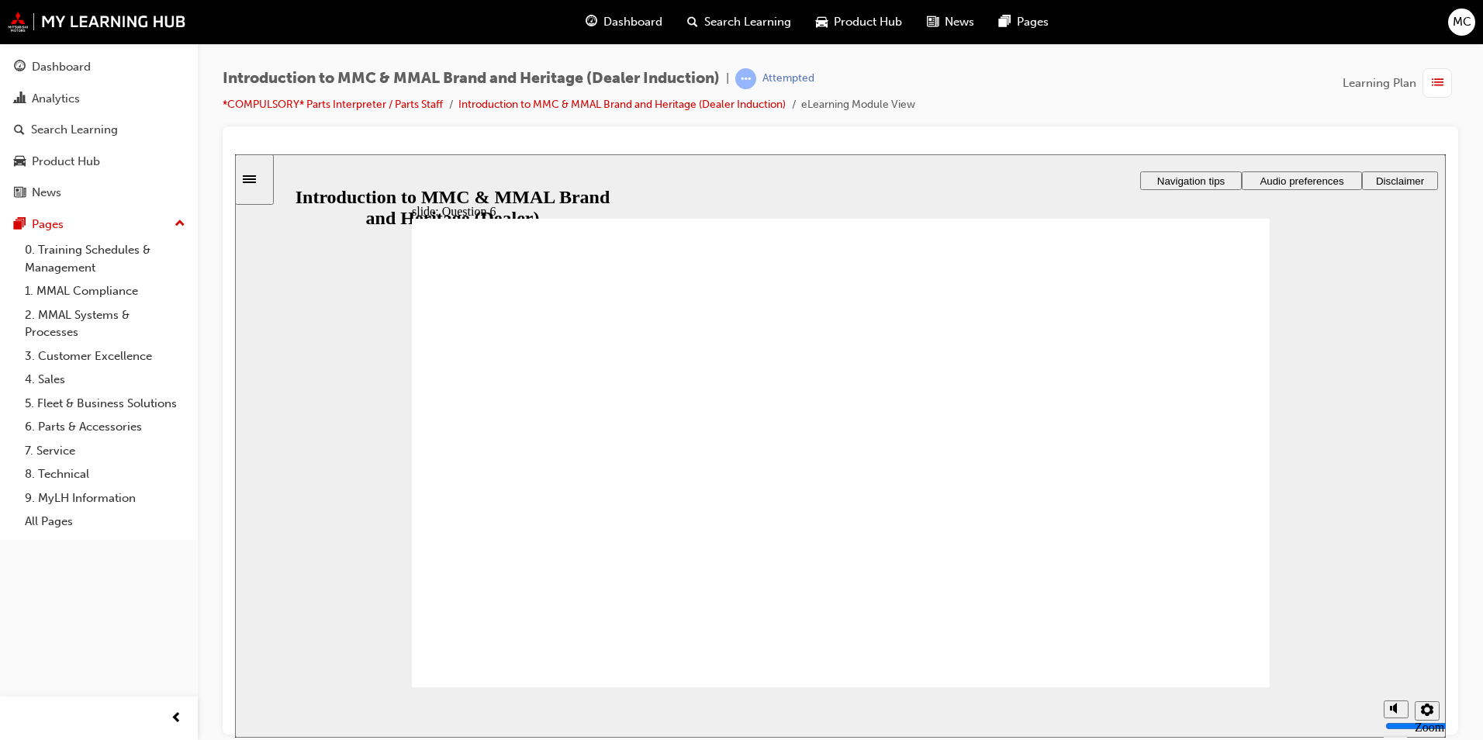
radio input "true"
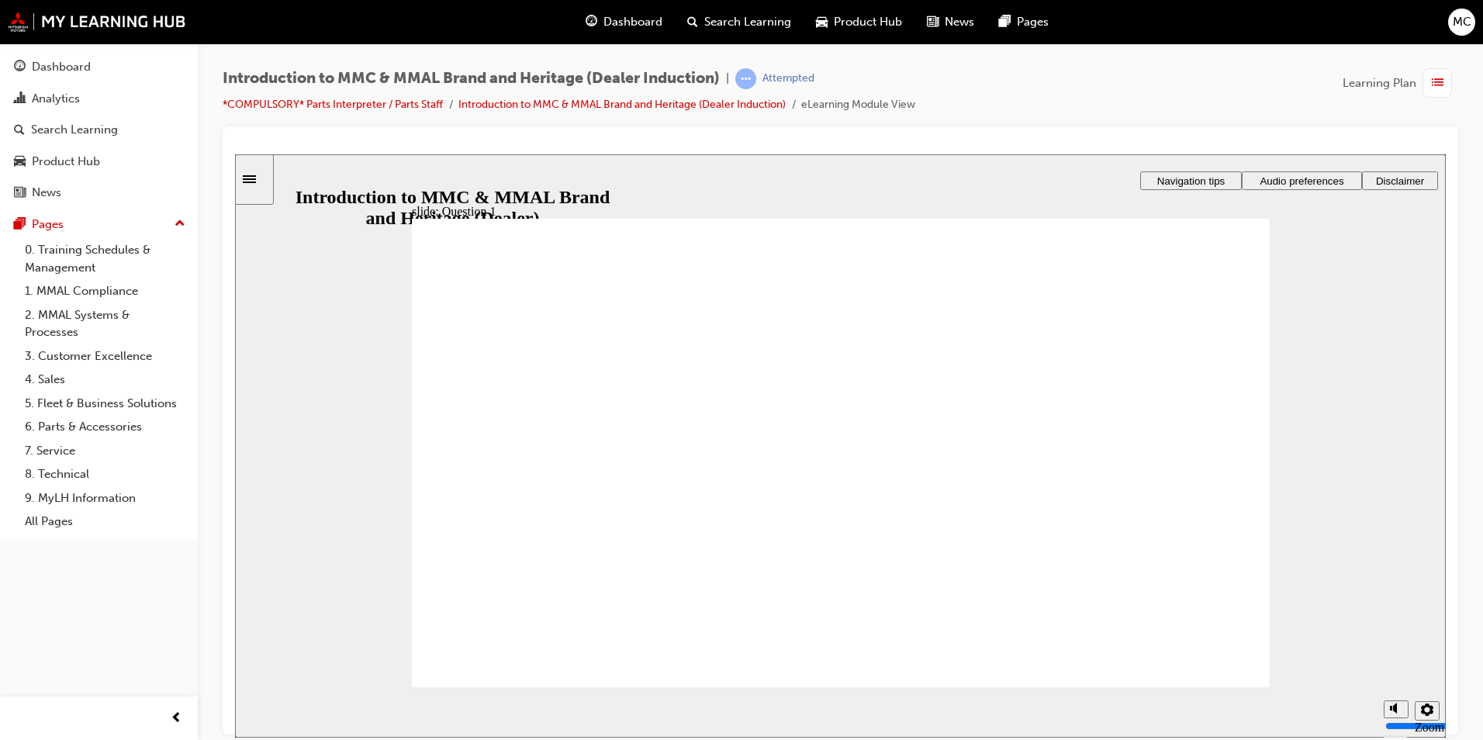
radio input "true"
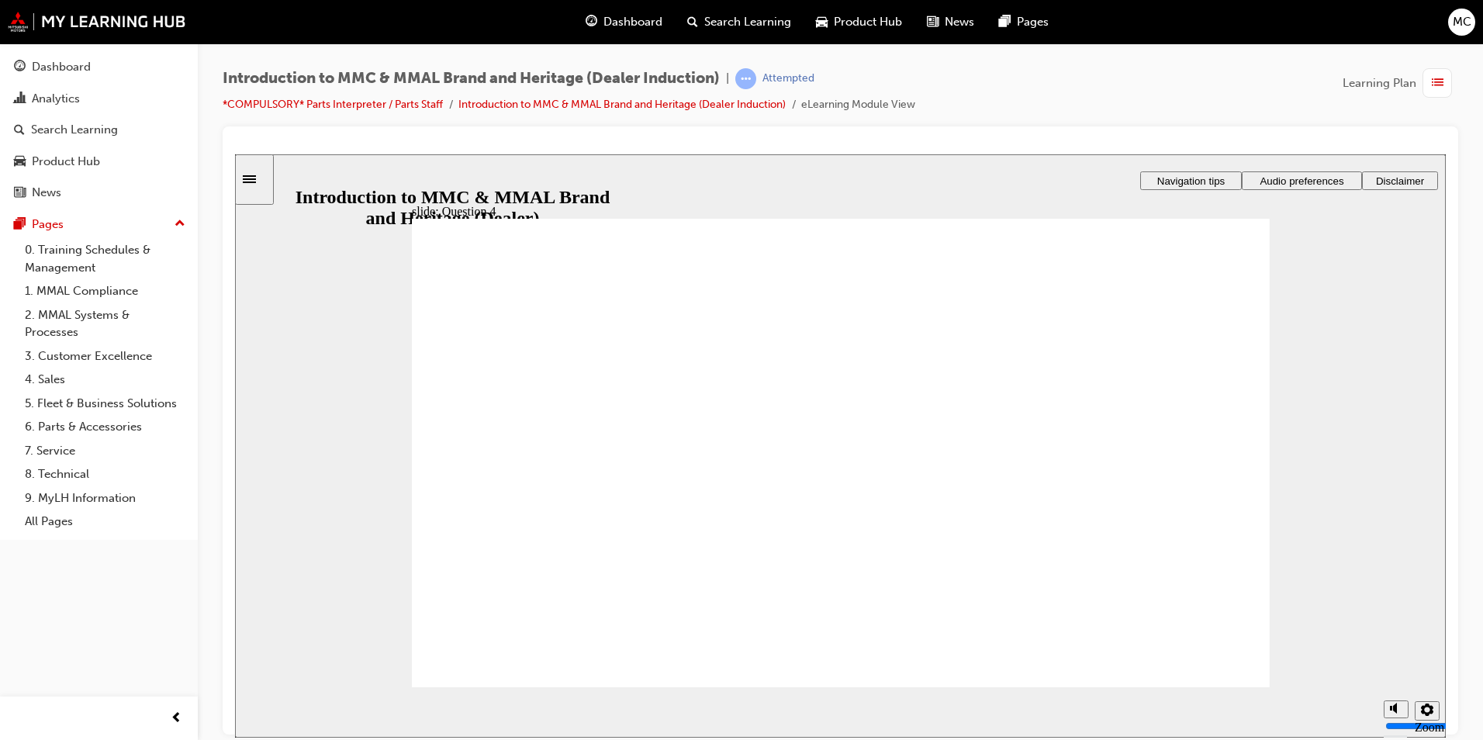
radio input "true"
drag, startPoint x: 1202, startPoint y: 643, endPoint x: 1192, endPoint y: 655, distance: 15.4
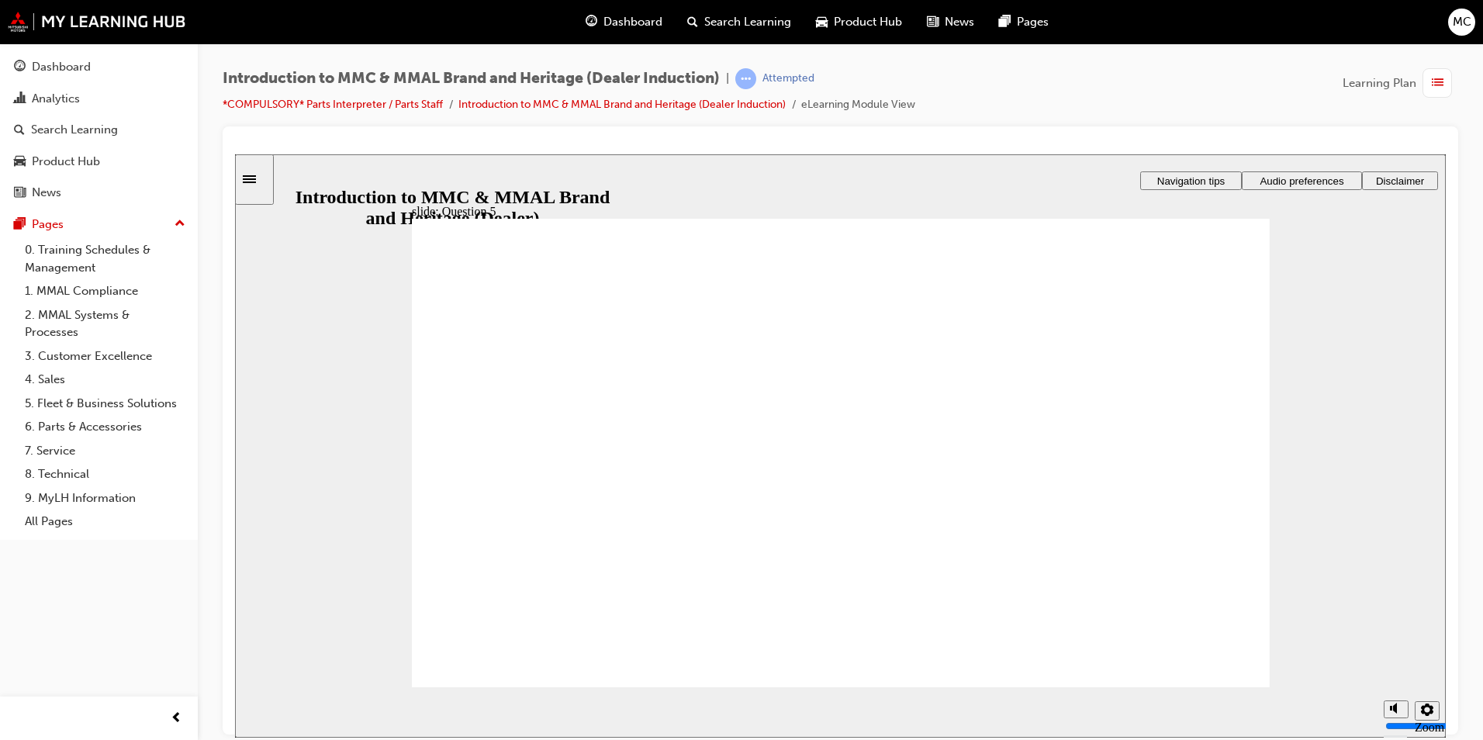
checkbox input "false"
checkbox input "true"
drag, startPoint x: 518, startPoint y: 458, endPoint x: 510, endPoint y: 559, distance: 101.2
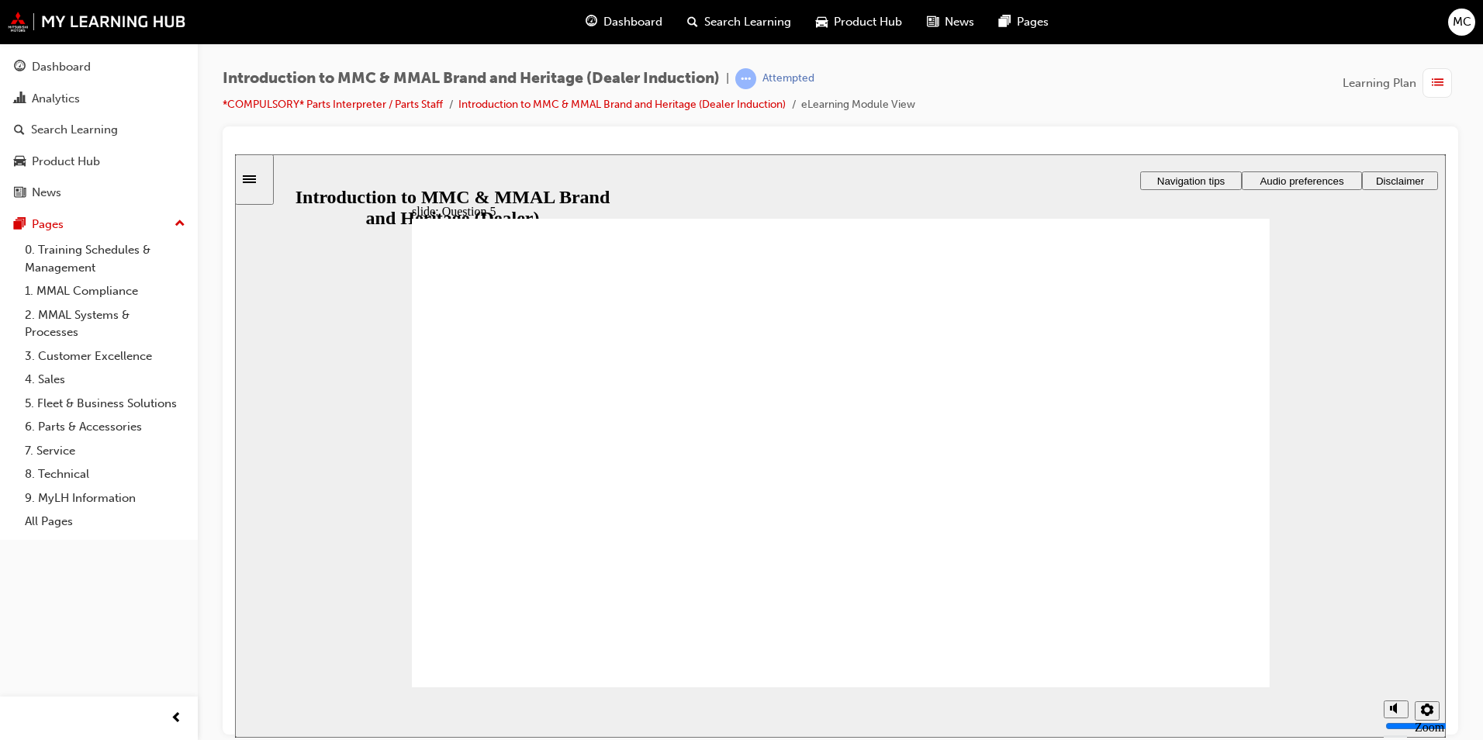
checkbox input "true"
drag, startPoint x: 462, startPoint y: 685, endPoint x: 487, endPoint y: 662, distance: 34.1
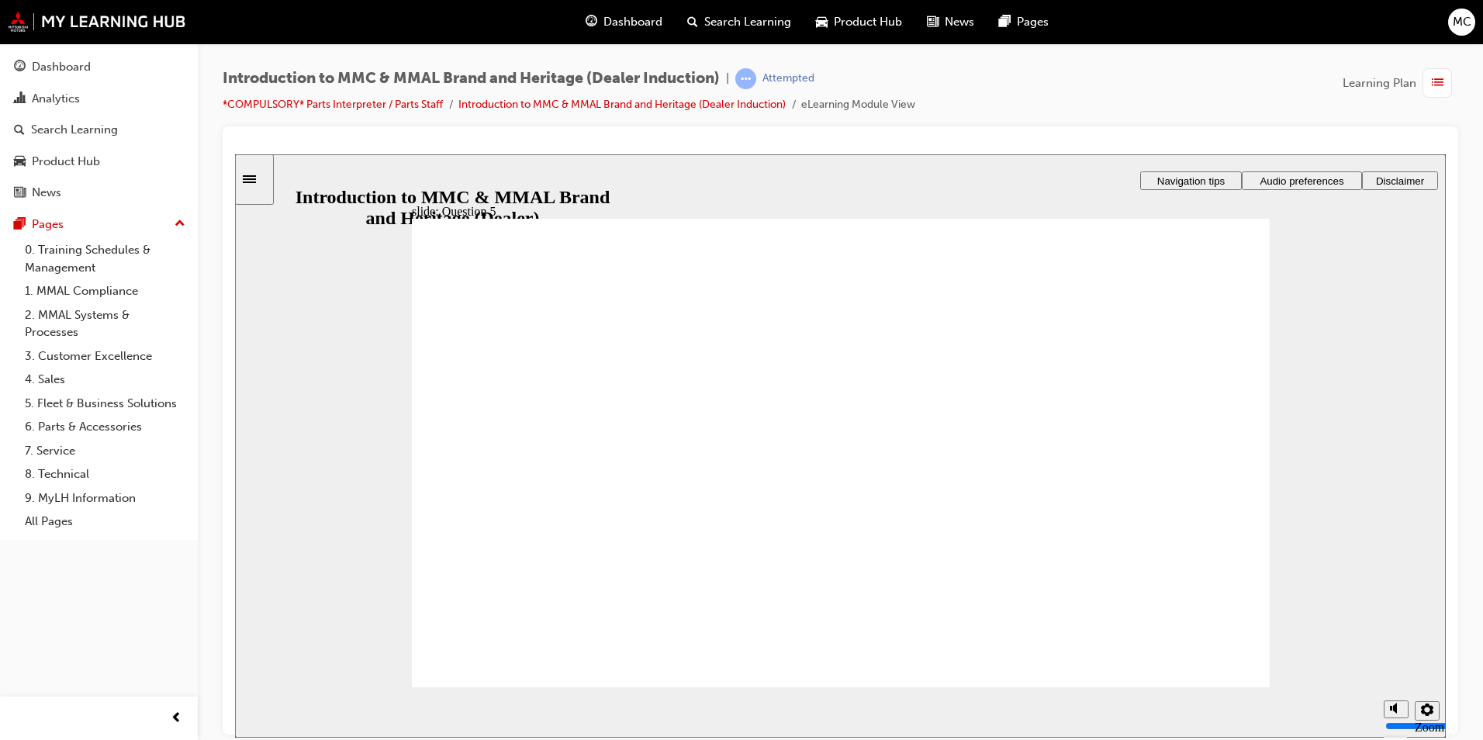
radio input "true"
click at [1221, 687] on section "Playback Speed 2 1.75 1.5 1.25 0.75" at bounding box center [840, 712] width 1211 height 50
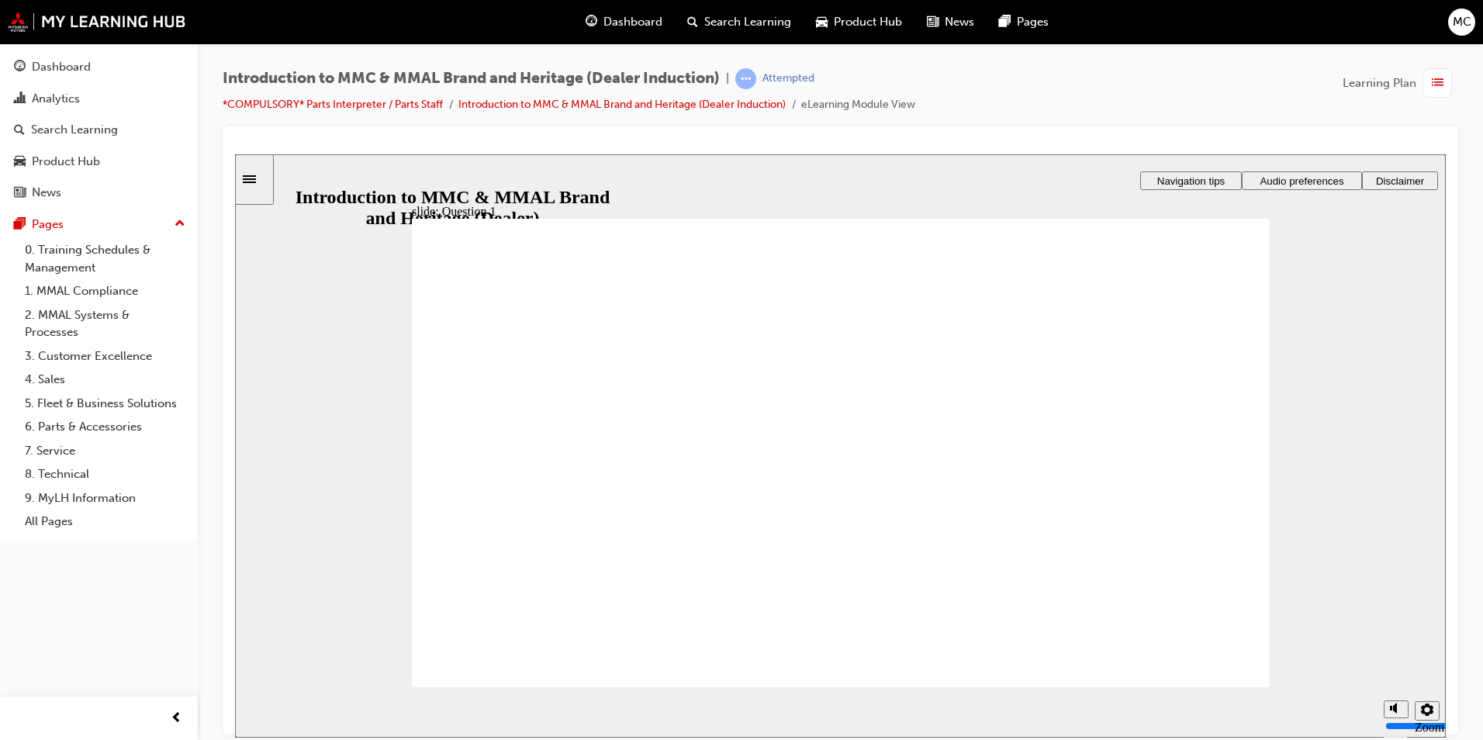
radio input "true"
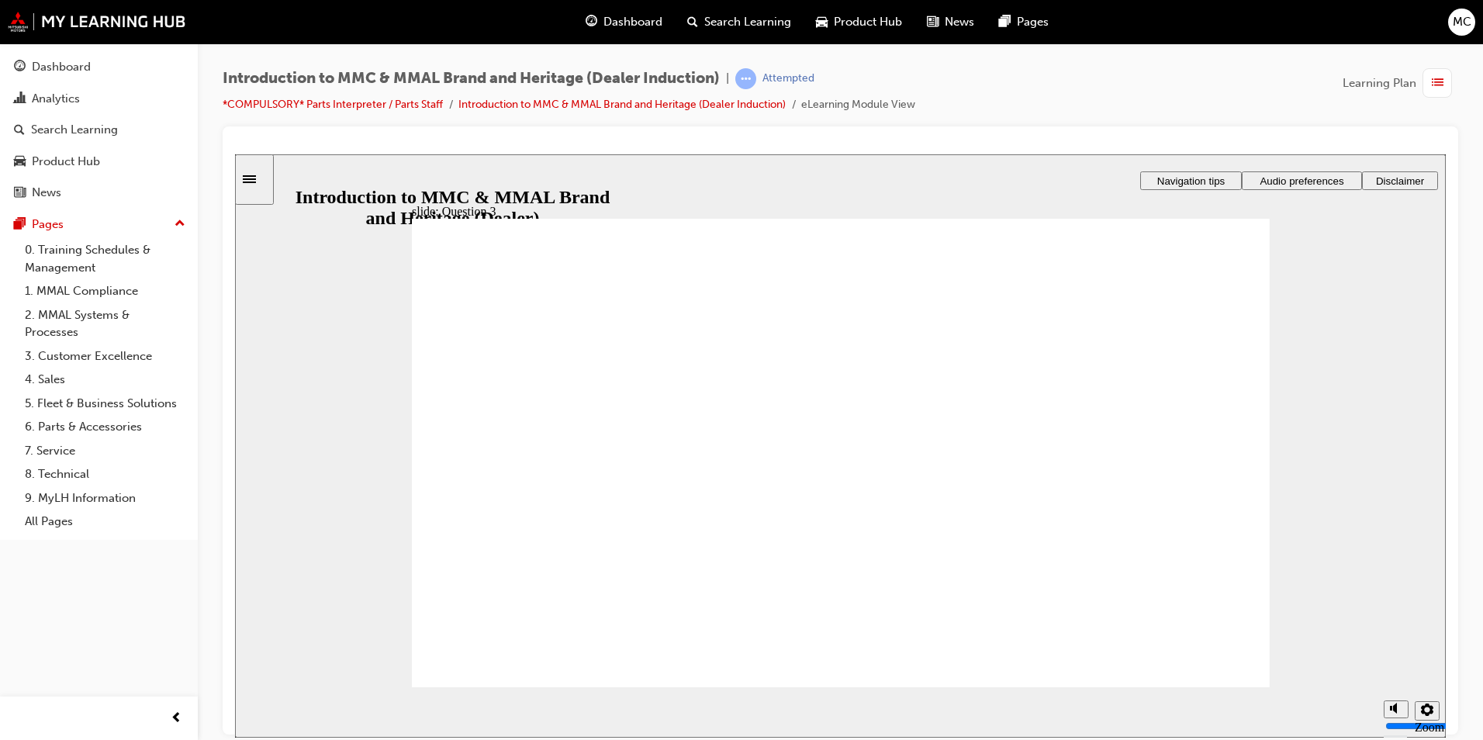
radio input "true"
checkbox input "true"
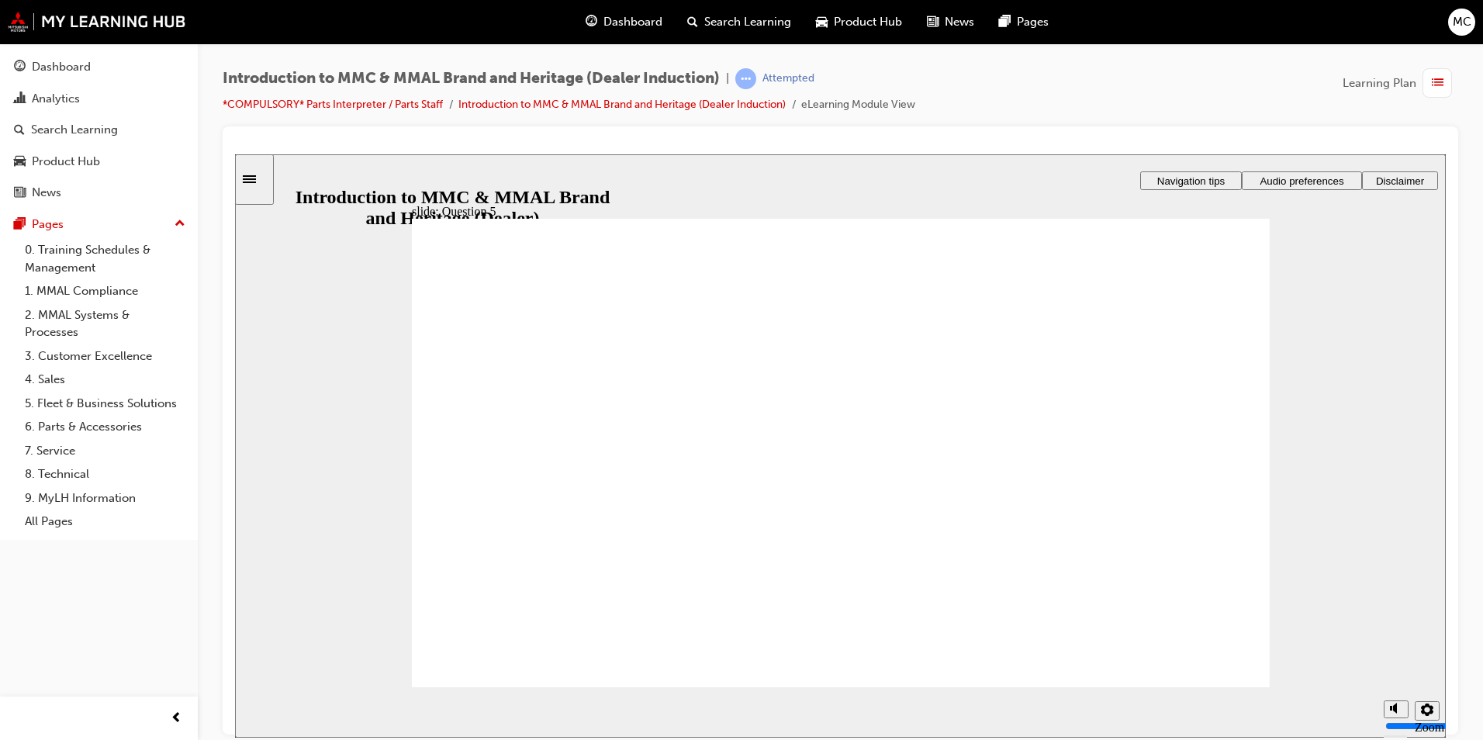
checkbox input "true"
drag, startPoint x: 466, startPoint y: 537, endPoint x: 655, endPoint y: 532, distance: 188.6
checkbox input "true"
drag, startPoint x: 717, startPoint y: 531, endPoint x: 730, endPoint y: 471, distance: 61.9
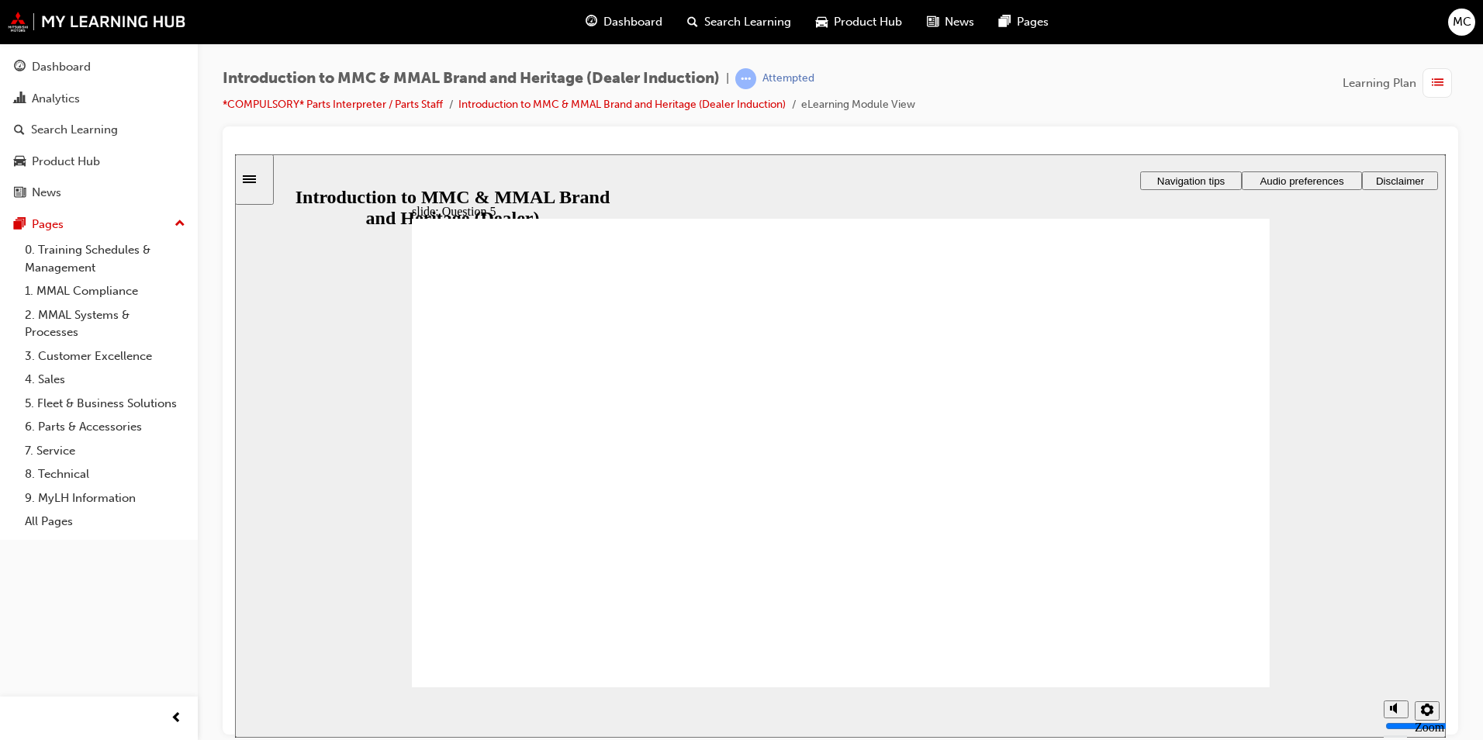
checkbox input "true"
radio input "true"
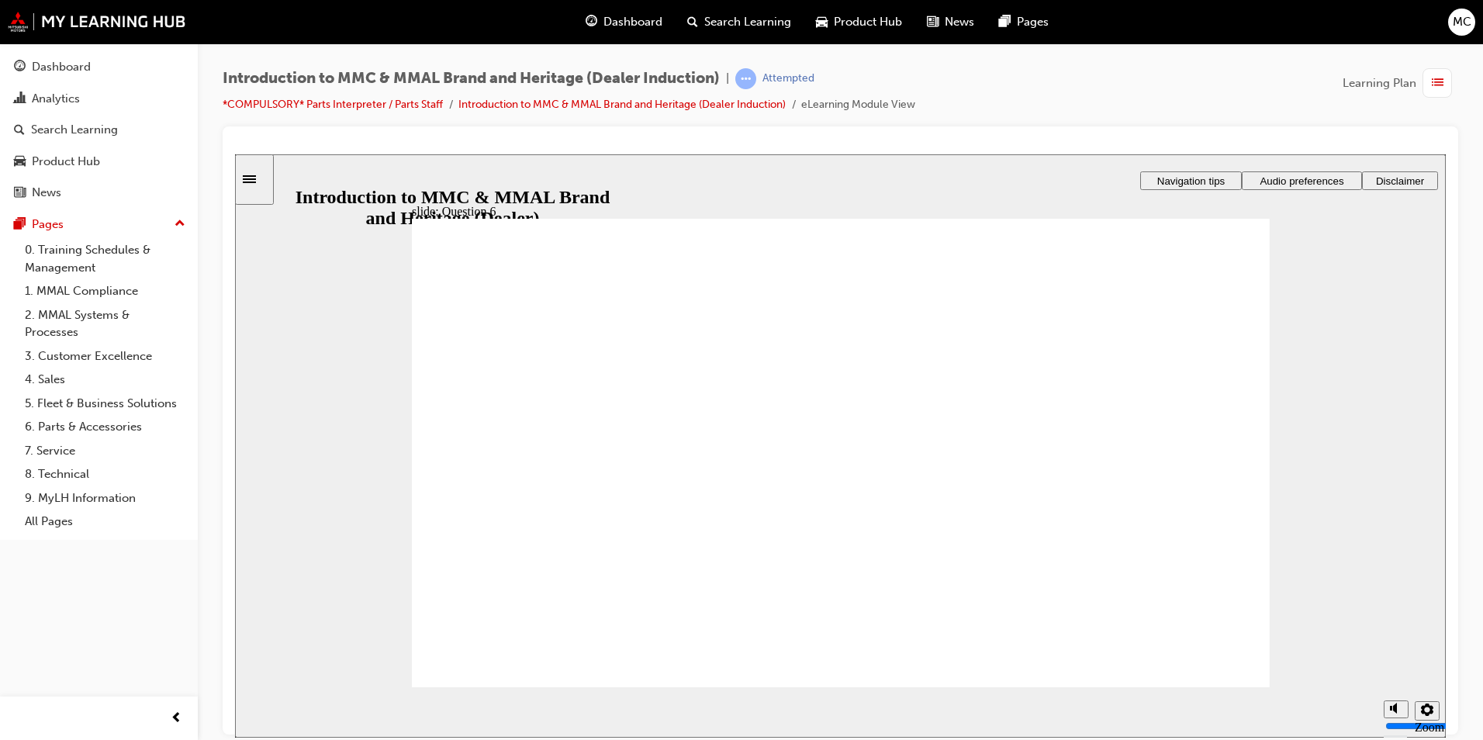
click at [1277, 680] on div "slide: Question 6 Rectangle 1 That’s right! Rectangle 1 Rectangle 3 Question 6:…" at bounding box center [840, 445] width 1211 height 583
radio input "true"
drag, startPoint x: 510, startPoint y: 470, endPoint x: 497, endPoint y: 629, distance: 159.6
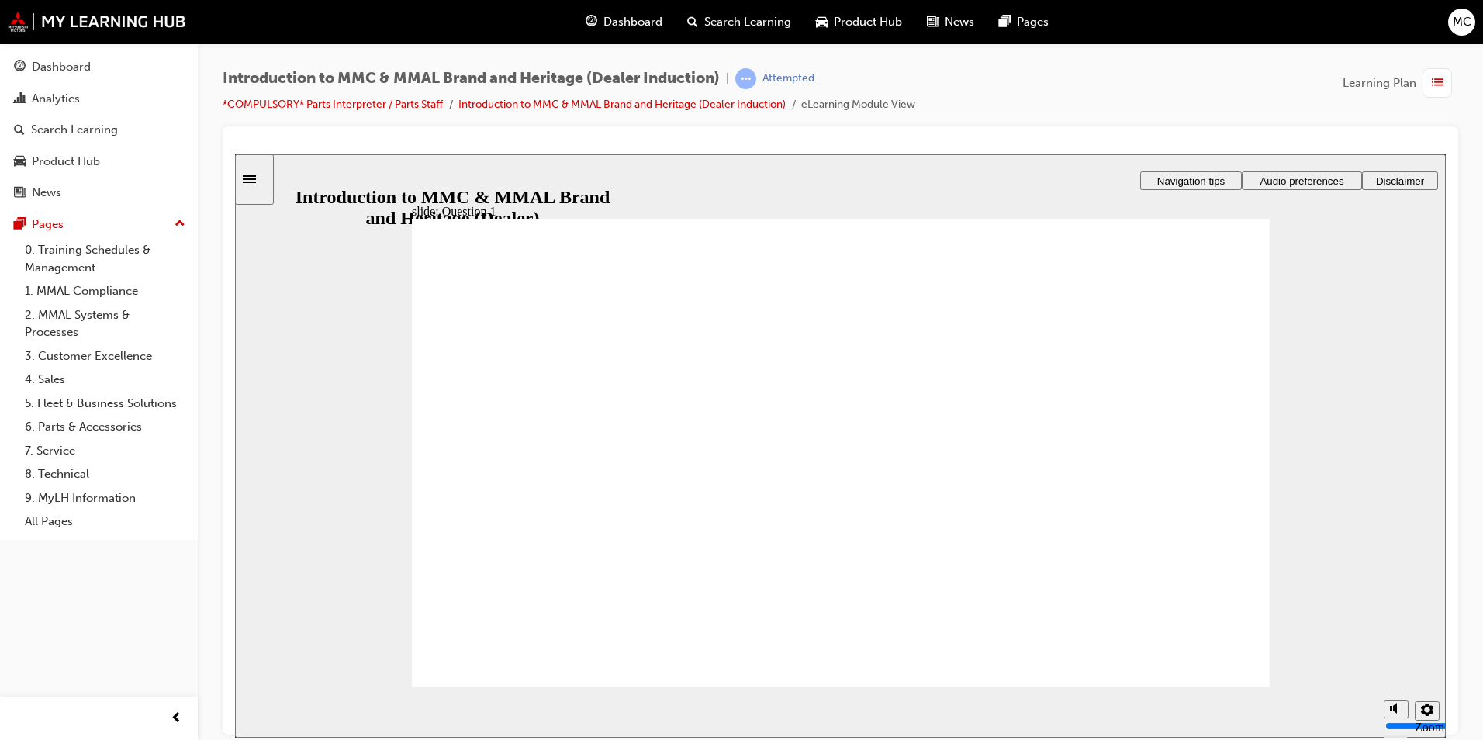
radio input "true"
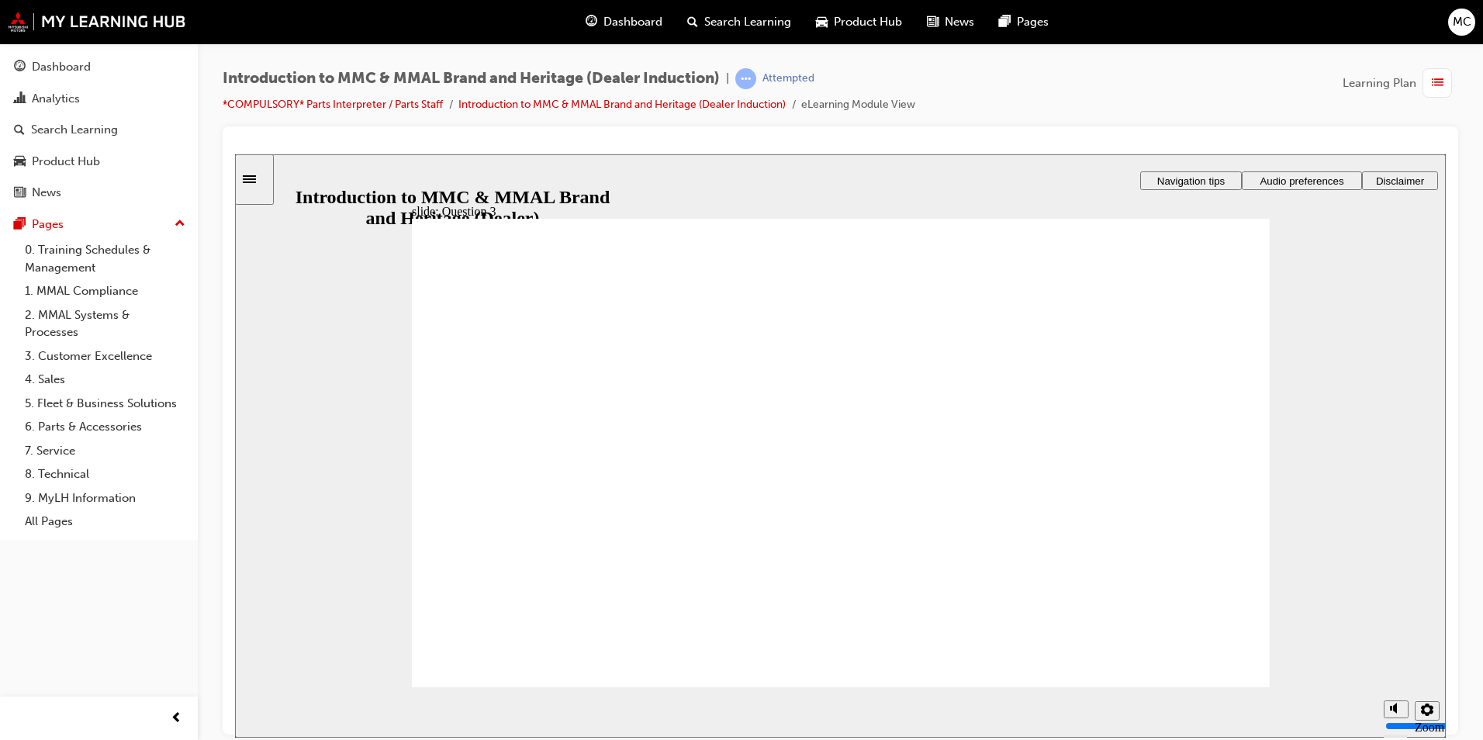
drag, startPoint x: 535, startPoint y: 630, endPoint x: 534, endPoint y: 638, distance: 8.7
drag, startPoint x: 1227, startPoint y: 655, endPoint x: 646, endPoint y: 533, distance: 593.8
radio input "true"
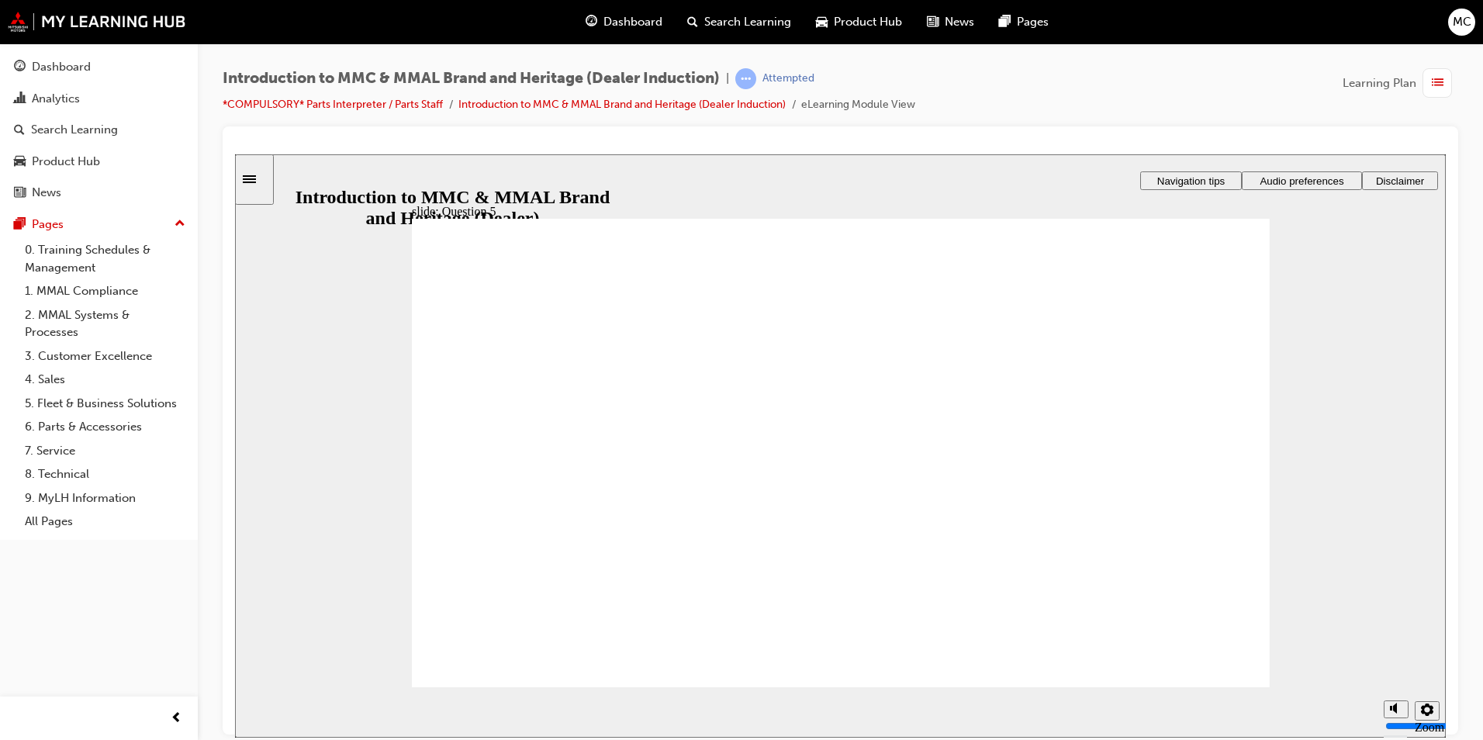
checkbox input "true"
drag, startPoint x: 593, startPoint y: 589, endPoint x: 559, endPoint y: 558, distance: 46.1
checkbox input "true"
drag, startPoint x: 565, startPoint y: 517, endPoint x: 572, endPoint y: 476, distance: 42.5
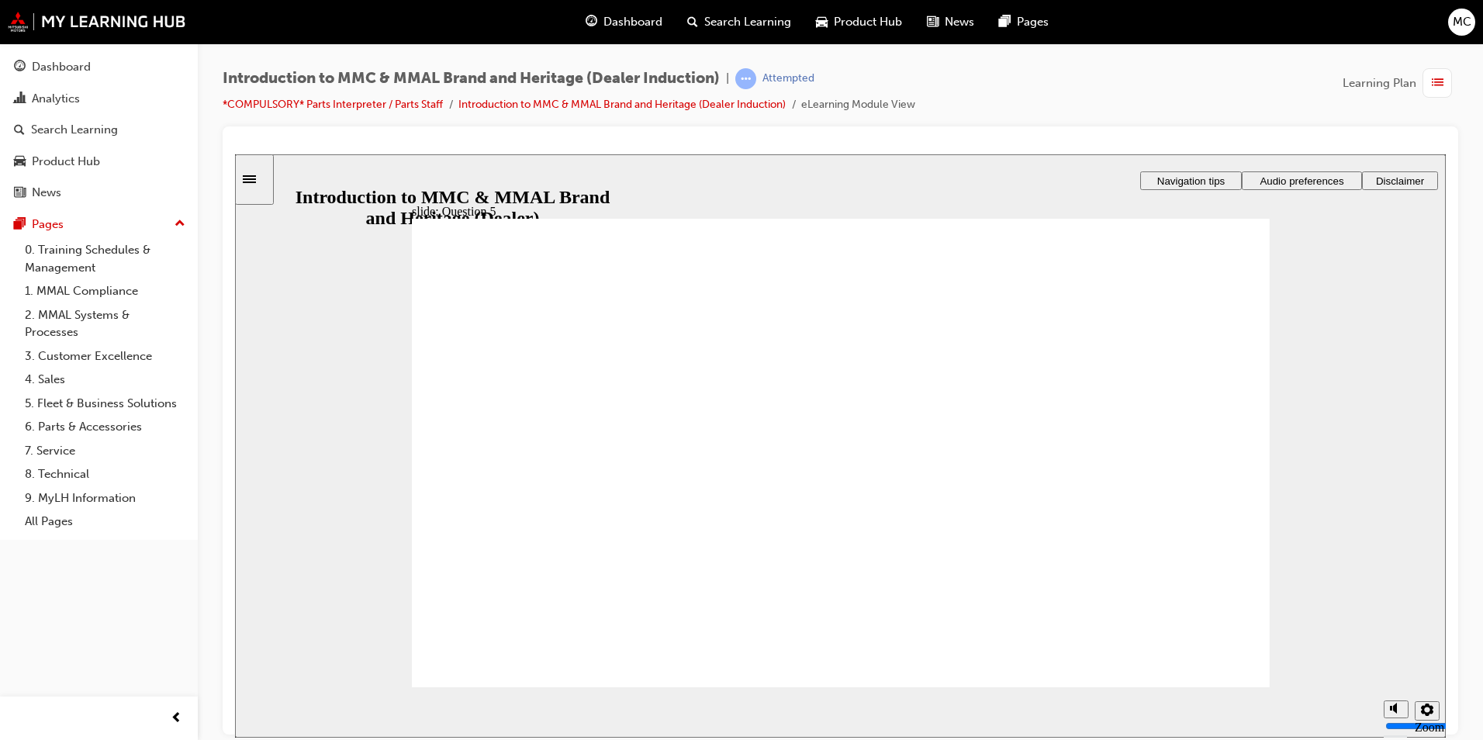
checkbox input "true"
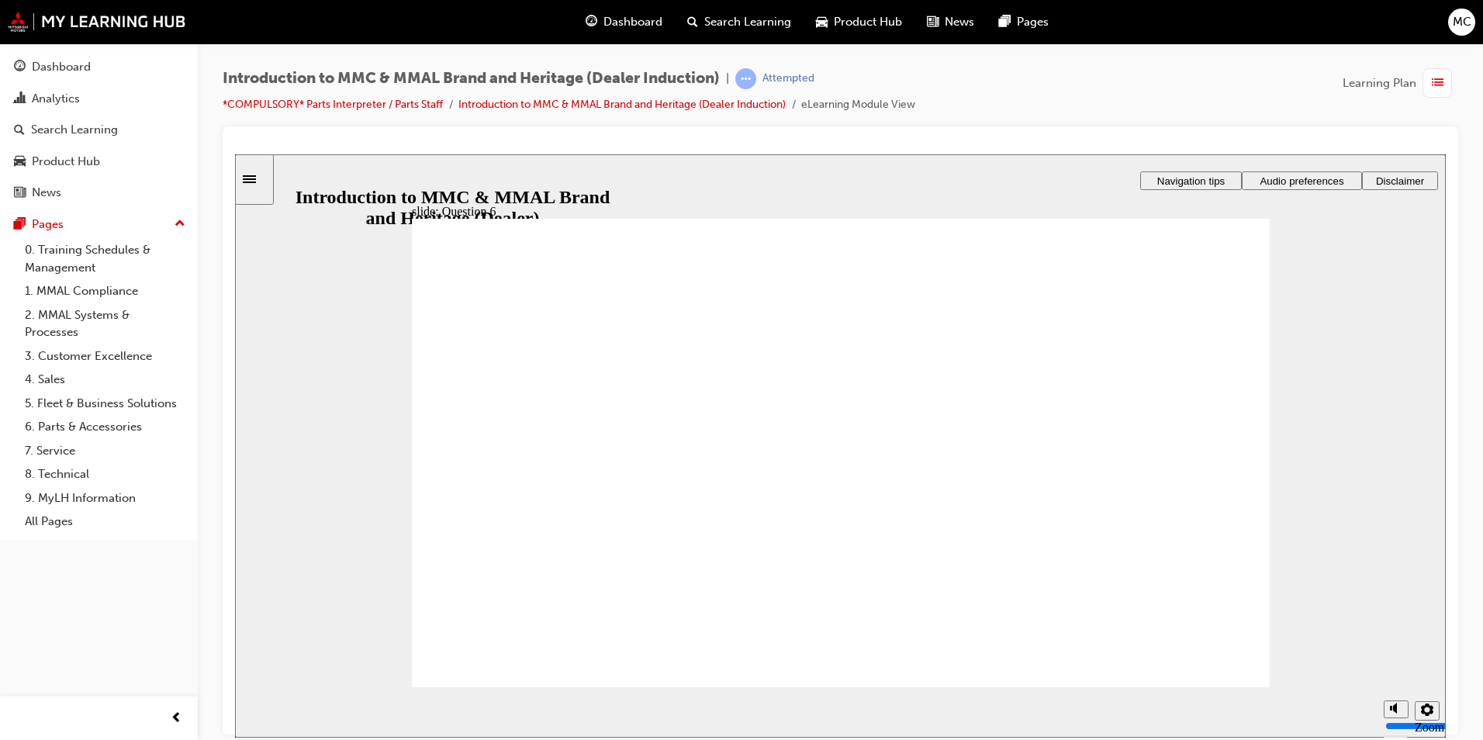
radio input "true"
drag, startPoint x: 710, startPoint y: 538, endPoint x: 572, endPoint y: 633, distance: 167.8
click at [98, 233] on div "Pages" at bounding box center [99, 224] width 170 height 19
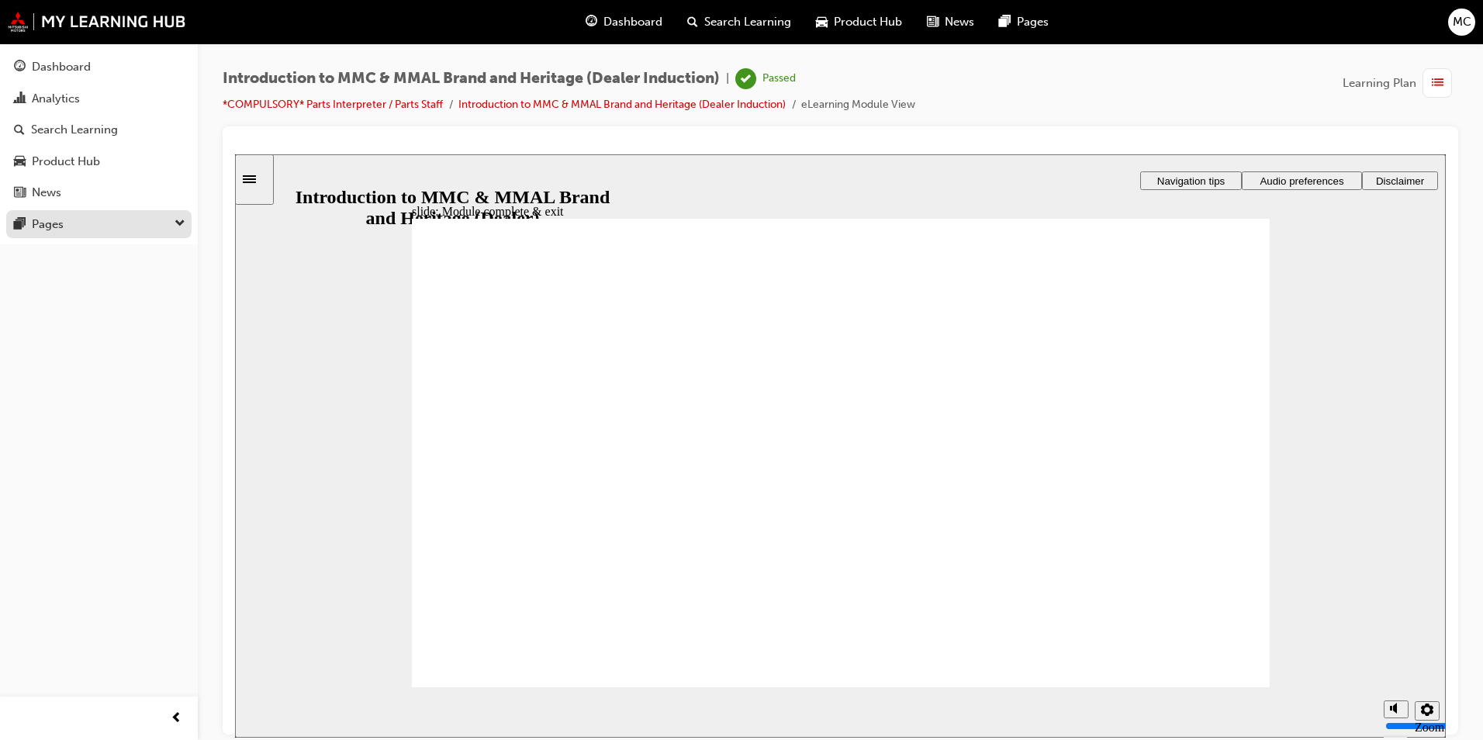
click at [96, 230] on div "Pages" at bounding box center [99, 224] width 170 height 19
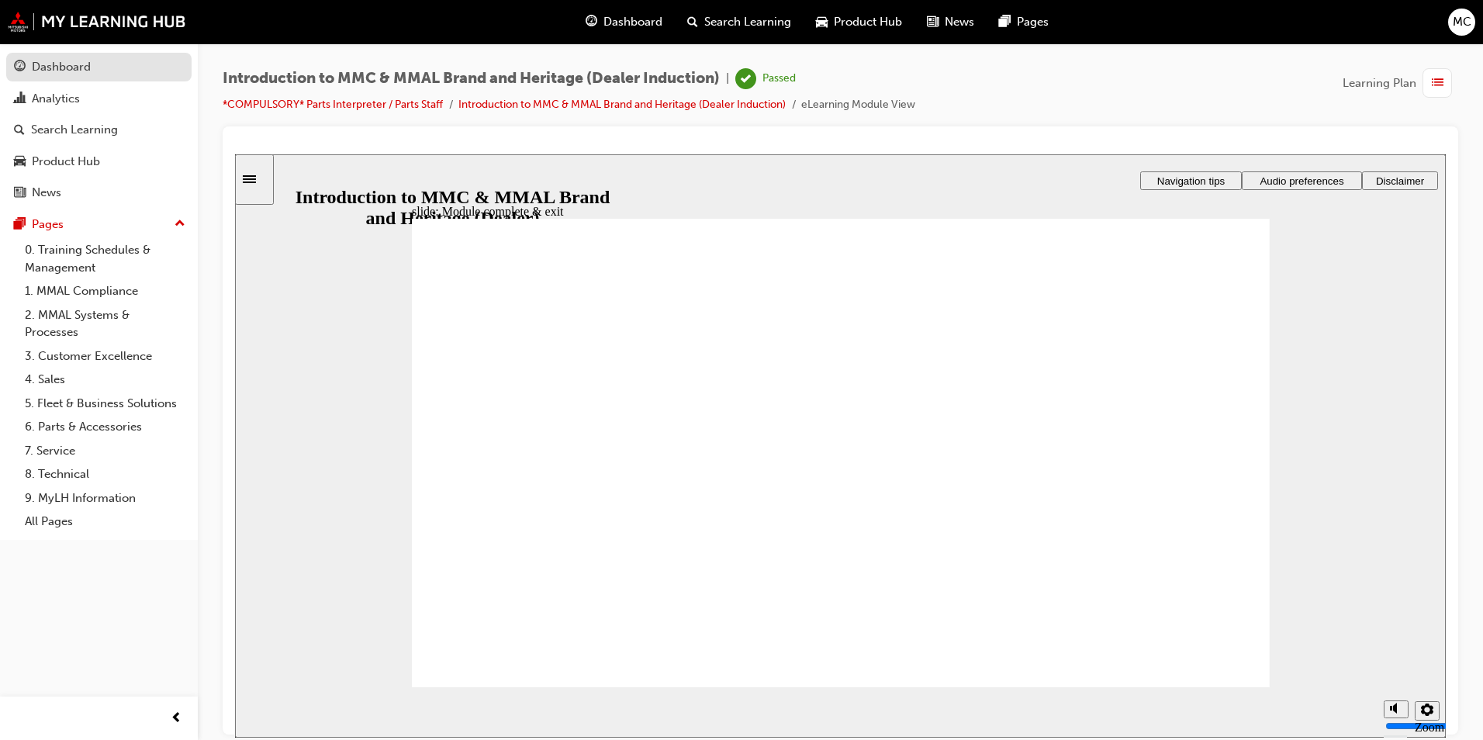
click at [99, 61] on div "Dashboard" at bounding box center [99, 66] width 170 height 19
